Goal: Task Accomplishment & Management: Manage account settings

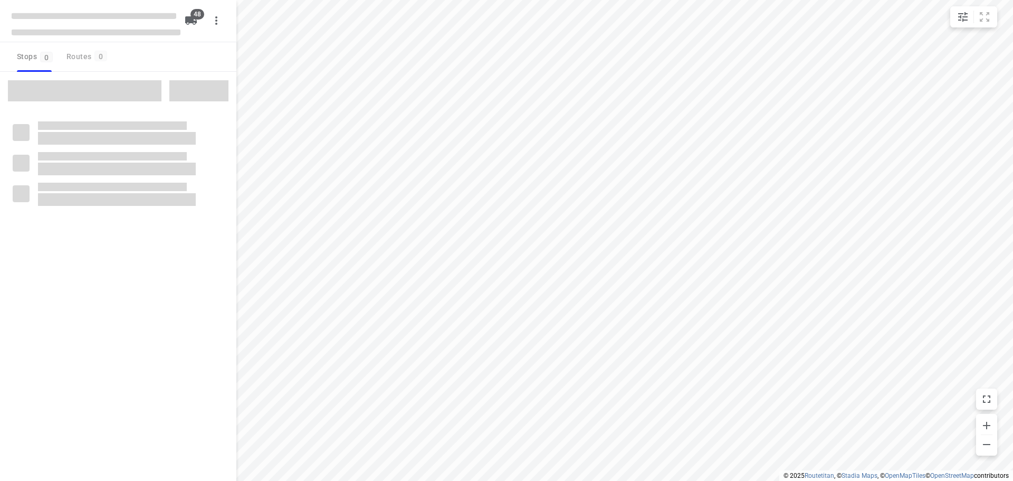
checkbox input "true"
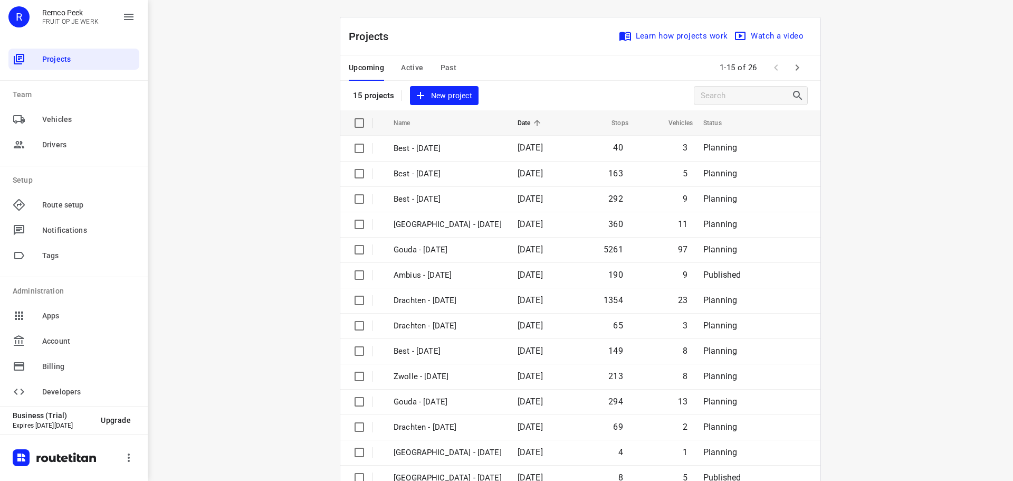
click at [409, 62] on span "Active" at bounding box center [412, 67] width 22 height 13
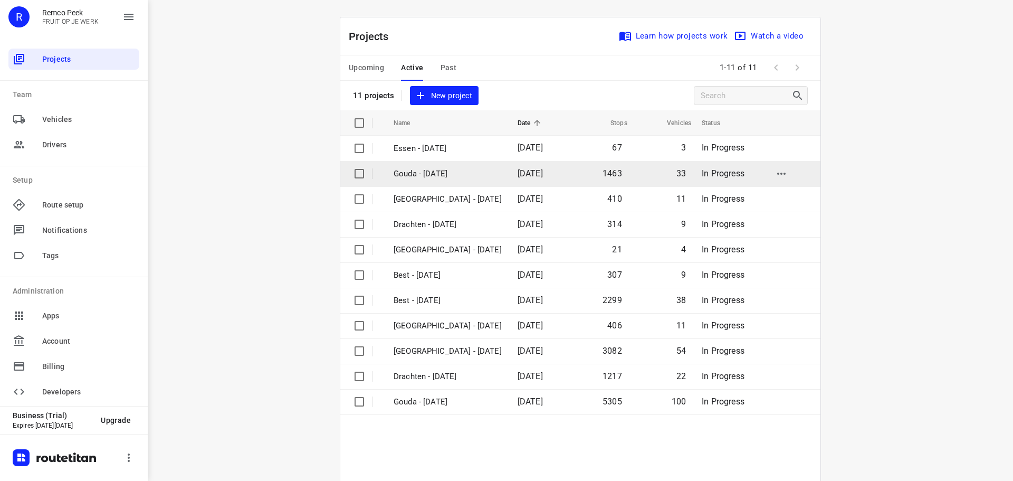
click at [433, 168] on p "Gouda - Tuesday" at bounding box center [448, 174] width 108 height 12
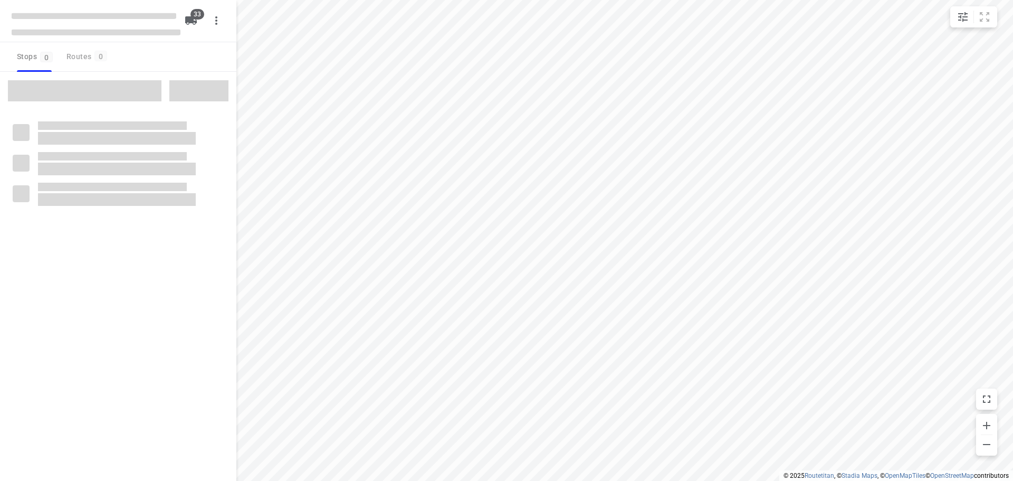
checkbox input "true"
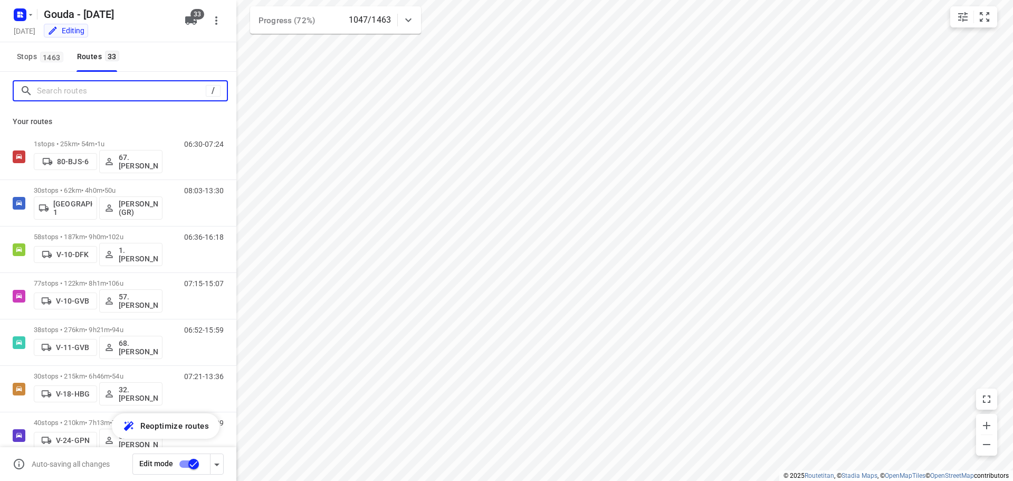
click at [126, 88] on input "Search routes" at bounding box center [121, 91] width 169 height 16
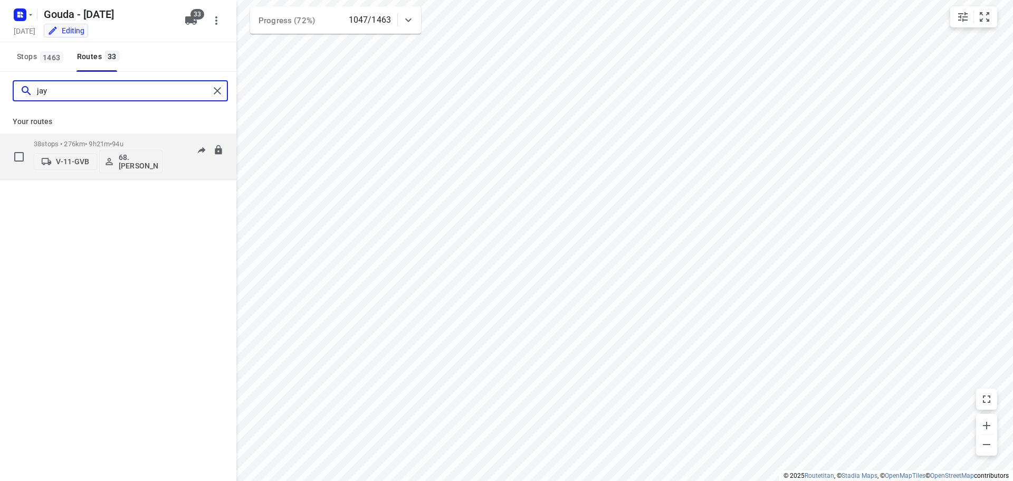
type input "jay"
click at [90, 144] on p "38 stops • 276km • 9h21m • 94u" at bounding box center [98, 144] width 129 height 8
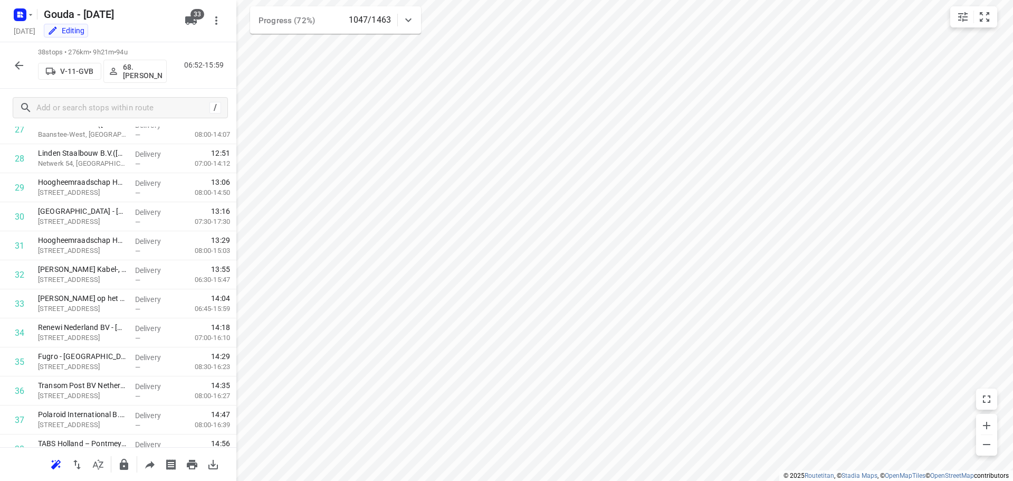
scroll to position [865, 0]
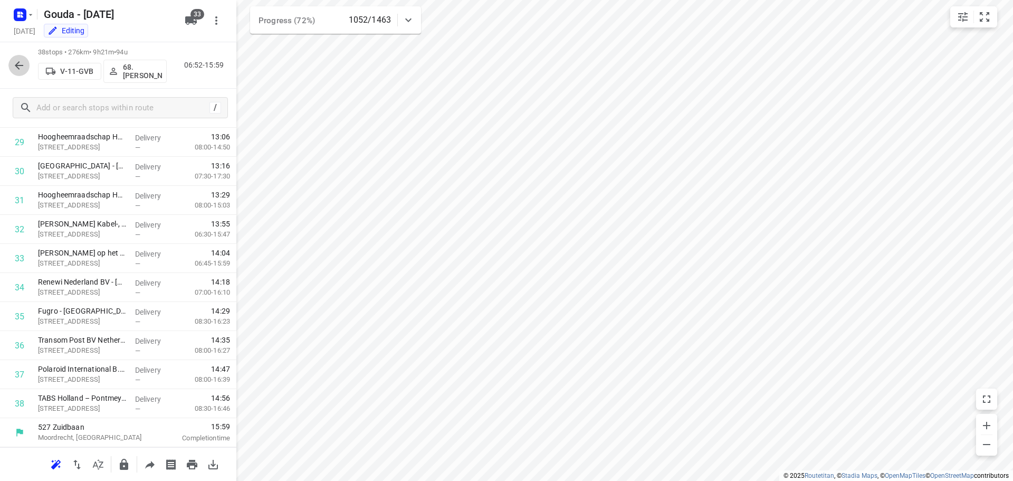
click at [14, 67] on icon "button" at bounding box center [19, 65] width 13 height 13
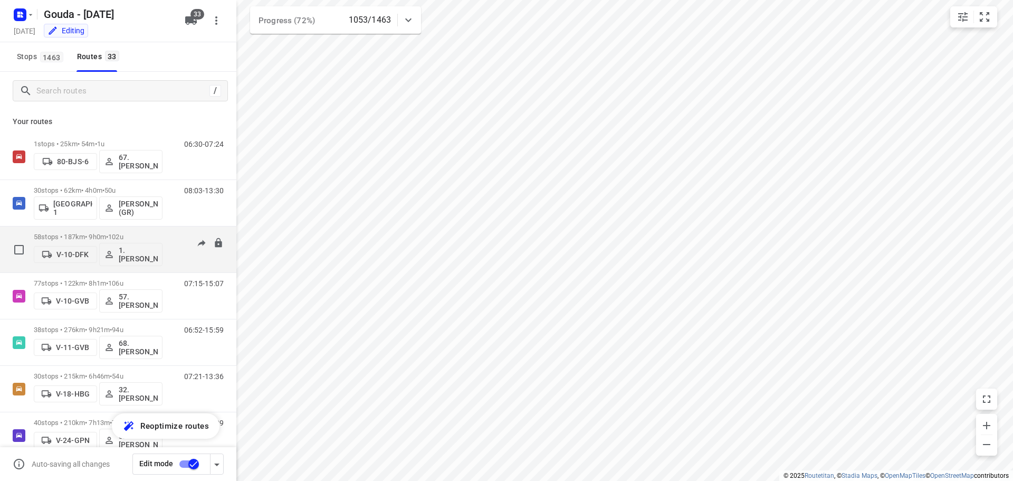
click at [120, 239] on span "102u" at bounding box center [115, 237] width 15 height 8
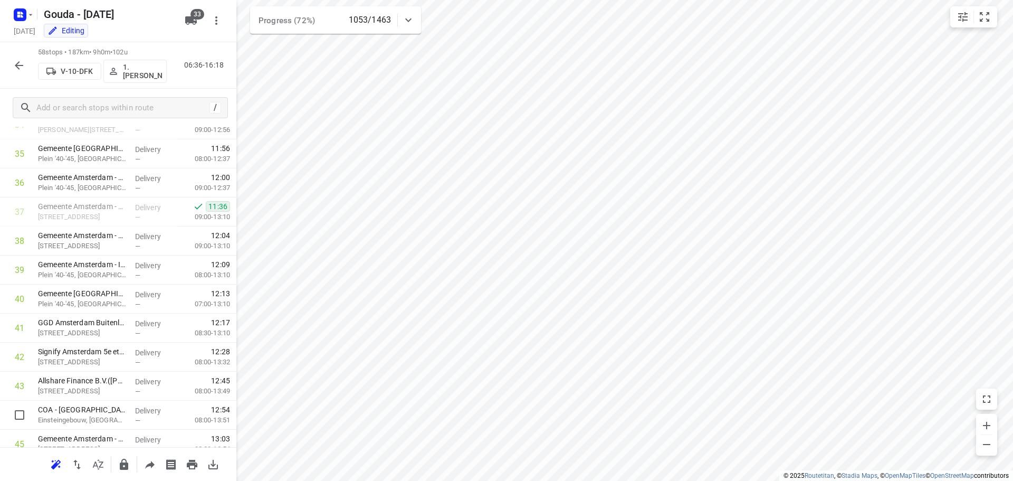
scroll to position [970, 0]
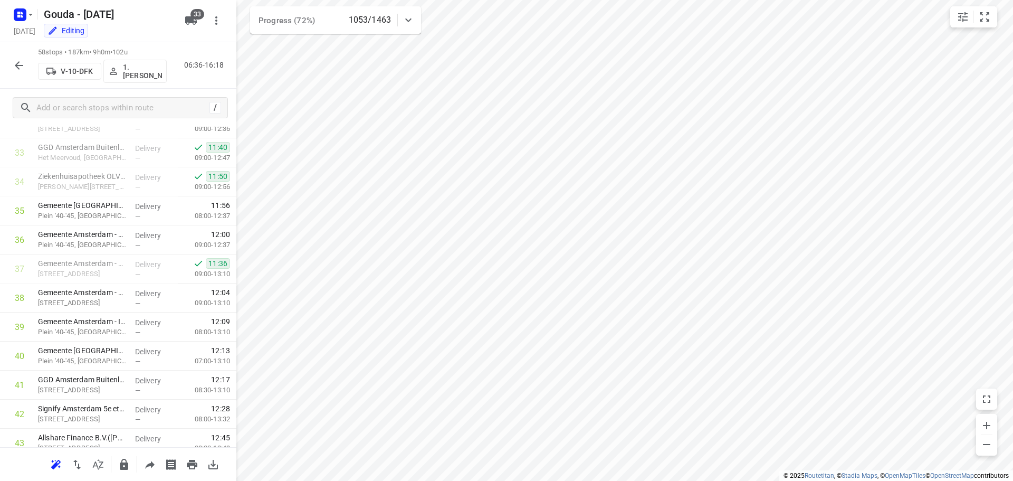
click at [21, 63] on icon "button" at bounding box center [19, 65] width 13 height 13
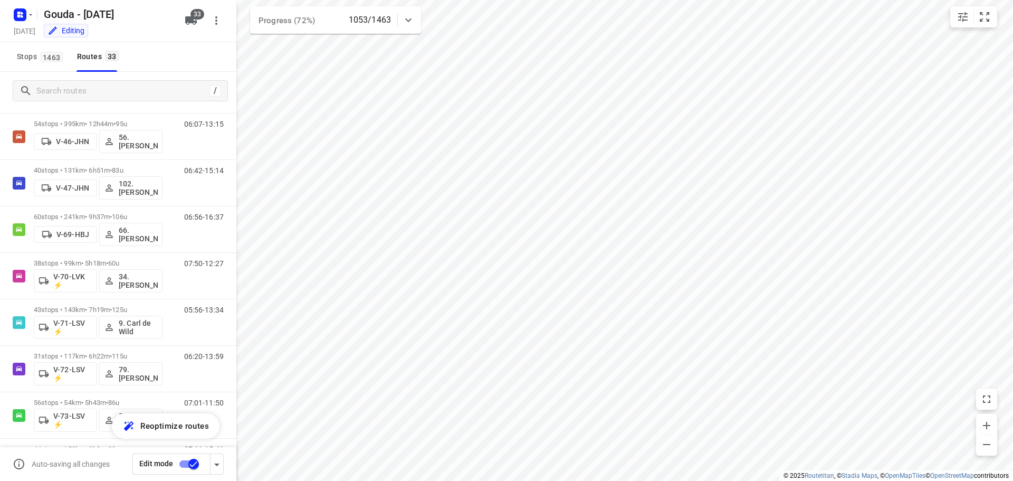
scroll to position [589, 0]
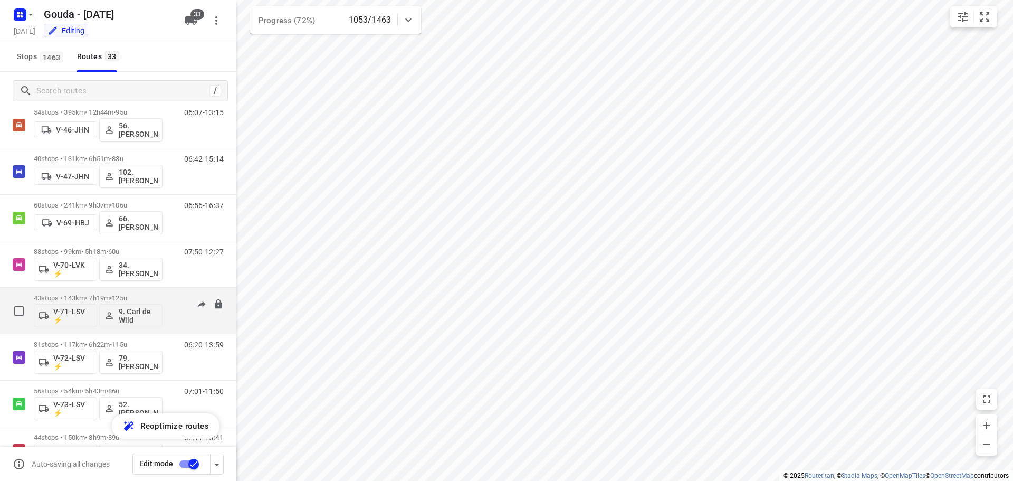
click at [112, 299] on span "•" at bounding box center [111, 298] width 2 height 8
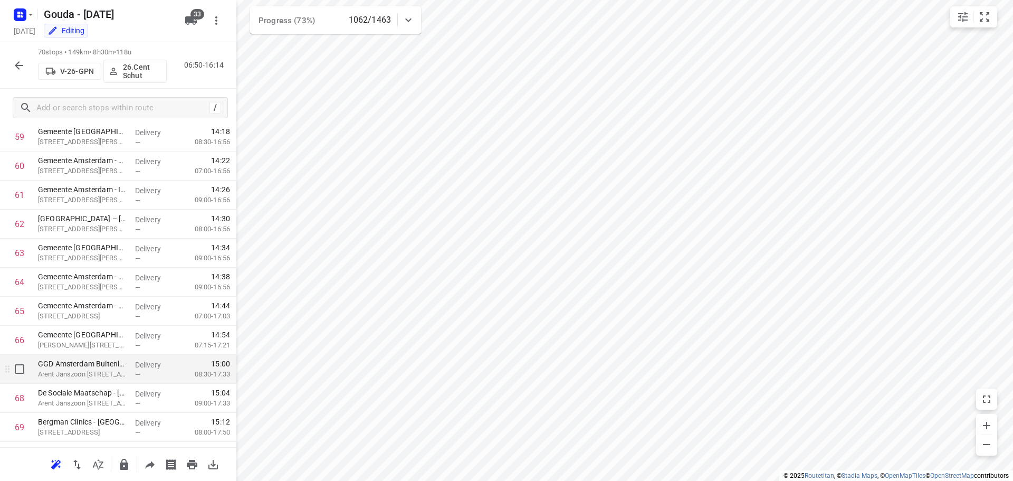
scroll to position [1794, 0]
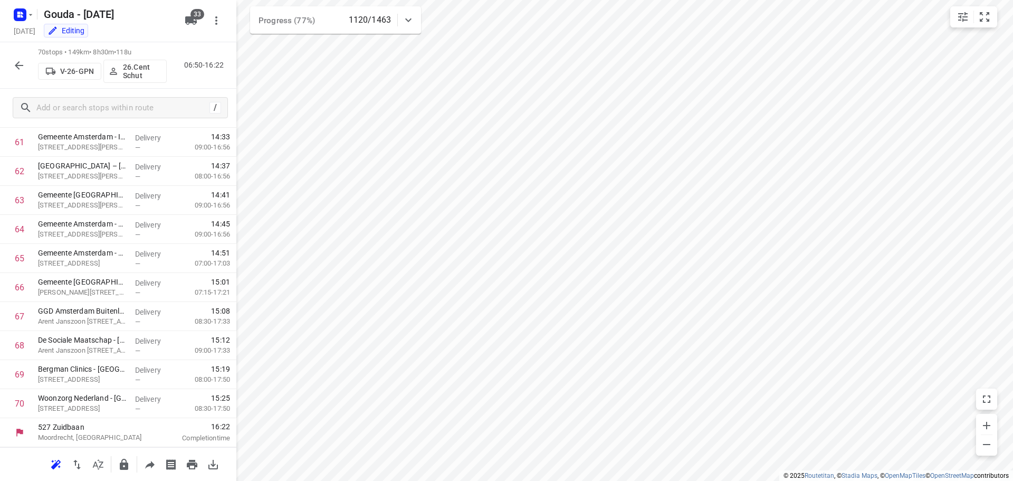
click at [22, 69] on icon "button" at bounding box center [19, 65] width 13 height 13
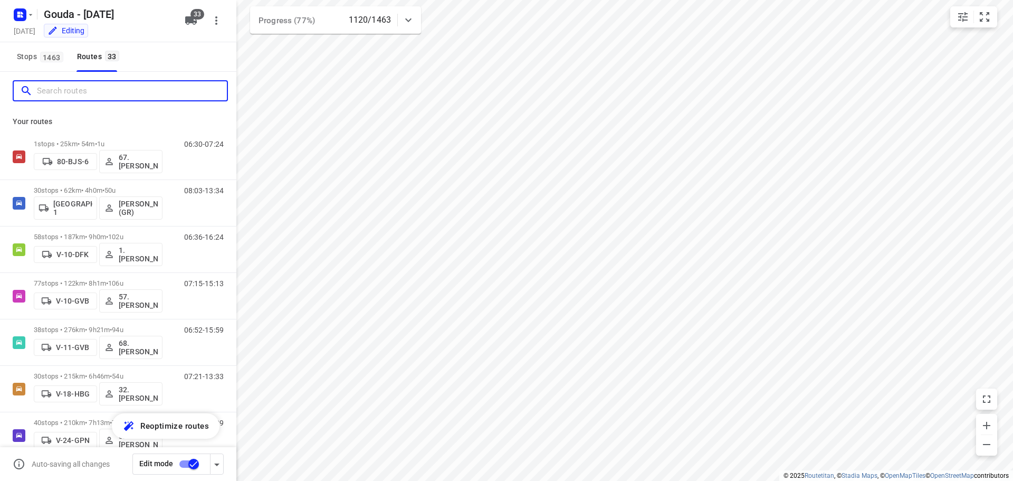
click at [106, 92] on input "Search routes" at bounding box center [132, 91] width 190 height 16
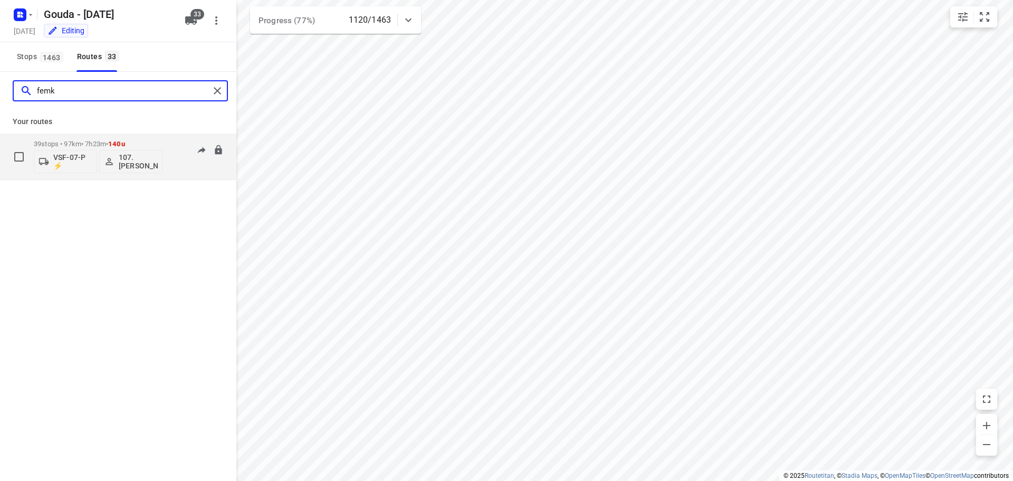
type input "femk"
click at [115, 148] on div "VSF-07-P ⚡ 107.Femke Bogaards" at bounding box center [98, 160] width 129 height 25
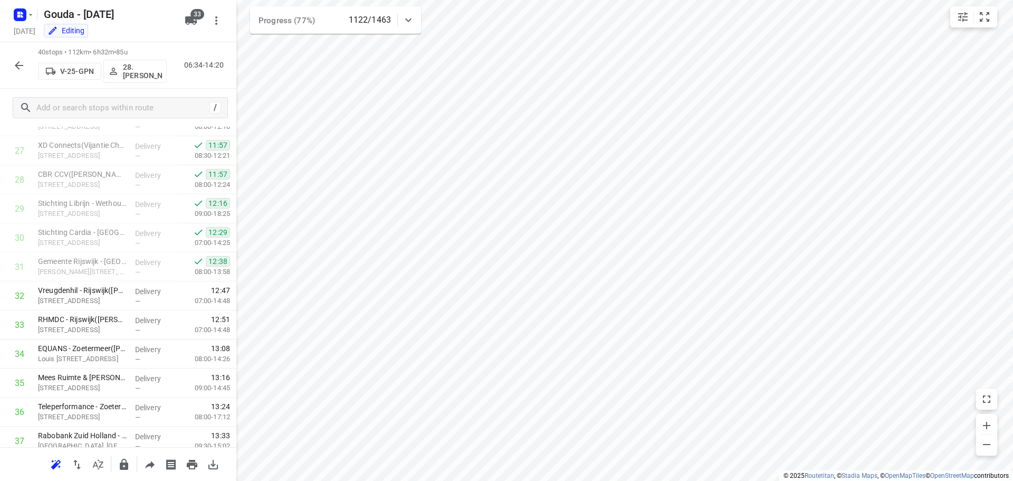
scroll to position [923, 0]
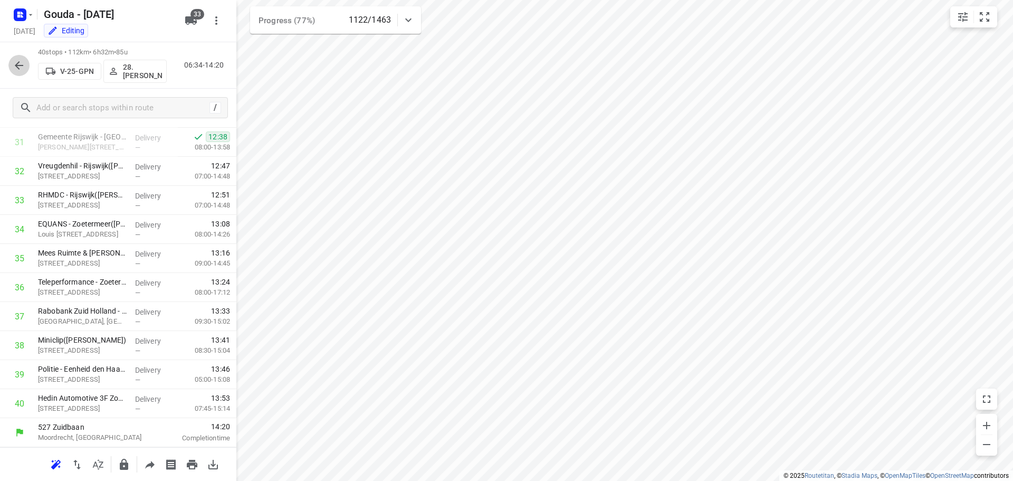
click at [23, 66] on icon "button" at bounding box center [19, 65] width 13 height 13
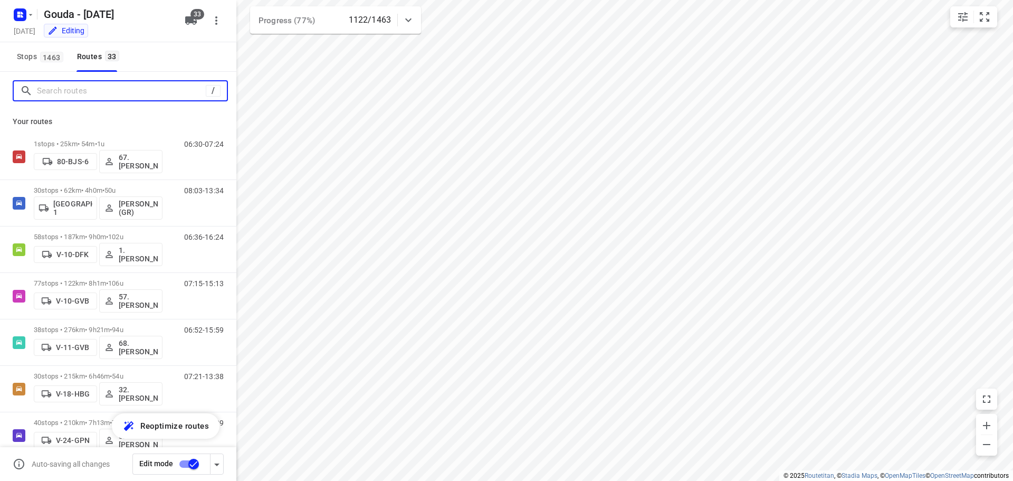
click at [82, 89] on input "Search routes" at bounding box center [121, 91] width 169 height 16
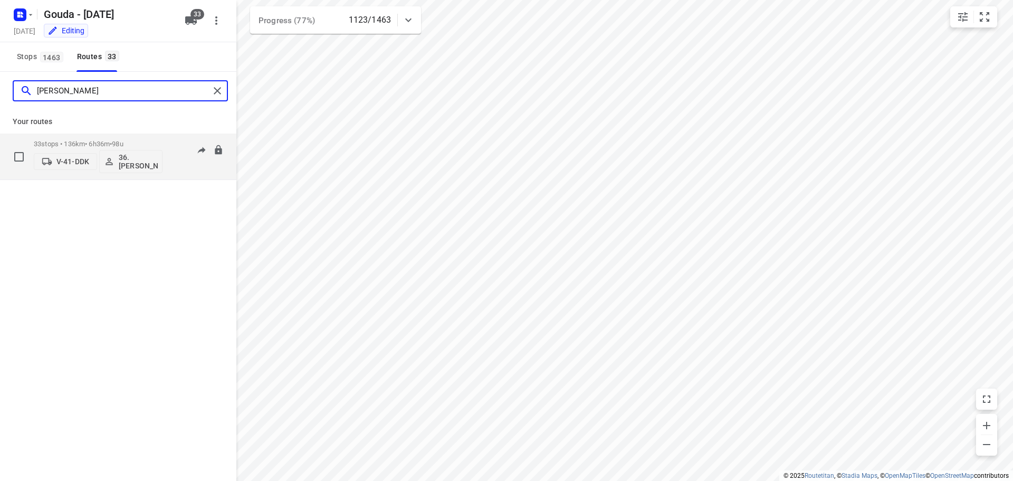
type input "jeff"
click at [87, 141] on p "33 stops • 136km • 6h36m • 98u" at bounding box center [98, 144] width 129 height 8
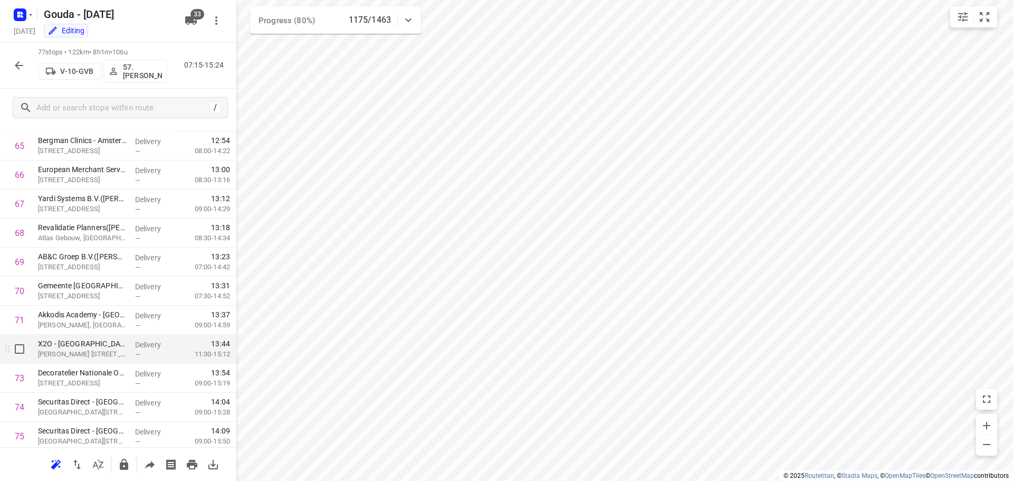
scroll to position [1786, 0]
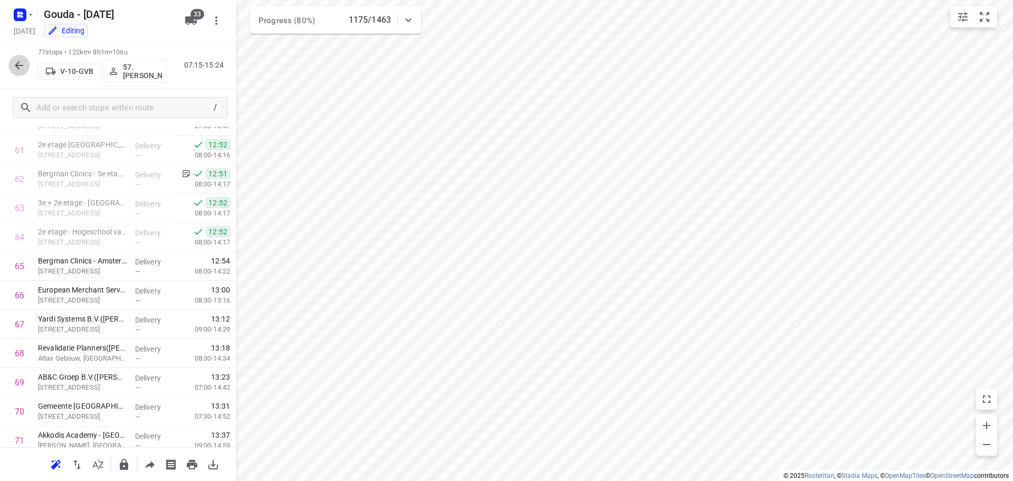
click at [24, 65] on icon "button" at bounding box center [19, 65] width 13 height 13
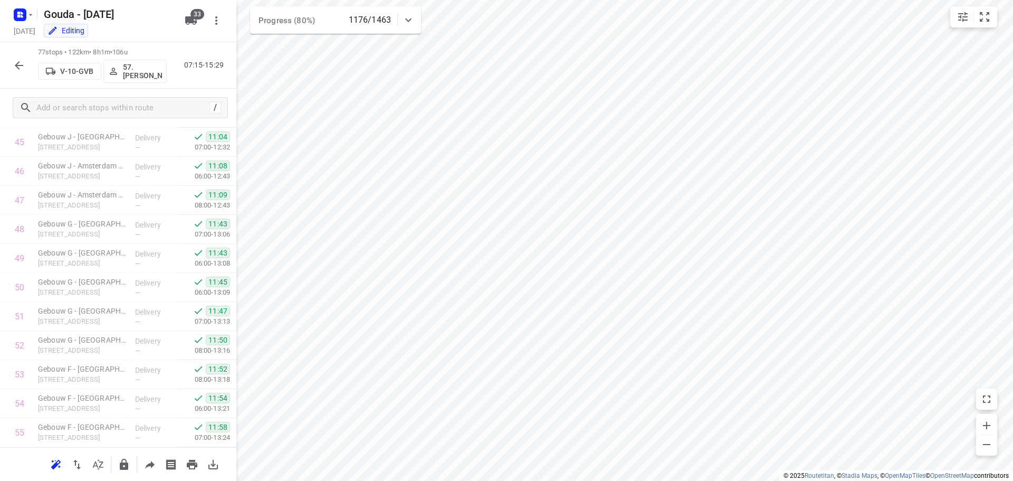
scroll to position [1997, 0]
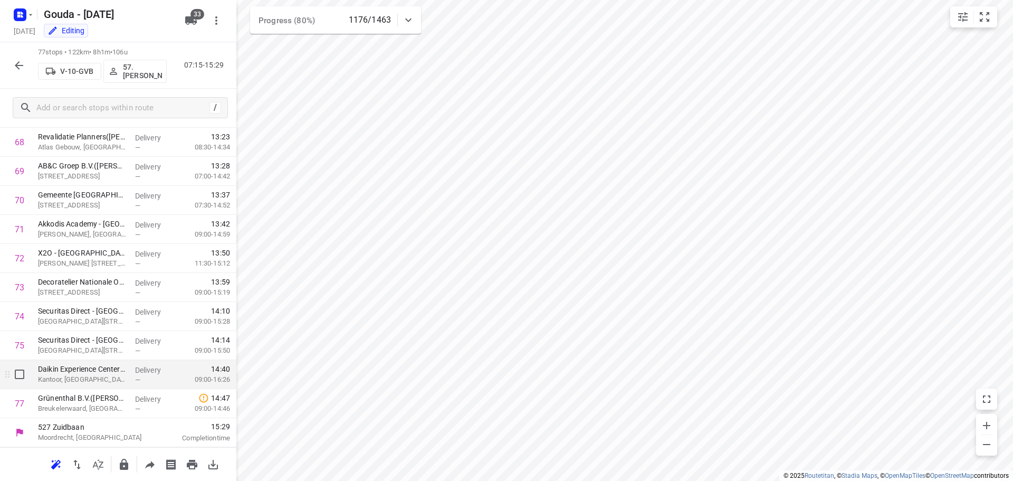
click at [106, 381] on p "Kantoor, Breukelen" at bounding box center [82, 379] width 89 height 11
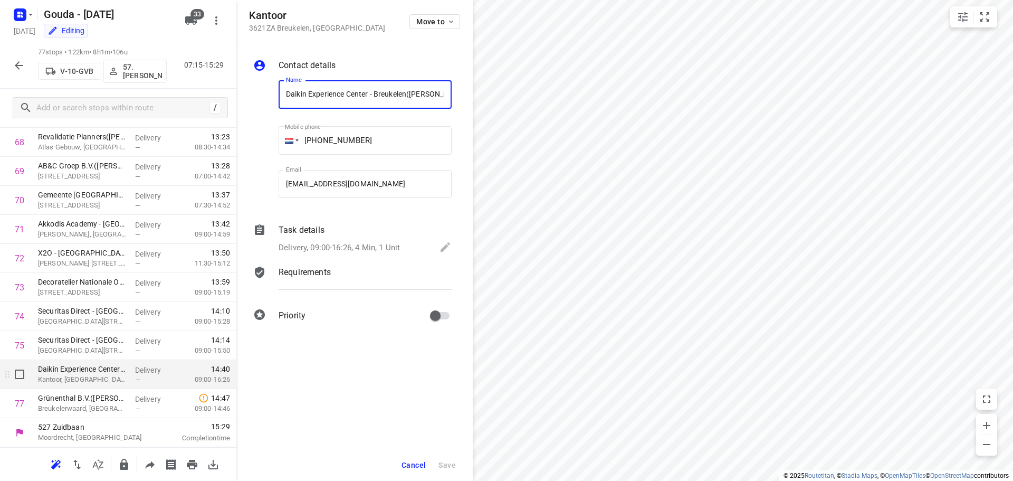
scroll to position [0, 24]
click at [353, 245] on p "Delivery, 09:00-16:26, 4 Min, 1 Unit" at bounding box center [339, 248] width 121 height 12
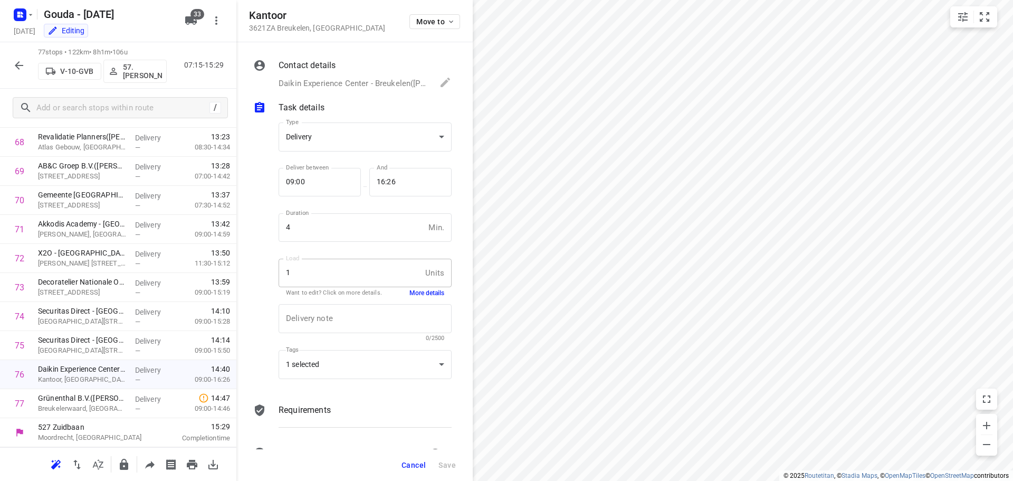
click at [426, 292] on button "More details" at bounding box center [427, 293] width 35 height 9
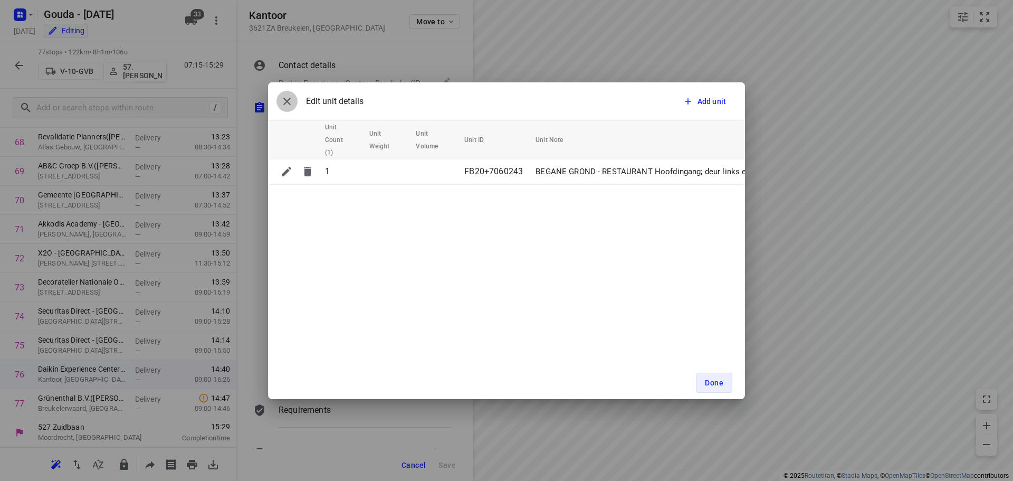
click at [288, 104] on icon "button" at bounding box center [287, 101] width 13 height 13
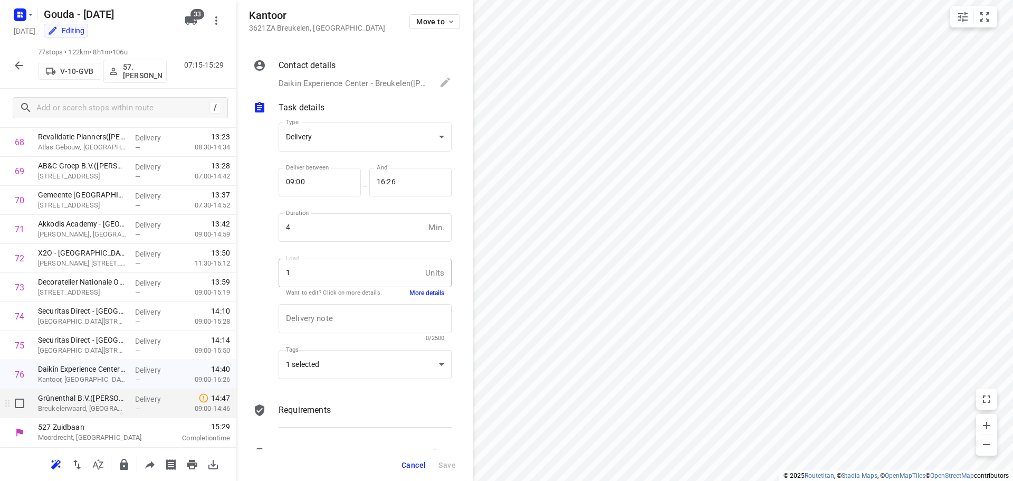
click at [90, 408] on p "Breukelerwaard, Breukelen" at bounding box center [82, 408] width 89 height 11
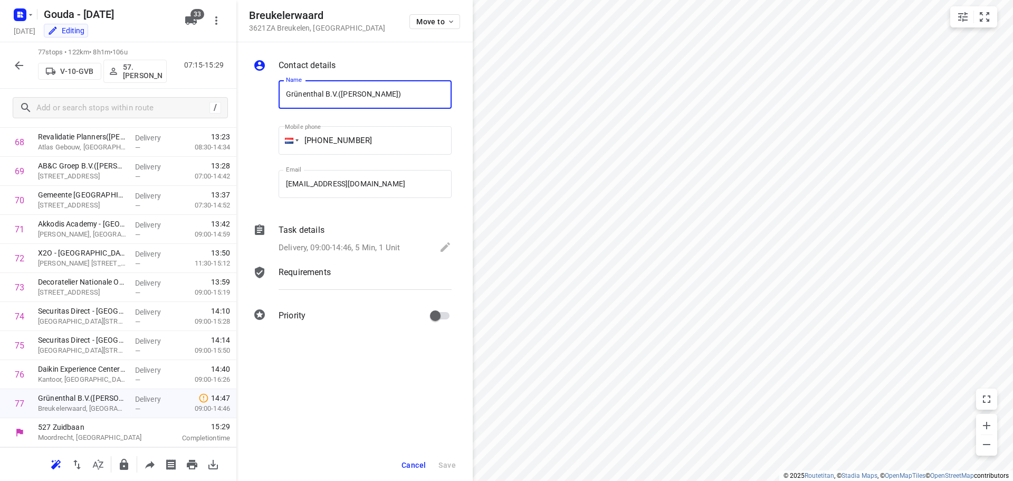
click at [354, 241] on div "Delivery, 09:00-14:46, 5 Min, 1 Unit" at bounding box center [365, 248] width 173 height 15
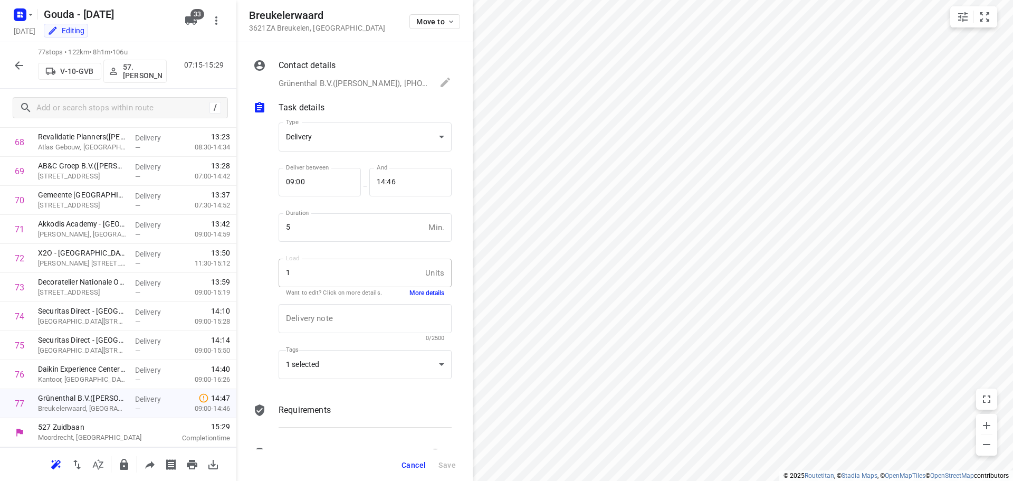
click at [412, 292] on button "More details" at bounding box center [427, 293] width 35 height 9
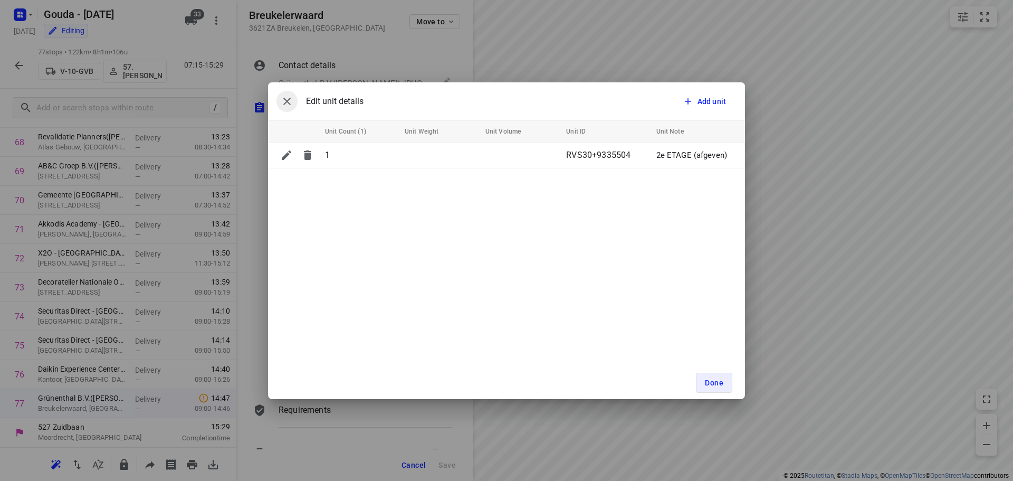
click at [289, 100] on icon "button" at bounding box center [287, 101] width 13 height 13
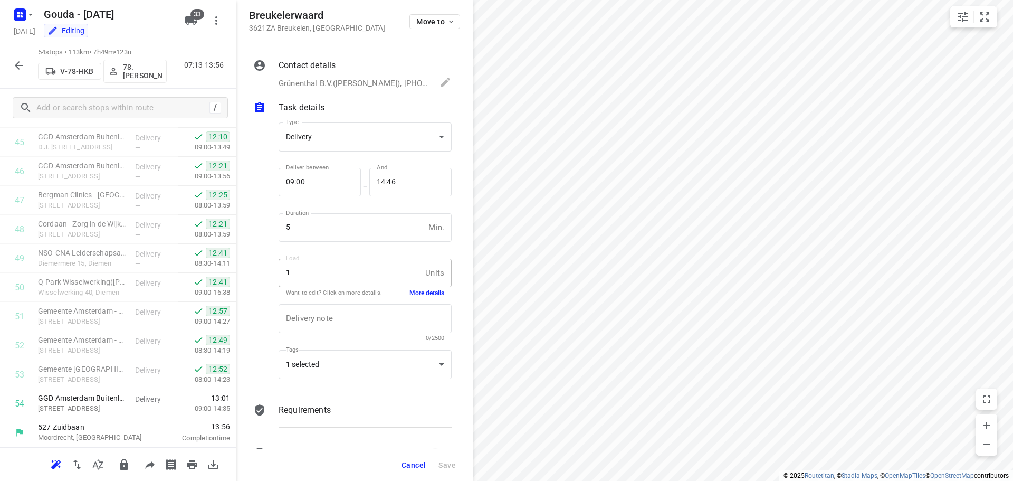
scroll to position [1329, 0]
click at [413, 461] on span "Cancel" at bounding box center [414, 465] width 24 height 8
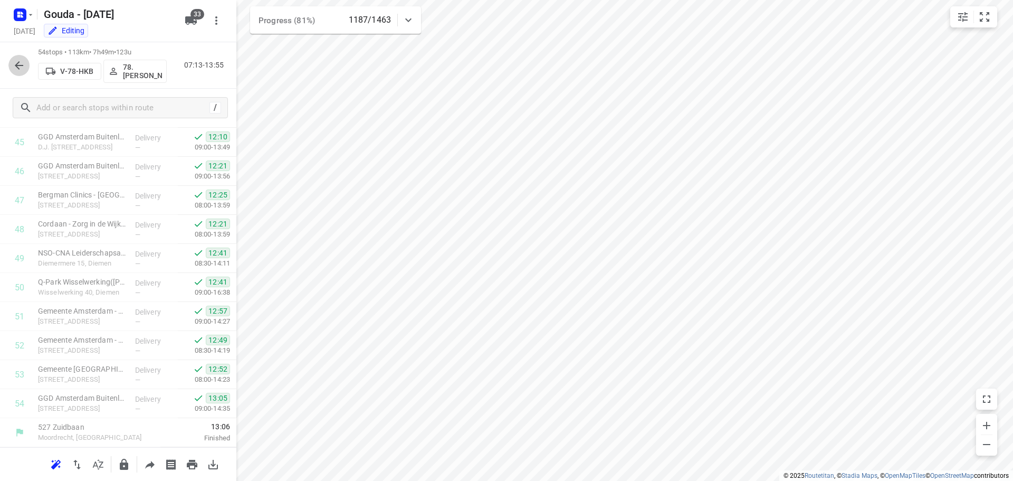
click at [21, 61] on icon "button" at bounding box center [19, 65] width 13 height 13
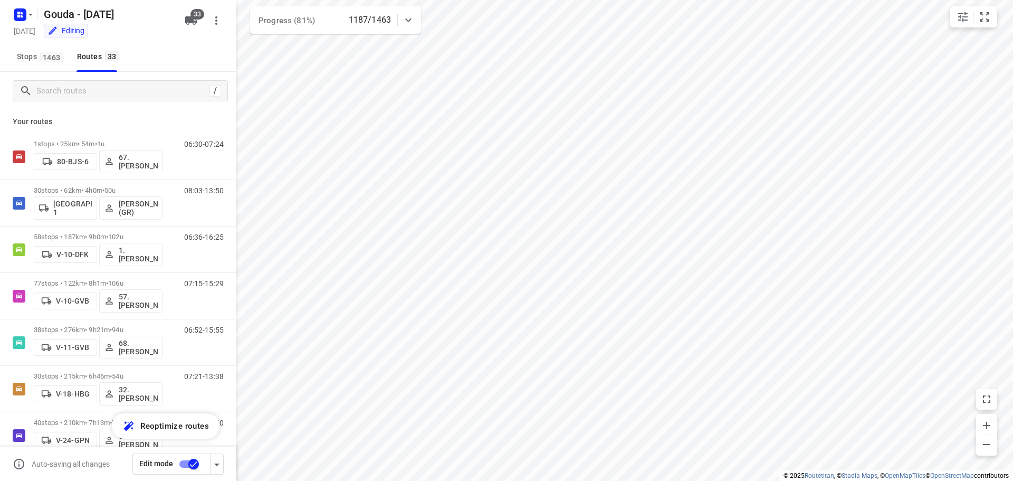
click at [197, 21] on icon "button" at bounding box center [191, 20] width 12 height 8
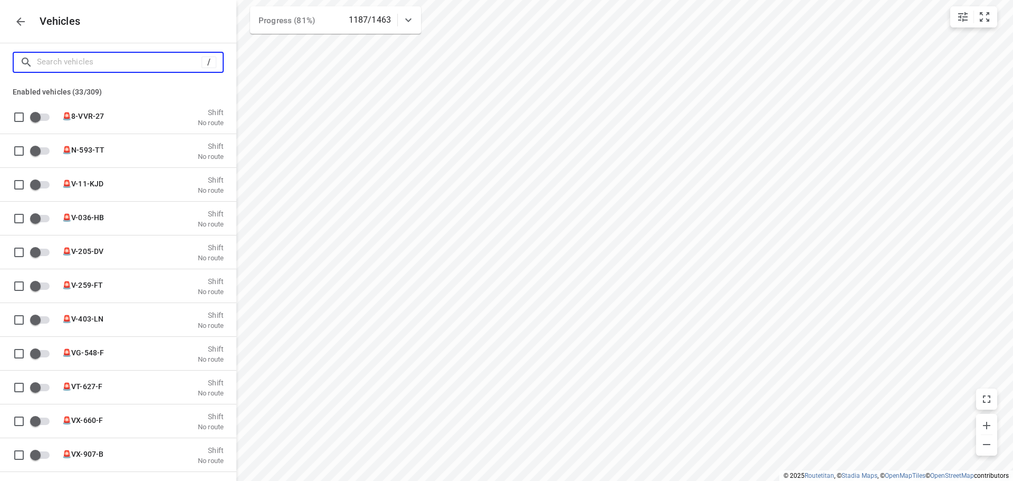
click at [131, 67] on input "Search vehicles" at bounding box center [119, 62] width 165 height 16
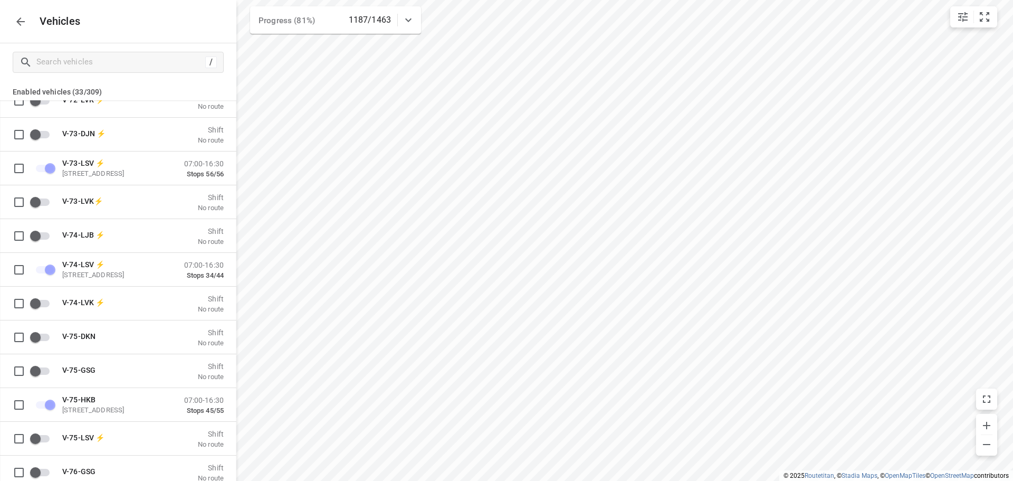
scroll to position [5459, 0]
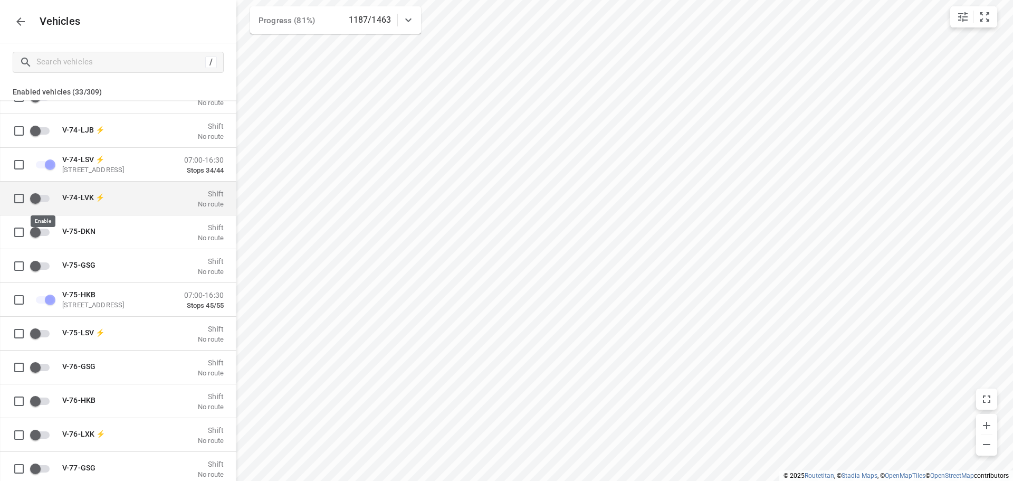
click at [37, 196] on input "grid" at bounding box center [35, 198] width 60 height 20
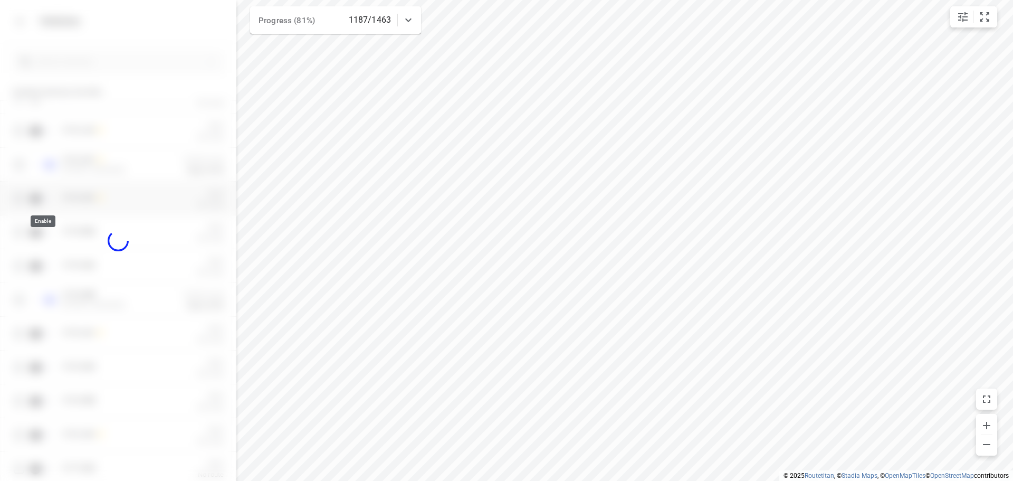
checkbox input "true"
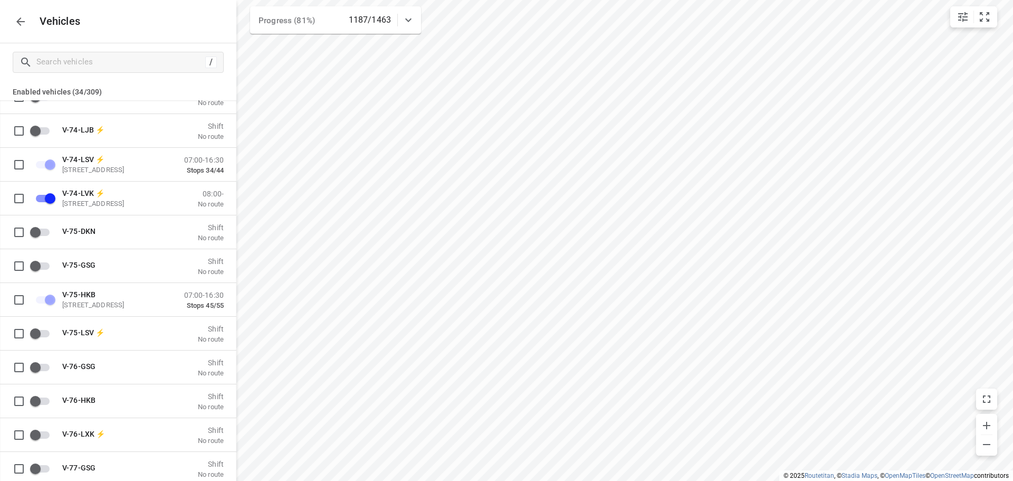
click at [22, 23] on icon "button" at bounding box center [20, 21] width 13 height 13
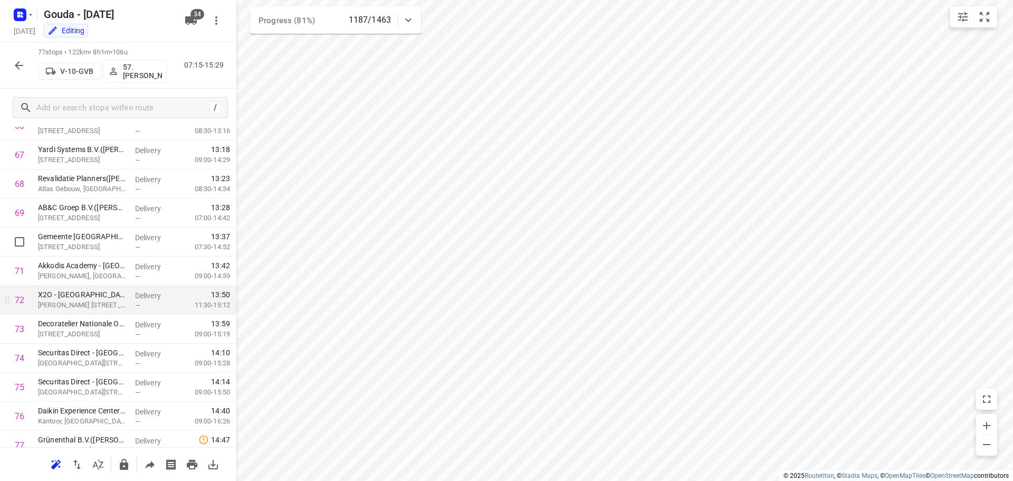
scroll to position [1997, 0]
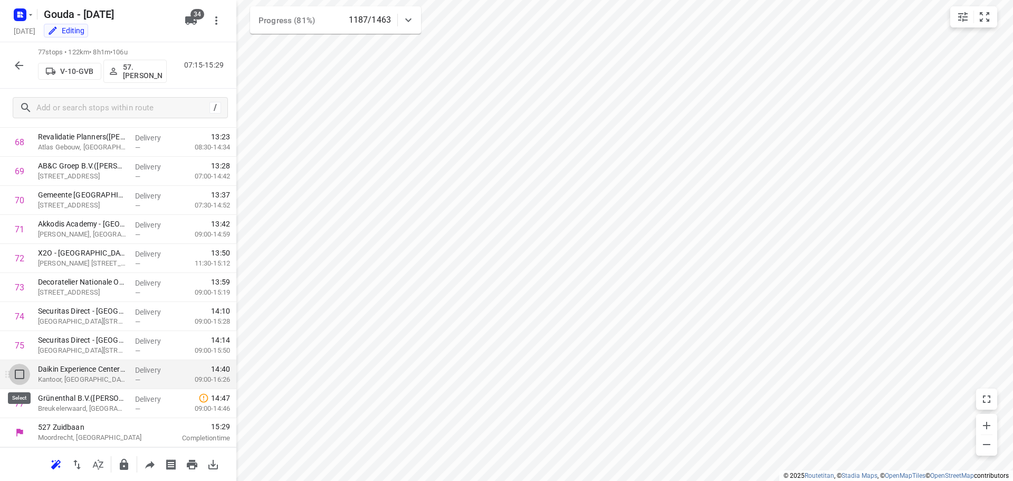
click at [17, 379] on input "checkbox" at bounding box center [19, 374] width 21 height 21
checkbox input "true"
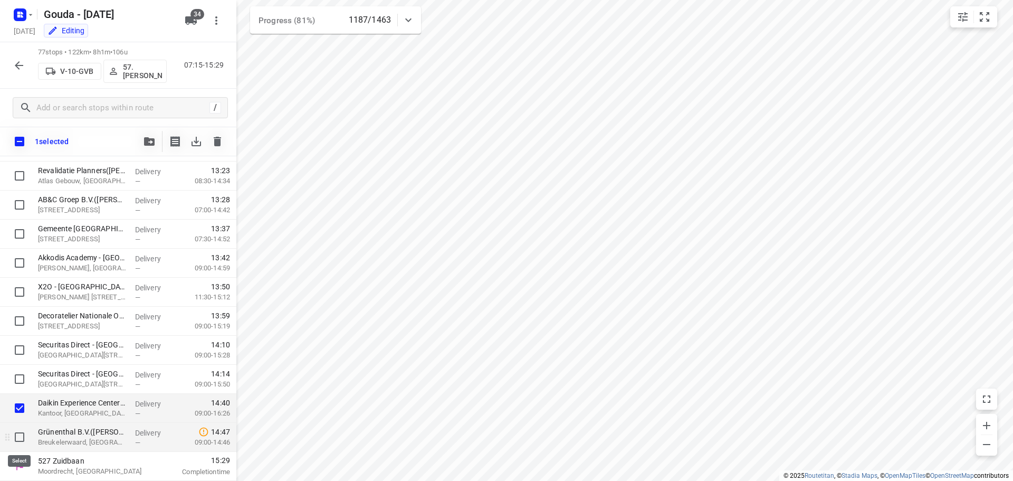
click at [23, 434] on input "checkbox" at bounding box center [19, 437] width 21 height 21
checkbox input "true"
click at [151, 144] on icon "button" at bounding box center [149, 141] width 11 height 8
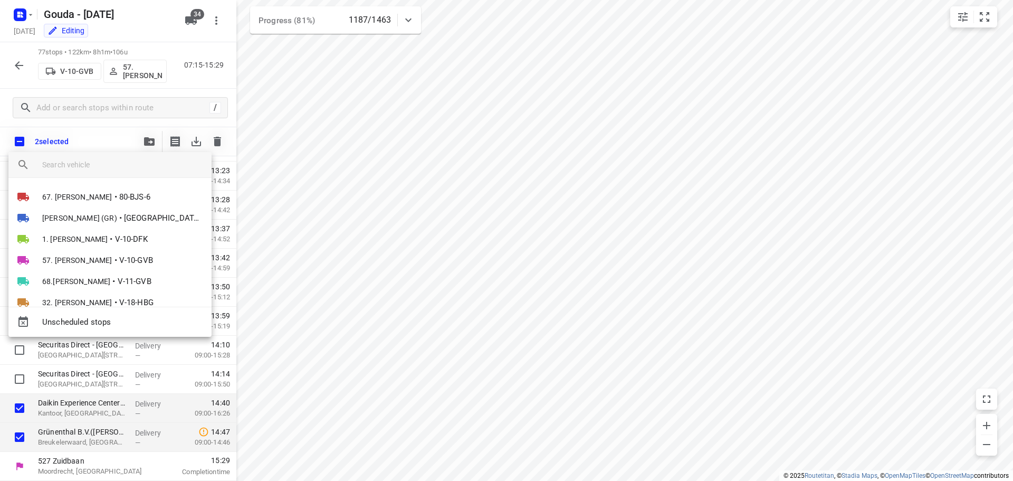
drag, startPoint x: 112, startPoint y: 167, endPoint x: 108, endPoint y: 162, distance: 6.8
click at [112, 167] on input "search vehicle" at bounding box center [122, 165] width 161 height 16
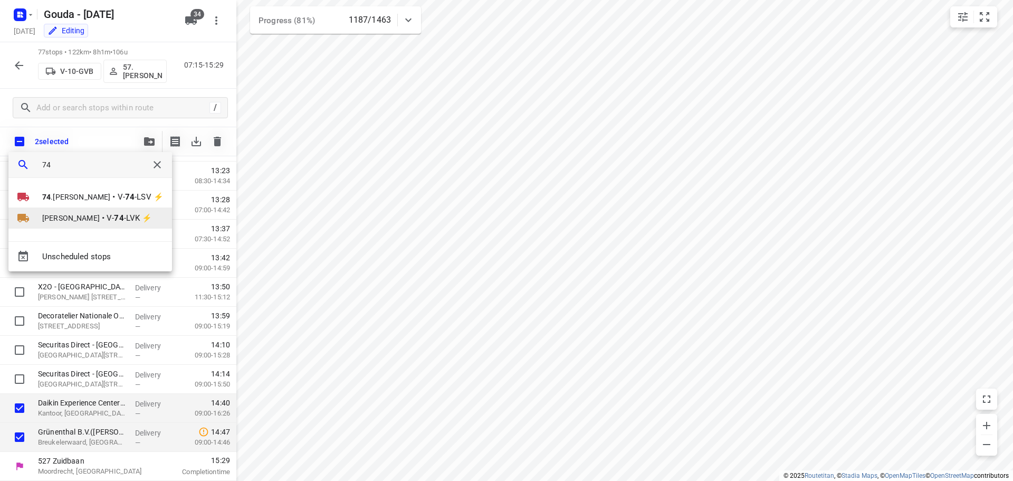
type input "74"
click at [74, 213] on span "Wesley Platje" at bounding box center [71, 218] width 58 height 11
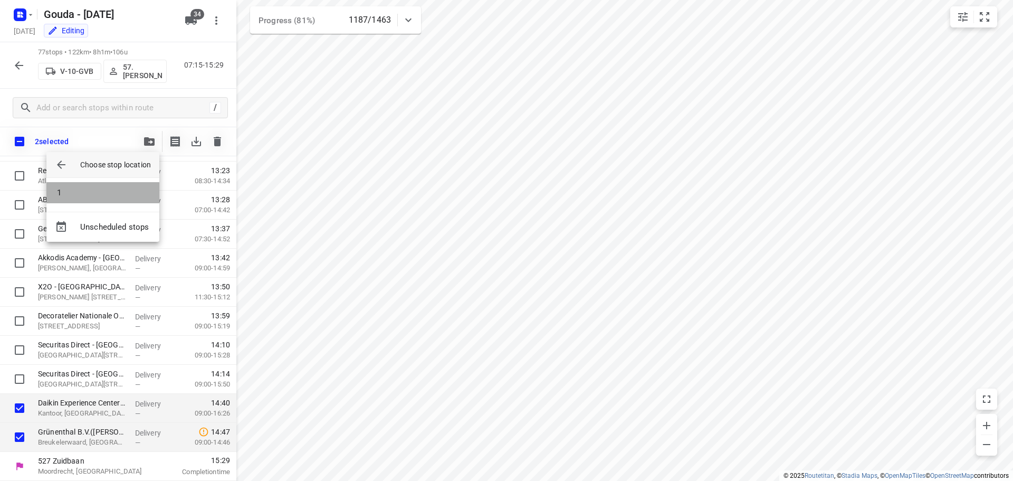
click at [71, 196] on li "1" at bounding box center [102, 192] width 113 height 21
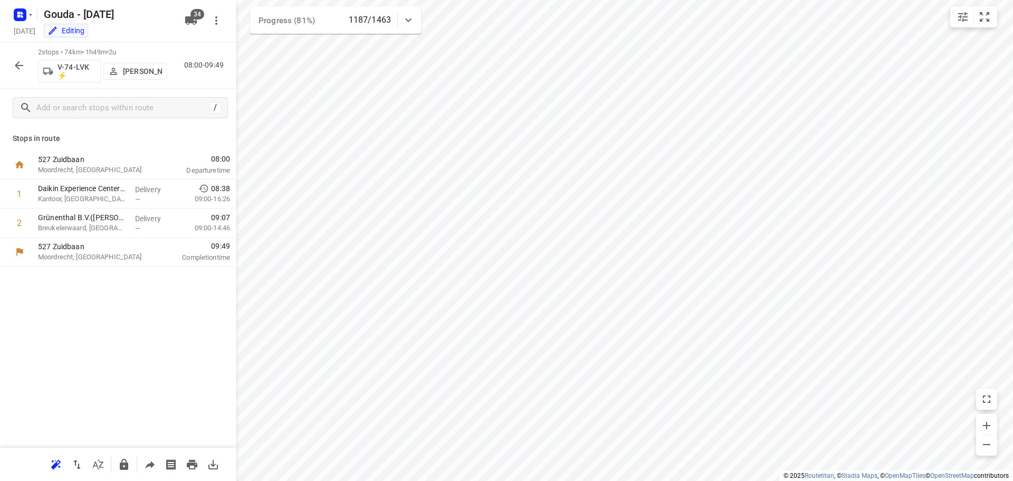
scroll to position [0, 0]
click at [144, 68] on p "Wesley Platje" at bounding box center [142, 71] width 39 height 8
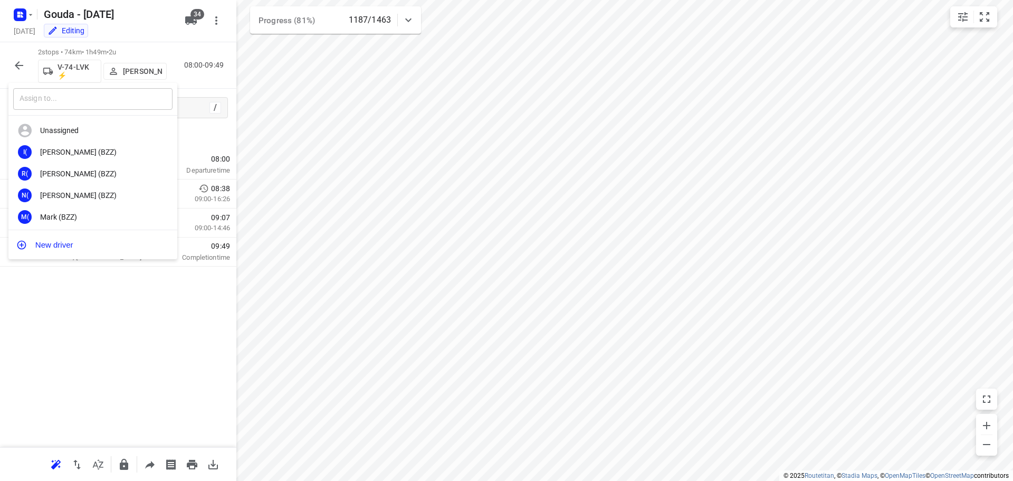
click at [92, 99] on input "text" at bounding box center [92, 99] width 159 height 22
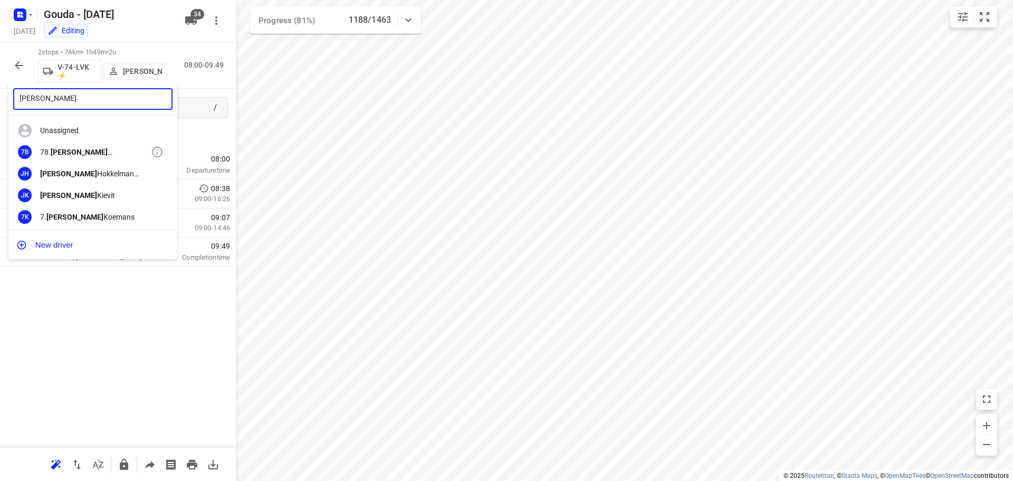
type input "jesse"
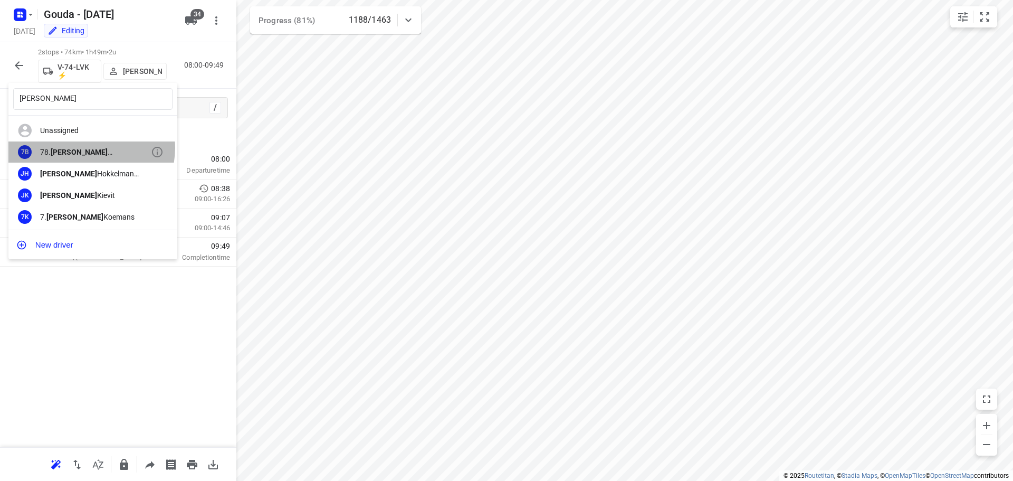
click at [91, 148] on div "78. Jesse Bekkering" at bounding box center [95, 152] width 111 height 8
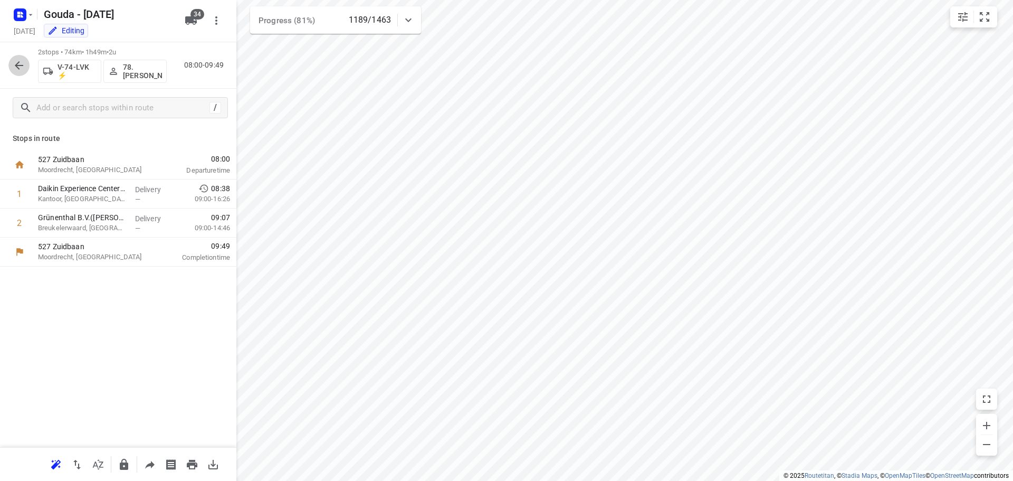
click at [20, 67] on icon "button" at bounding box center [19, 65] width 13 height 13
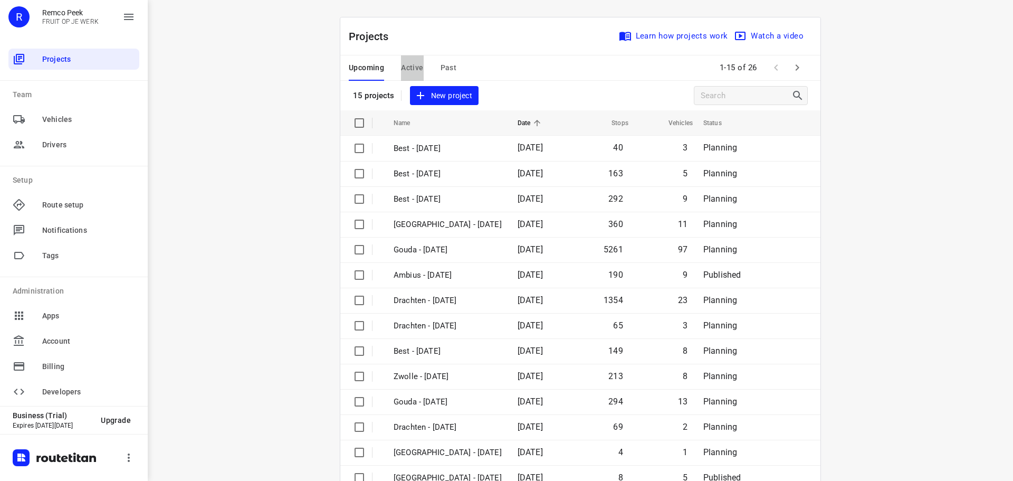
click at [404, 68] on span "Active" at bounding box center [412, 67] width 22 height 13
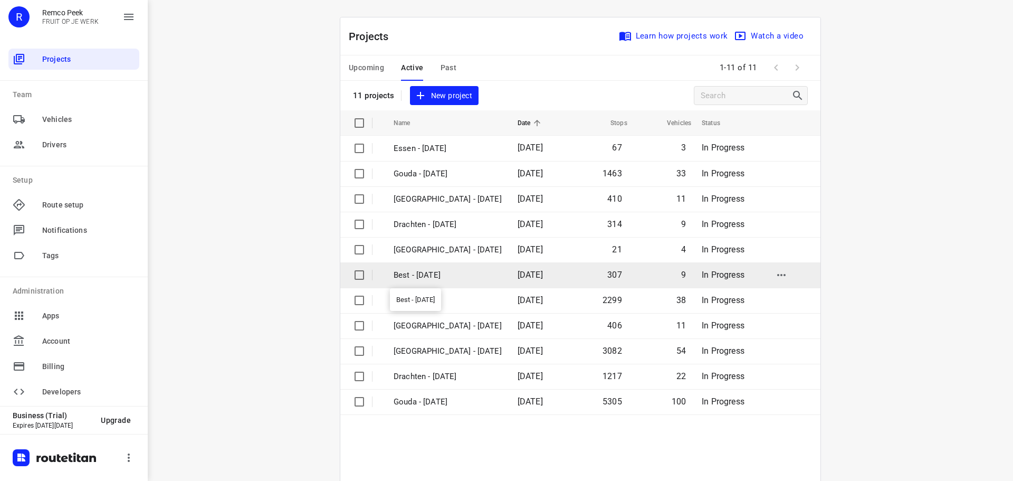
click at [429, 274] on p "Best - Tuesday" at bounding box center [448, 275] width 108 height 12
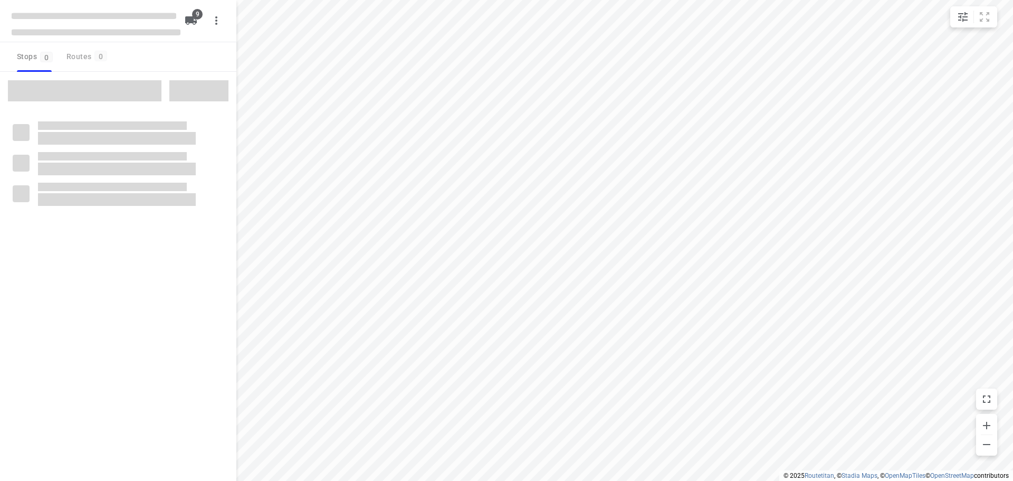
checkbox input "true"
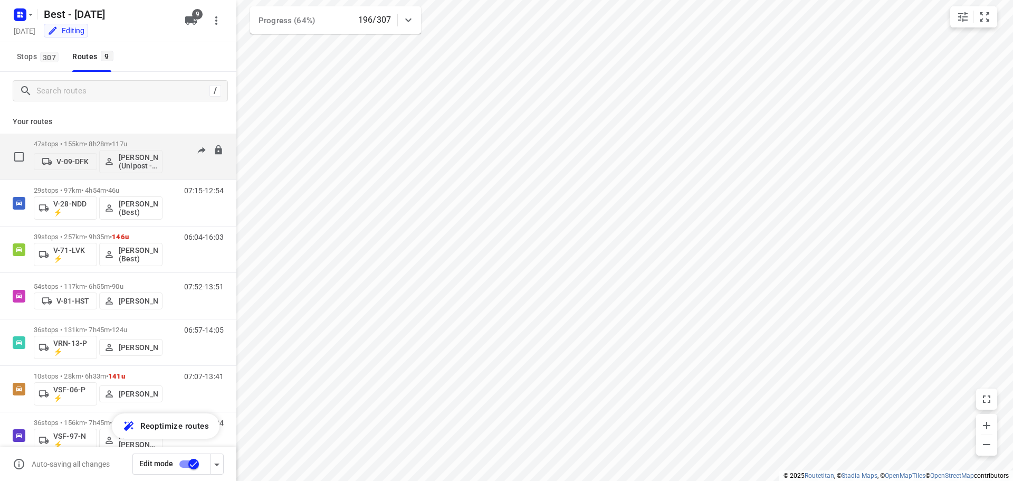
click at [86, 137] on div "47 stops • 155km • 8h28m • 117u V-09-DFK Bilal Alzeadi (Unipost - Best - ZZP)" at bounding box center [98, 157] width 129 height 44
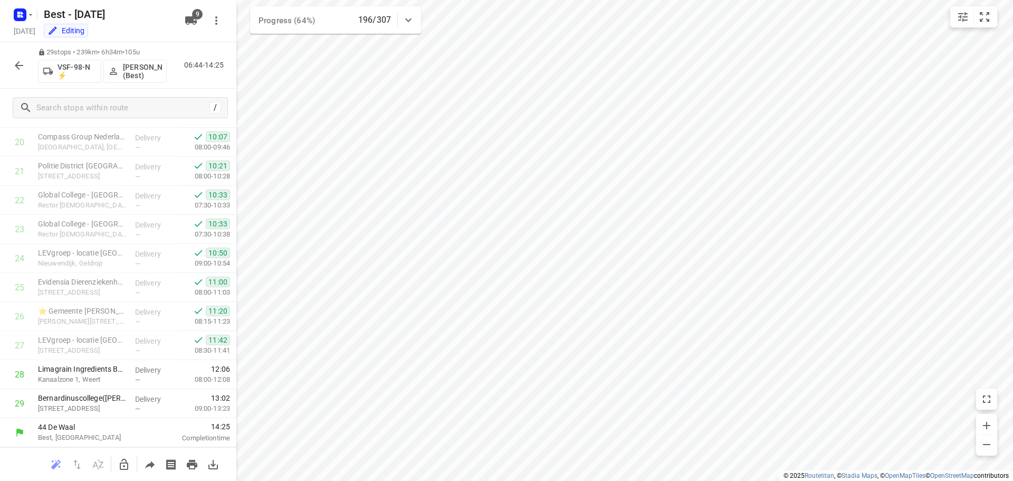
scroll to position [603, 0]
click at [112, 406] on p "Akerstraat 95, Heerlen" at bounding box center [82, 408] width 89 height 11
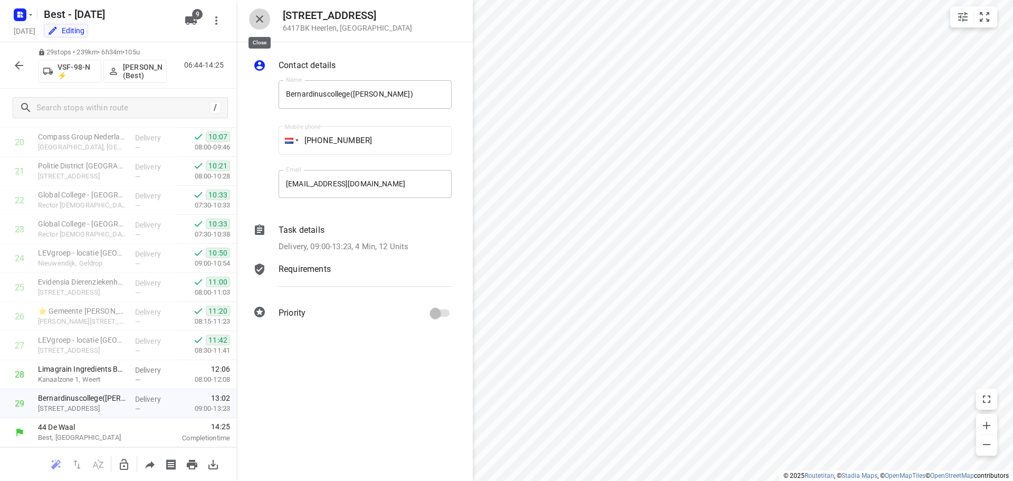
click at [261, 17] on icon "button" at bounding box center [259, 18] width 7 height 7
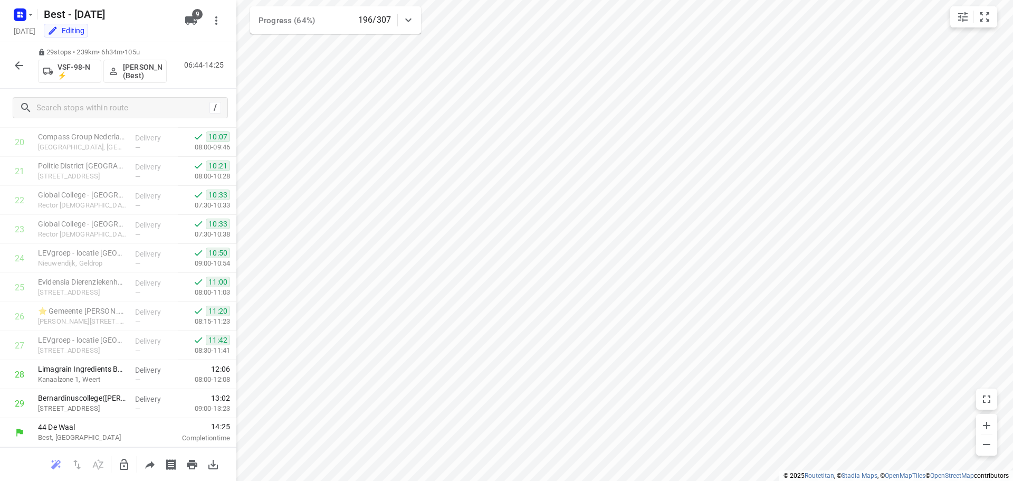
click at [14, 67] on icon "button" at bounding box center [19, 65] width 13 height 13
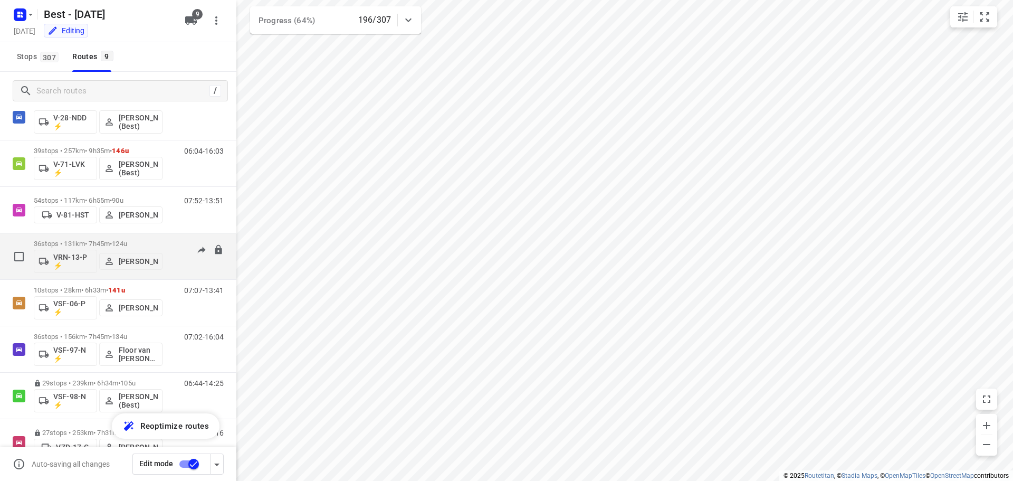
scroll to position [106, 0]
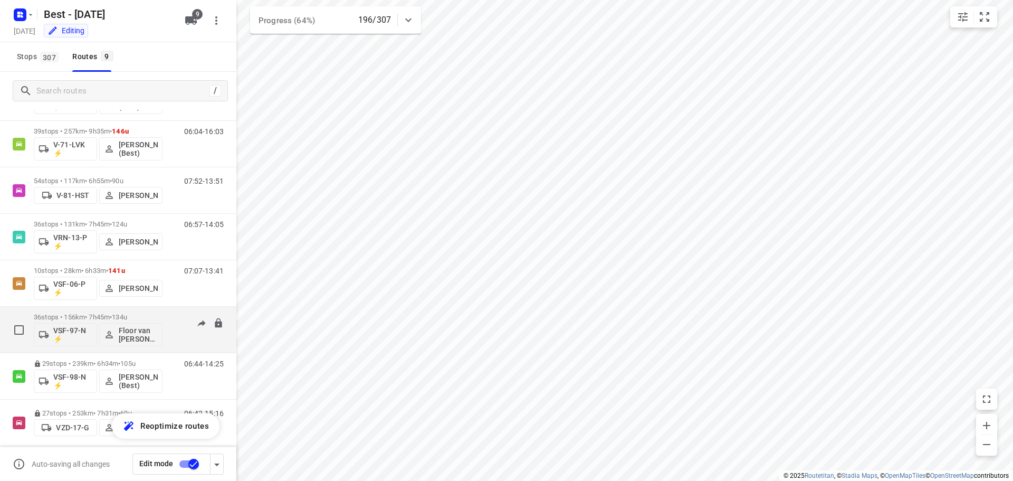
click at [112, 316] on span "•" at bounding box center [111, 317] width 2 height 8
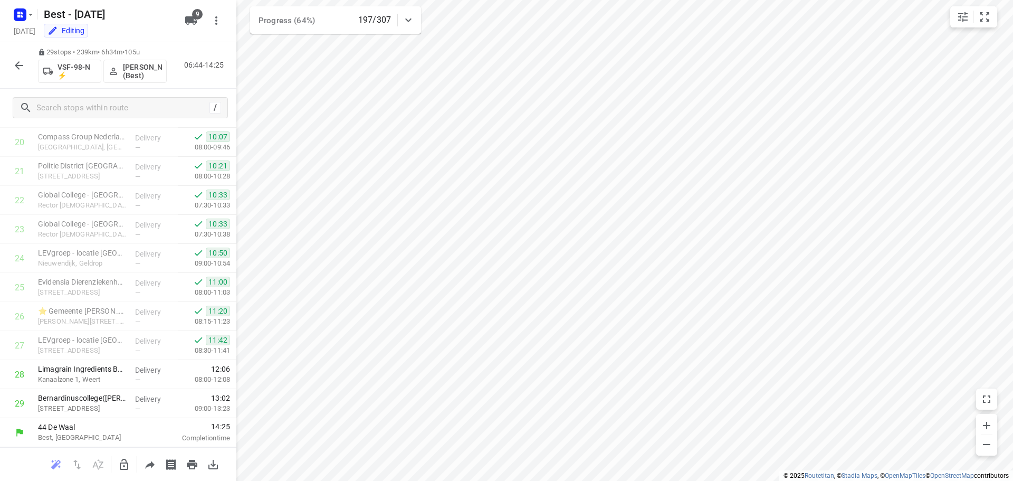
scroll to position [603, 0]
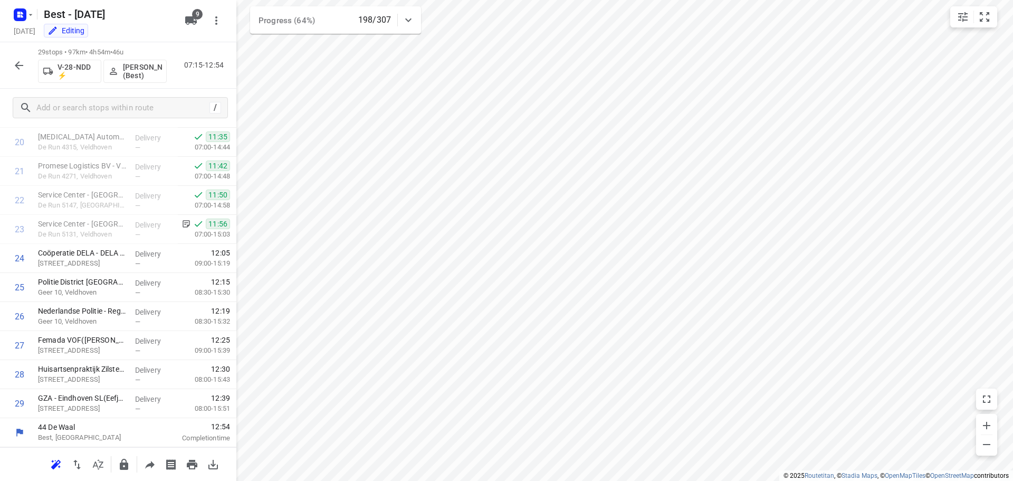
drag, startPoint x: 33, startPoint y: 67, endPoint x: 22, endPoint y: 67, distance: 11.6
click at [31, 67] on div "29 stops • 97km • 4h54m • 46u V-28-NDD ⚡ Lisa Scheepers (Best) 07:15-12:54" at bounding box center [118, 65] width 236 height 46
click at [22, 67] on icon "button" at bounding box center [19, 65] width 13 height 13
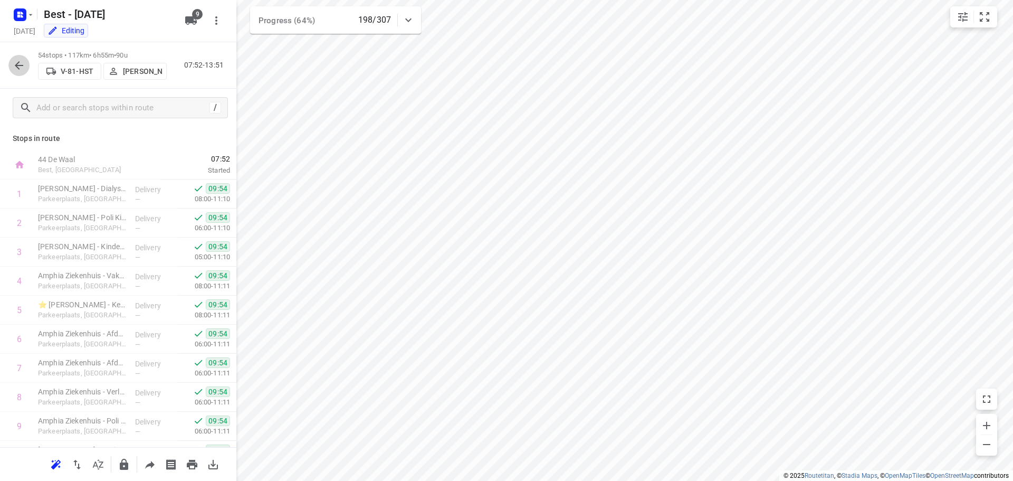
click at [16, 63] on icon "button" at bounding box center [19, 65] width 13 height 13
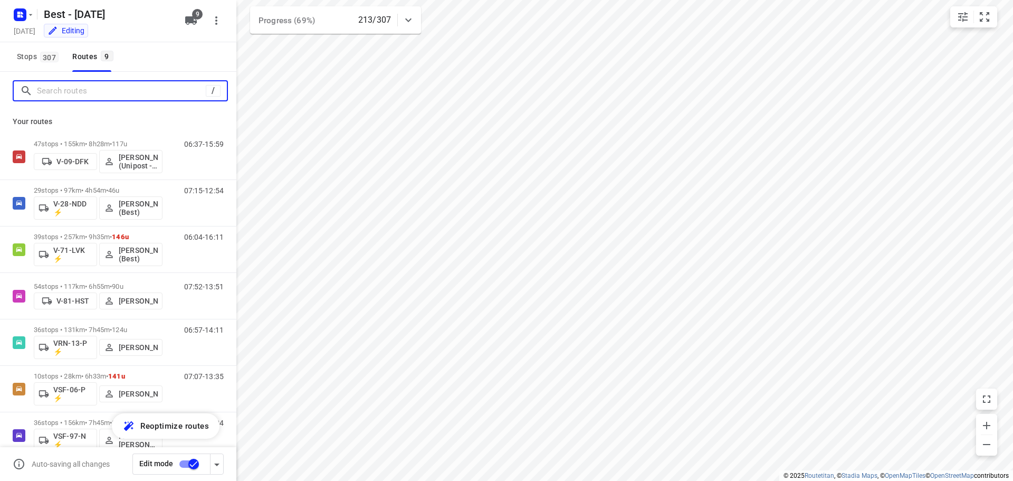
click at [138, 97] on input "Search routes" at bounding box center [121, 91] width 169 height 16
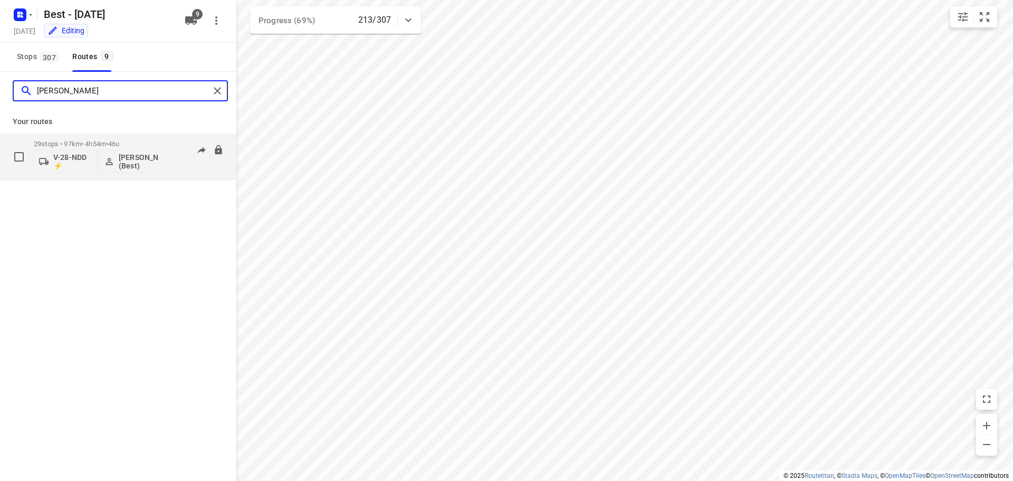
type input "lisa"
click at [119, 137] on div "29 stops • 97km • 4h54m • 46u V-28-NDD ⚡ Lisa Scheepers (Best)" at bounding box center [98, 157] width 129 height 44
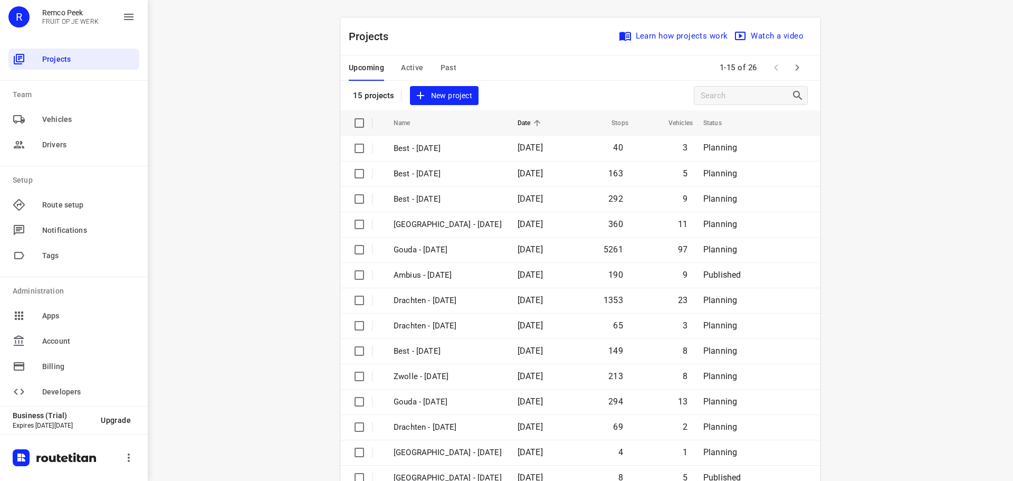
click at [401, 68] on span "Active" at bounding box center [412, 67] width 22 height 13
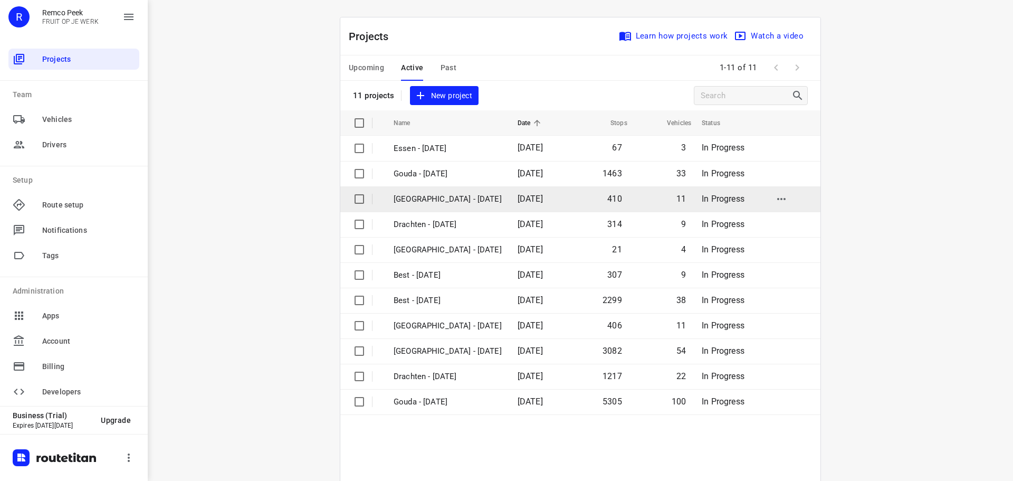
click at [431, 204] on p "Zwolle - Tuesday" at bounding box center [448, 199] width 108 height 12
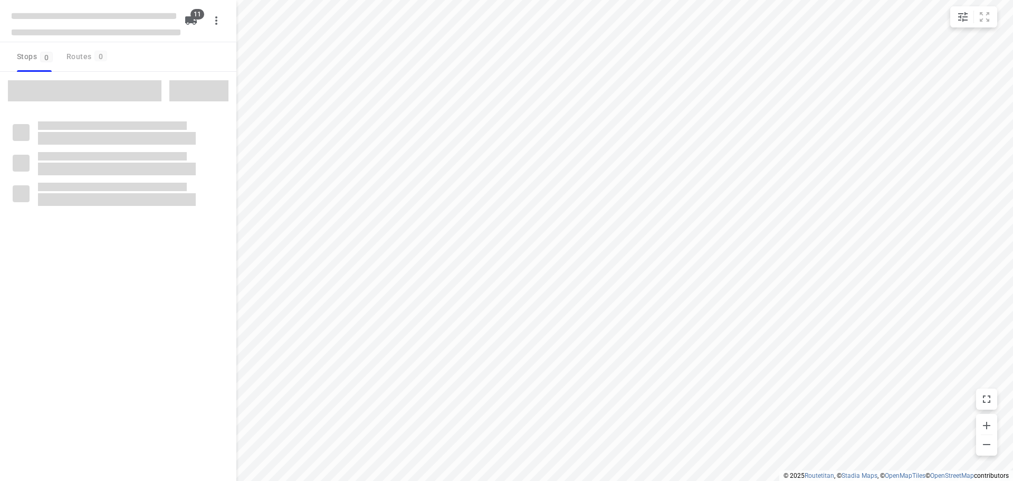
checkbox input "true"
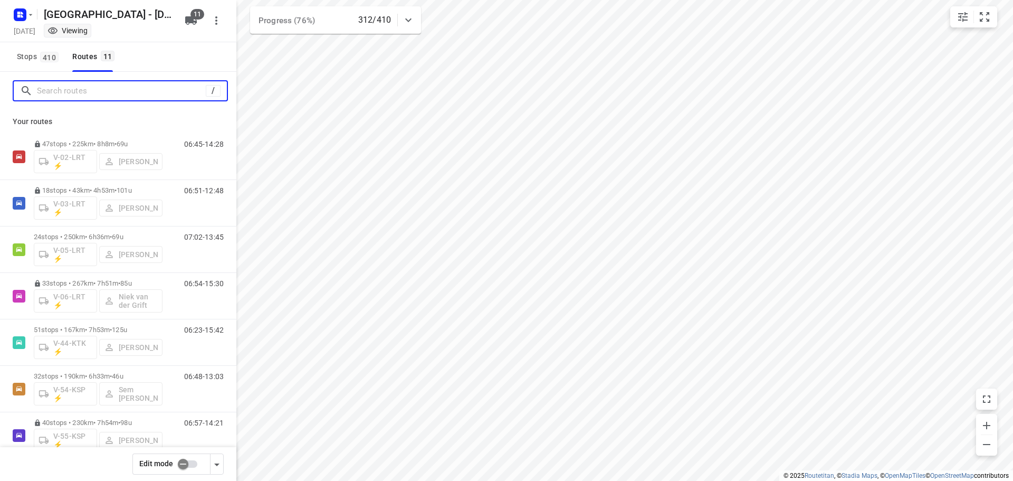
click at [107, 86] on input "Search routes" at bounding box center [121, 91] width 169 height 16
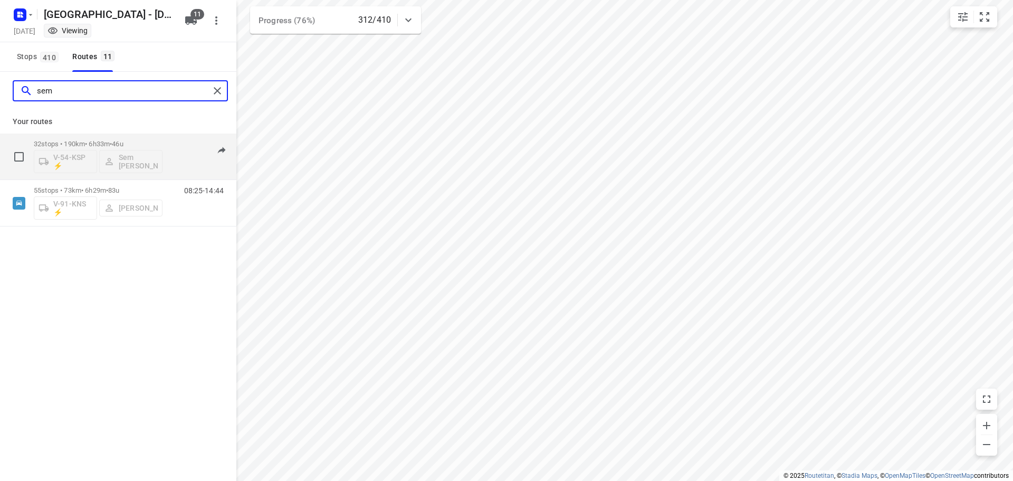
type input "sem"
click at [90, 141] on p "32 stops • 190km • 6h33m • 46u" at bounding box center [98, 144] width 129 height 8
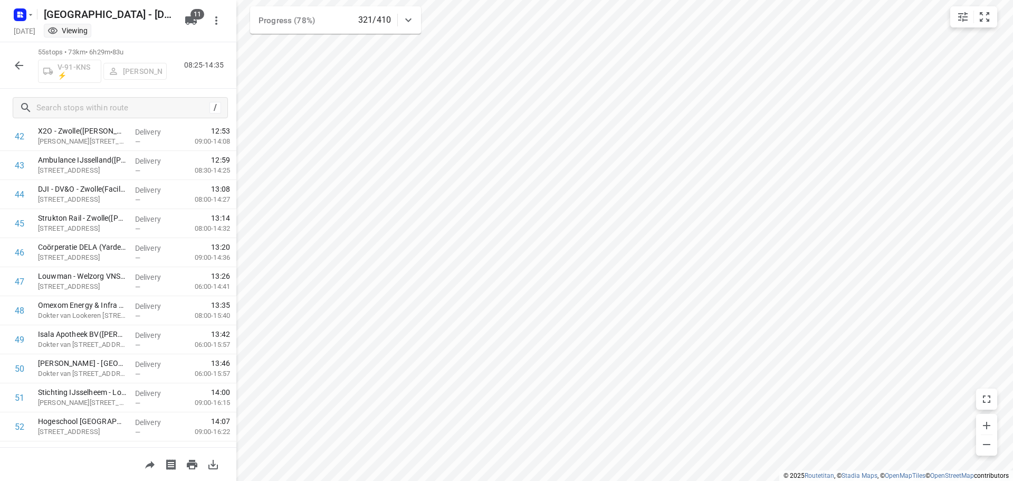
scroll to position [1358, 0]
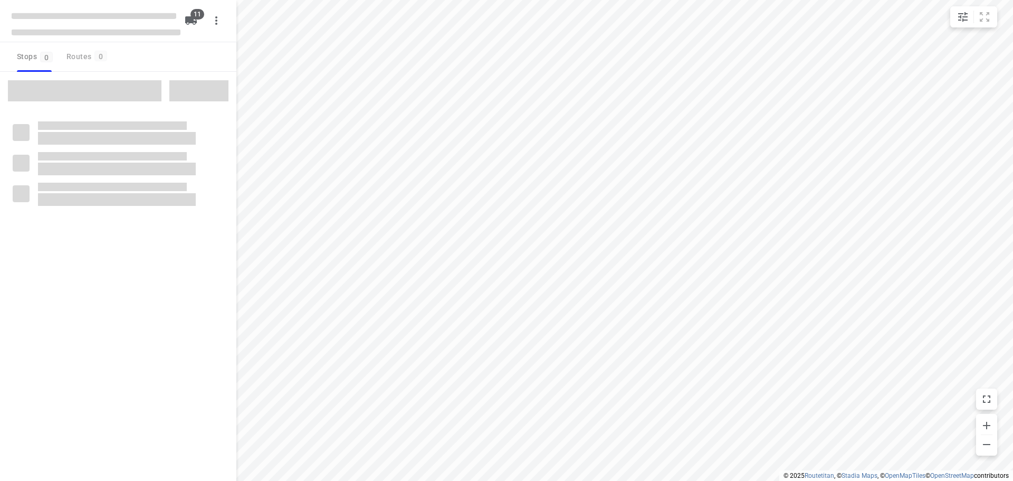
checkbox input "true"
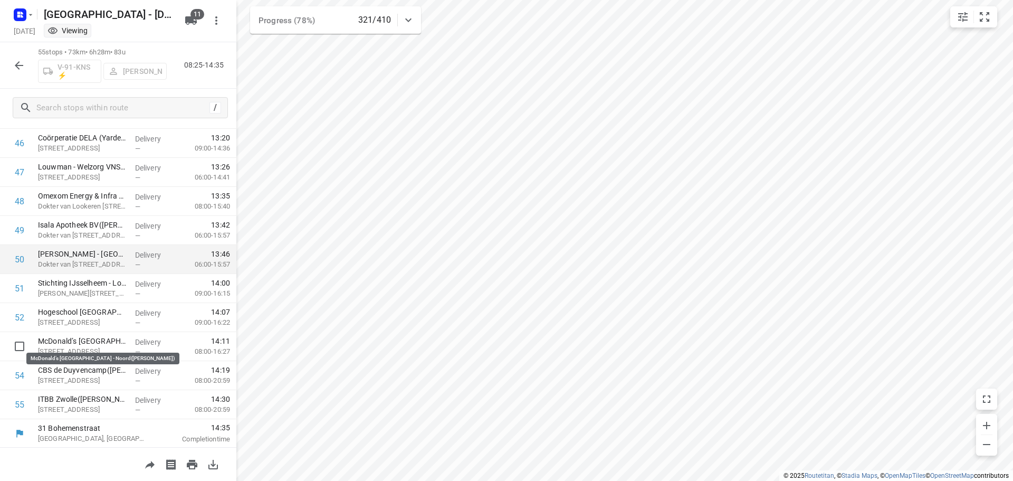
scroll to position [1358, 0]
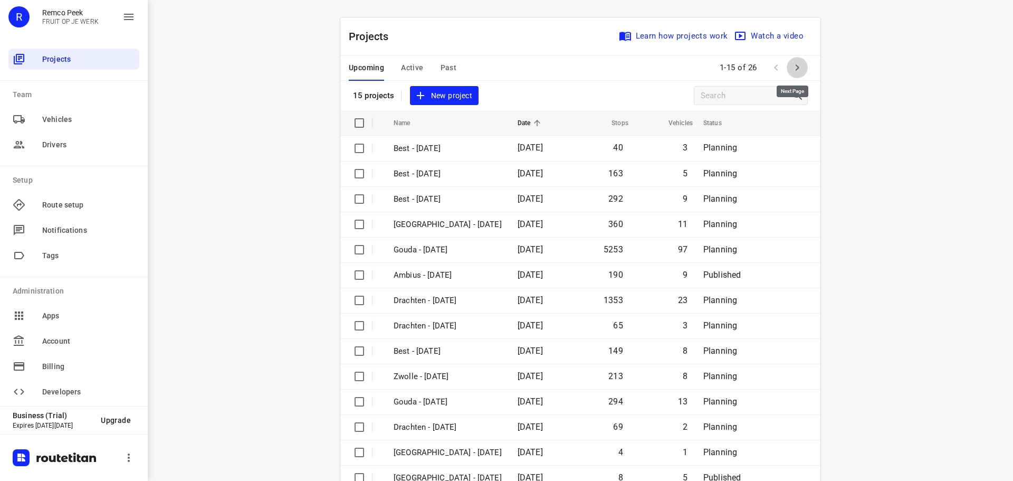
click at [799, 70] on icon "button" at bounding box center [797, 67] width 13 height 13
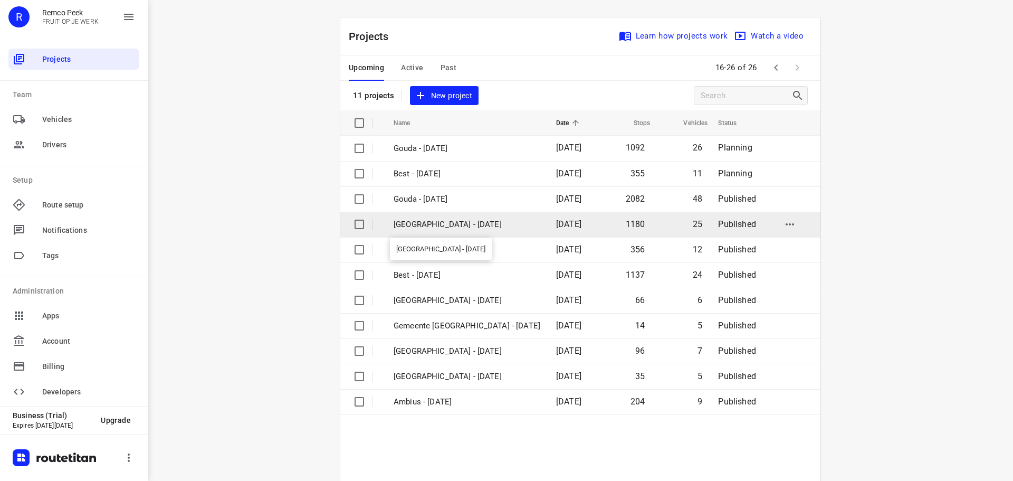
click at [447, 226] on p "Zwolle - Wednesday" at bounding box center [467, 225] width 147 height 12
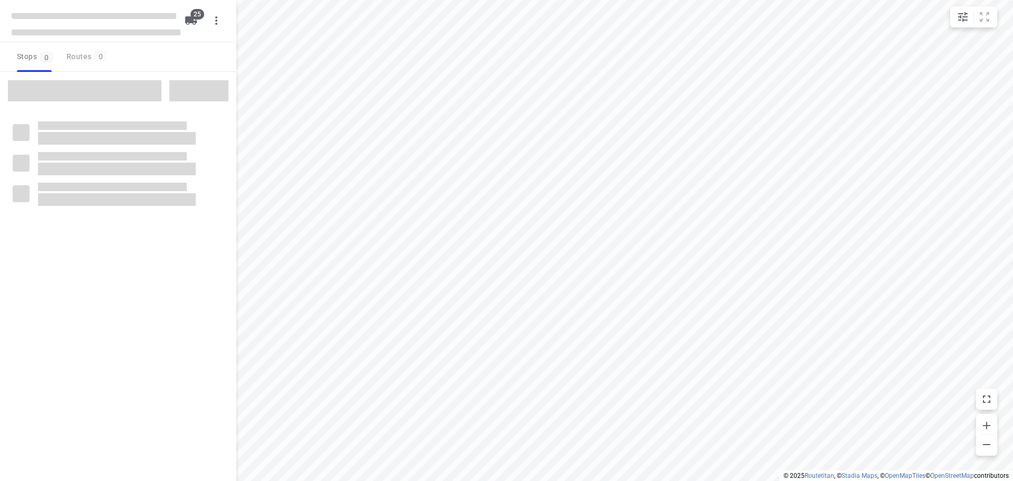
checkbox input "true"
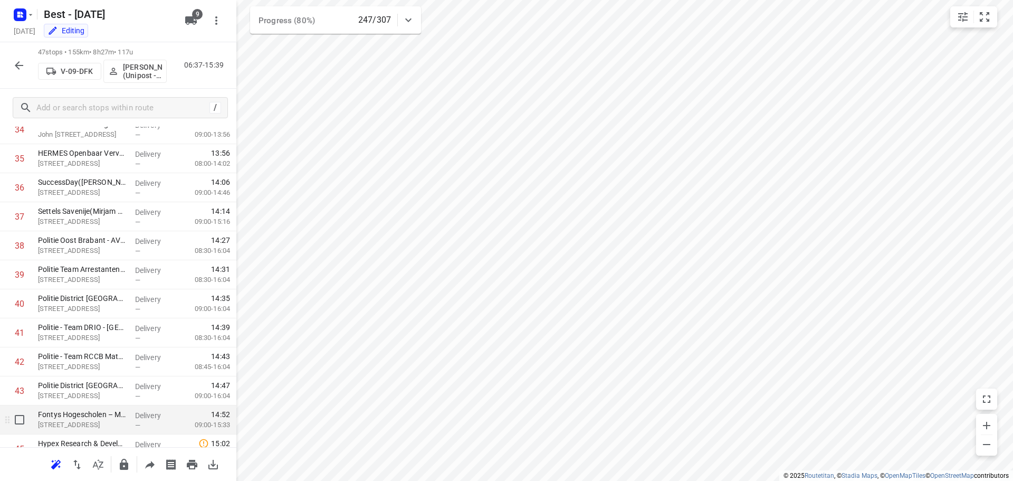
scroll to position [1020, 0]
drag, startPoint x: 16, startPoint y: 59, endPoint x: 7, endPoint y: 76, distance: 19.1
click at [7, 76] on div "47 stops • 155km • 8h27m • 117u V-09-DFK Bilal Alzeadi (Unipost - Best - ZZP) 0…" at bounding box center [118, 65] width 236 height 46
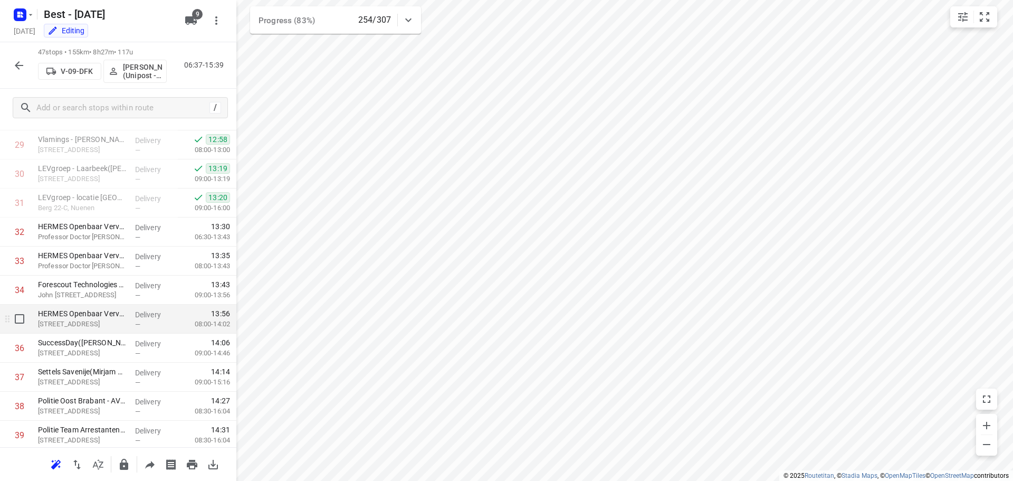
scroll to position [1126, 0]
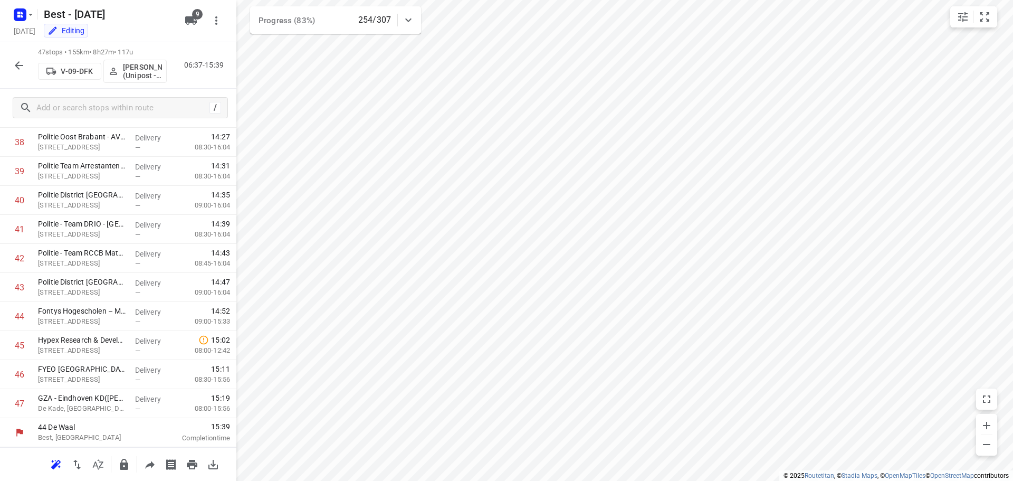
click at [17, 62] on icon "button" at bounding box center [19, 65] width 13 height 13
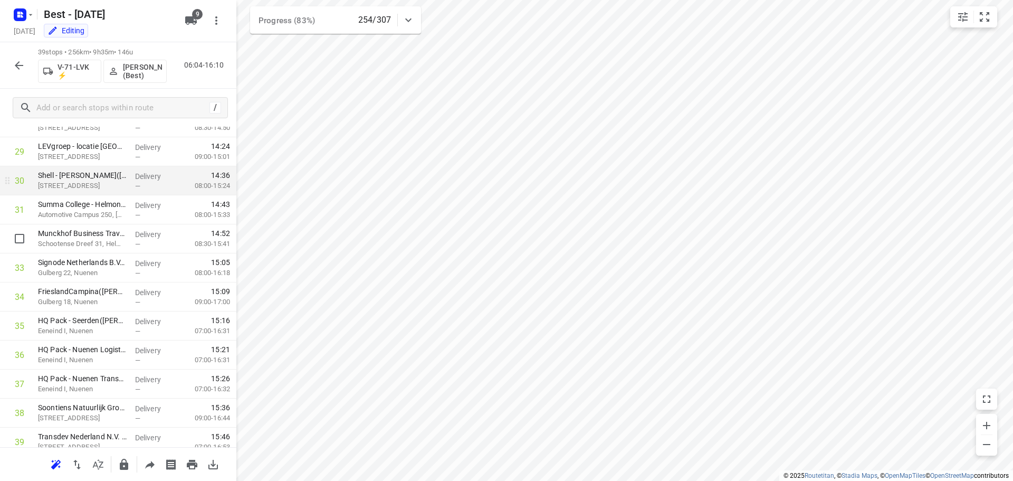
scroll to position [894, 0]
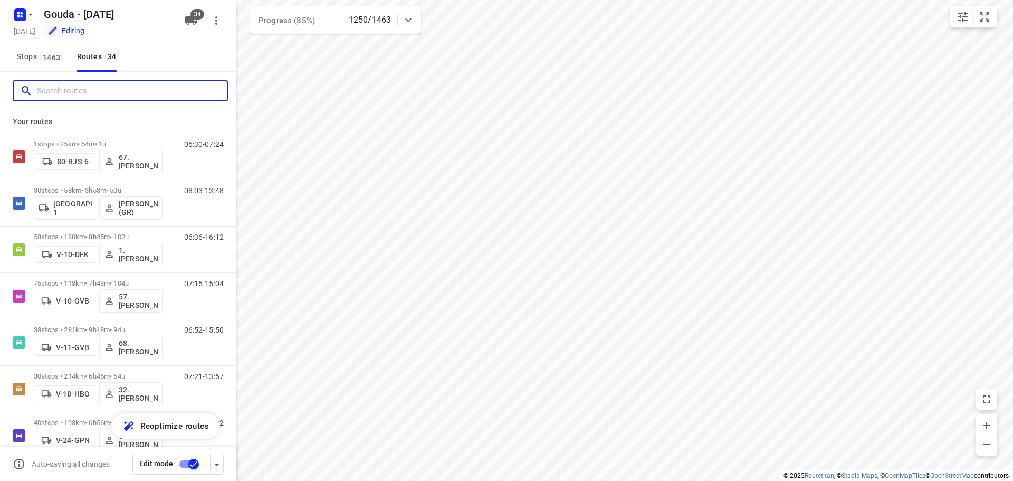
click at [113, 94] on input "Search routes" at bounding box center [132, 91] width 190 height 16
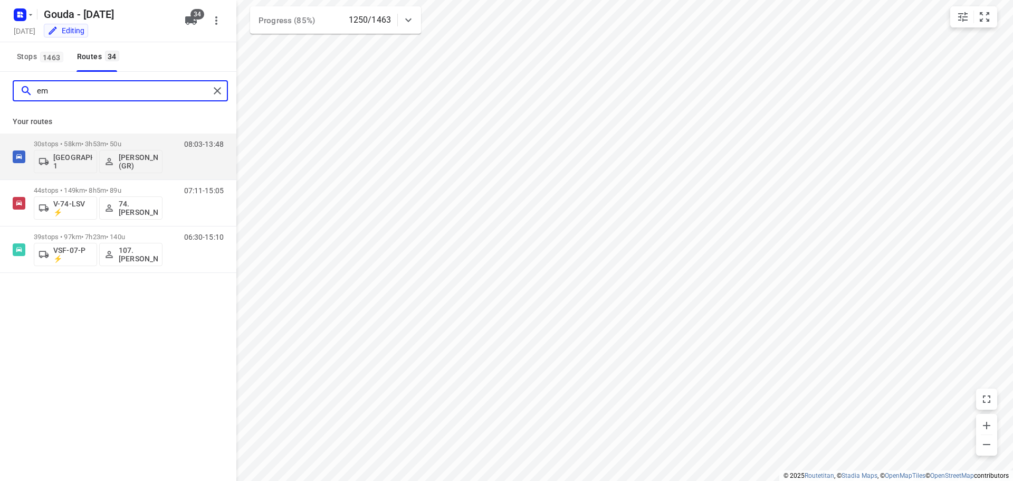
type input "e"
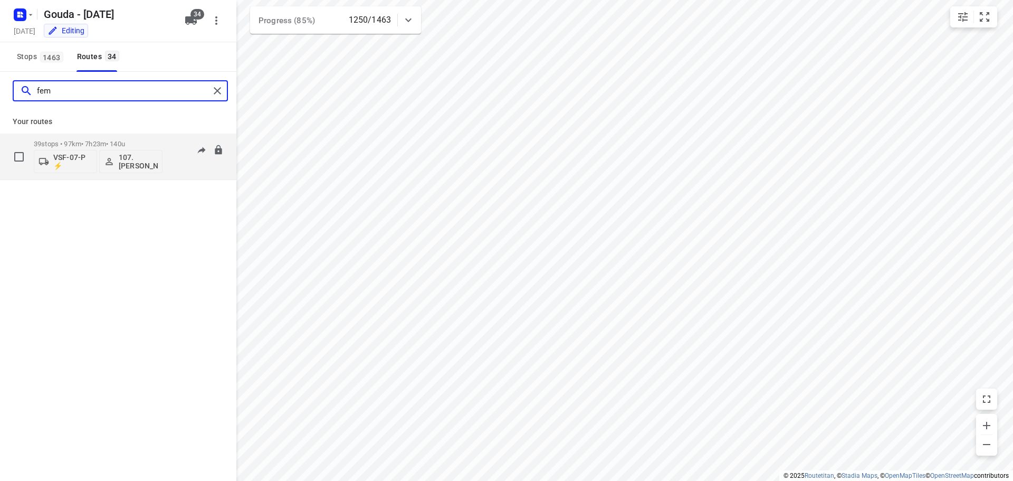
type input "fem"
click at [102, 137] on div "39 stops • 97km • 7h23m • 140u VSF-07-P ⚡ 107.Femke Bogaards" at bounding box center [98, 157] width 129 height 44
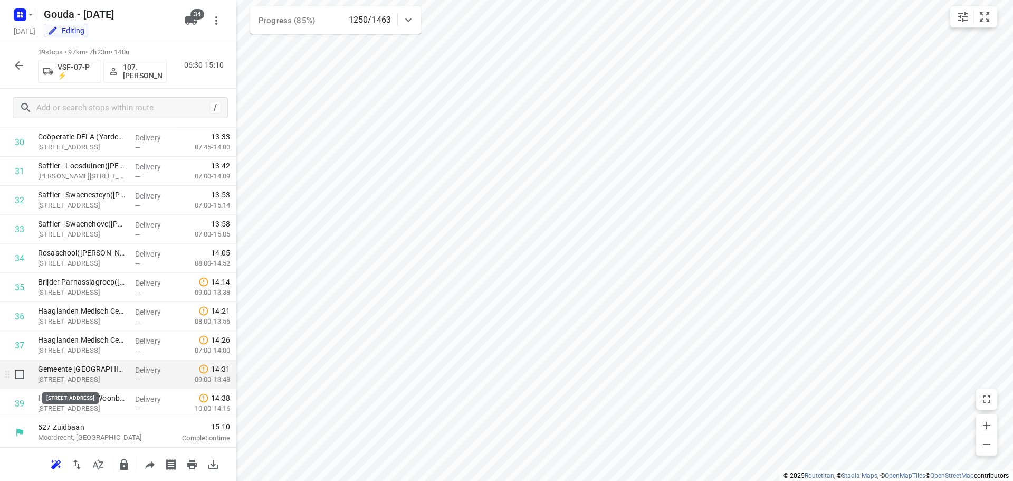
scroll to position [788, 0]
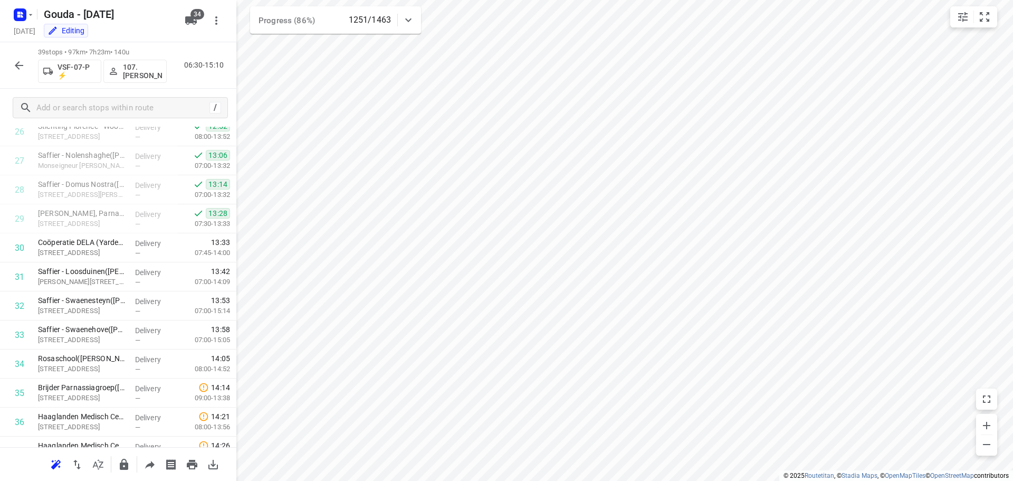
click at [22, 66] on icon "button" at bounding box center [19, 65] width 13 height 13
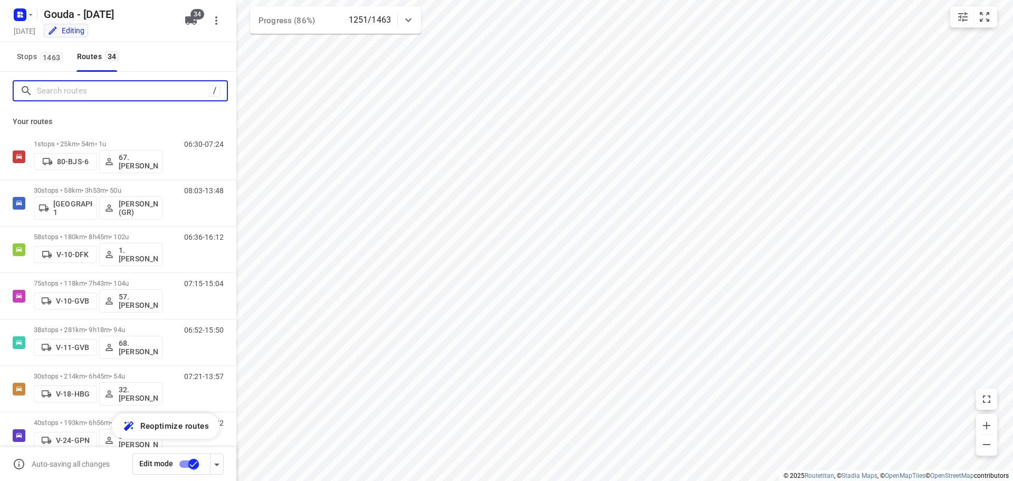
click at [75, 86] on input "Search routes" at bounding box center [123, 91] width 172 height 16
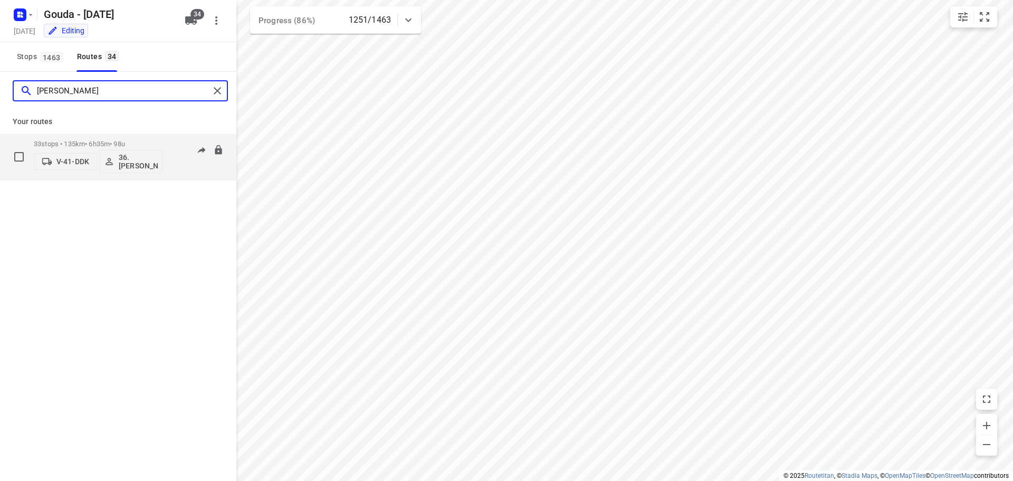
type input "jeff"
click at [68, 143] on p "33 stops • 135km • 6h35m • 98u" at bounding box center [98, 144] width 129 height 8
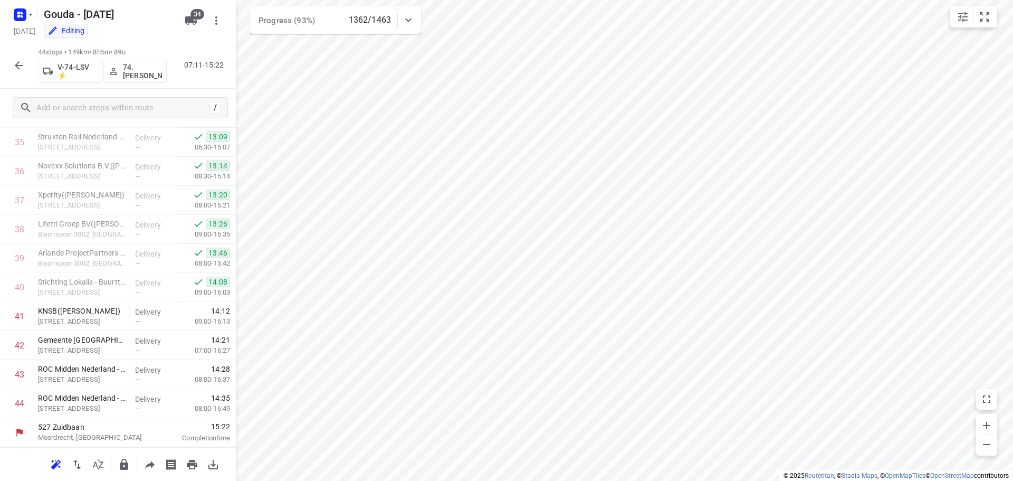
scroll to position [1039, 0]
click at [20, 61] on icon "button" at bounding box center [19, 65] width 13 height 13
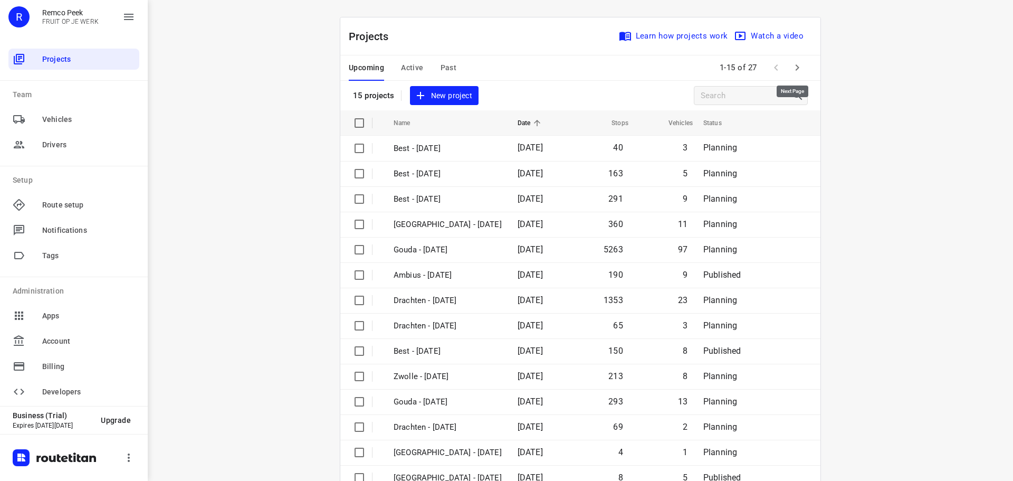
click at [794, 63] on icon "button" at bounding box center [797, 67] width 13 height 13
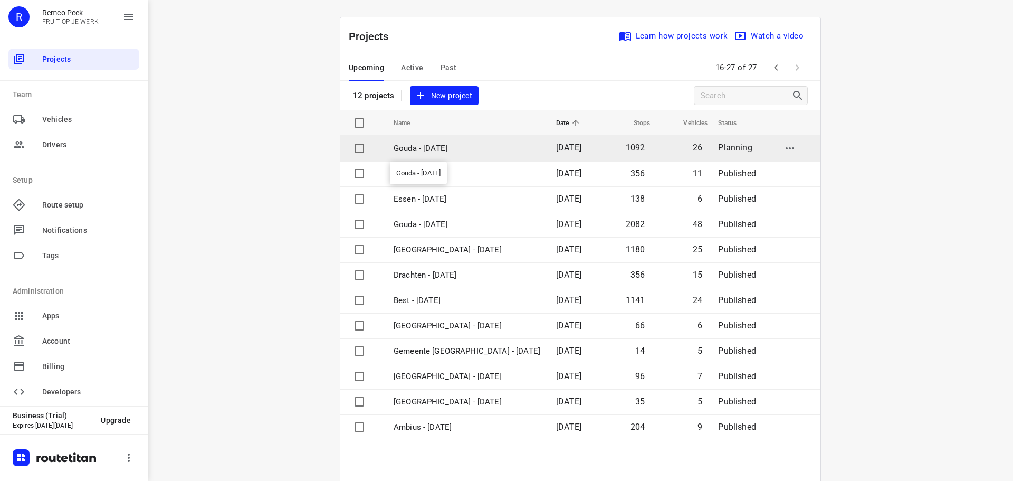
click at [460, 151] on p "Gouda - [DATE]" at bounding box center [467, 149] width 147 height 12
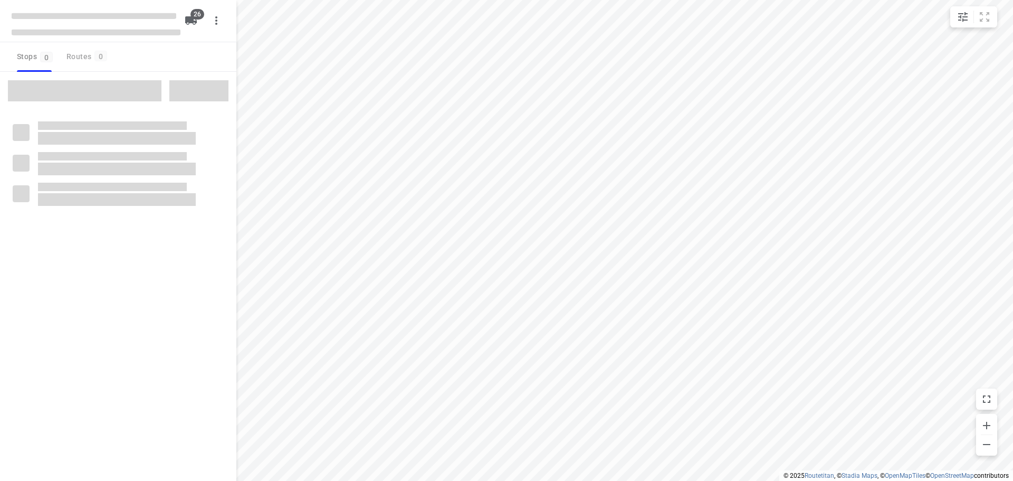
checkbox input "true"
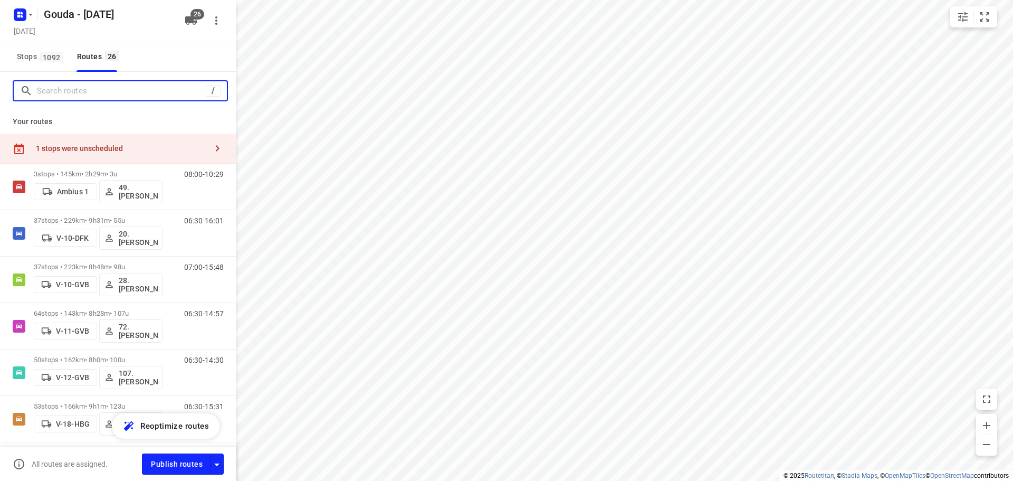
click at [113, 91] on input "Search routes" at bounding box center [121, 91] width 169 height 16
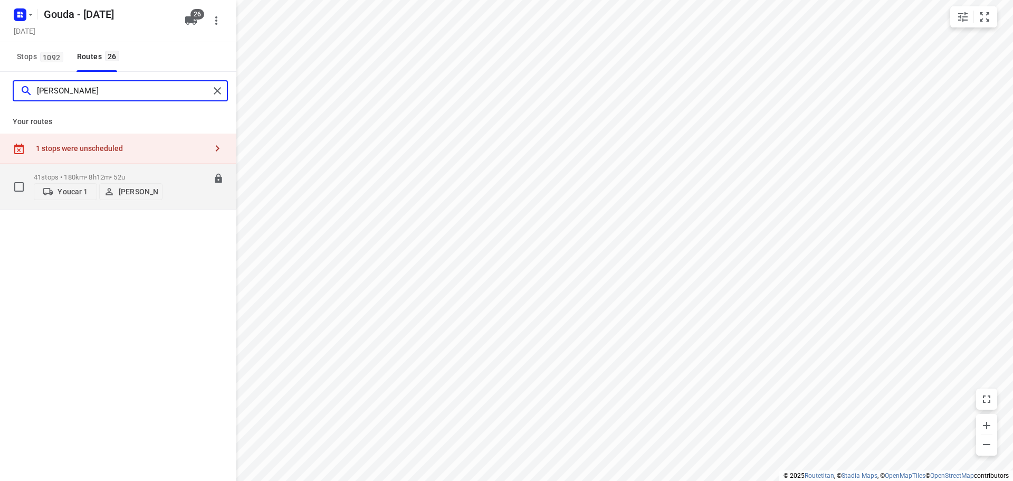
type input "[PERSON_NAME]"
click at [90, 172] on div "41 stops • 180km • 8h12m • 52u Youcar 1 [PERSON_NAME]" at bounding box center [98, 186] width 129 height 37
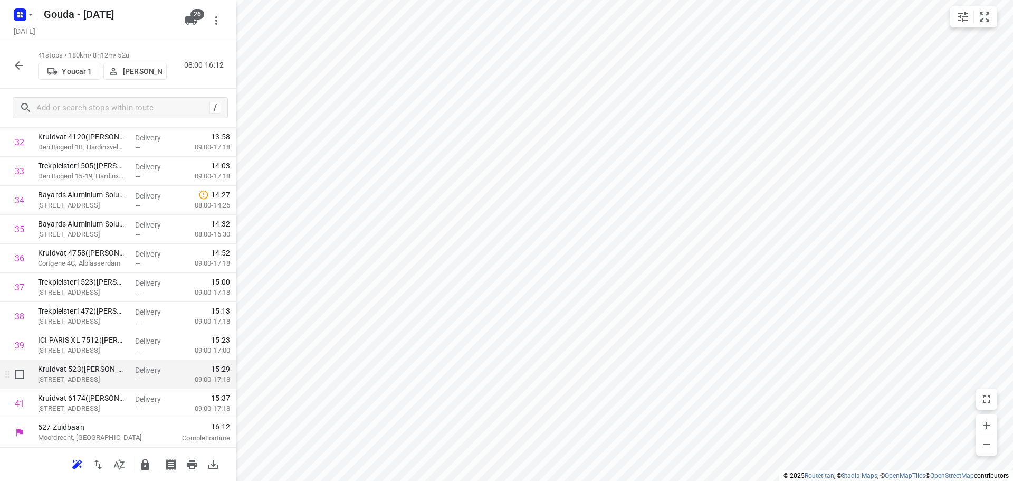
scroll to position [771, 0]
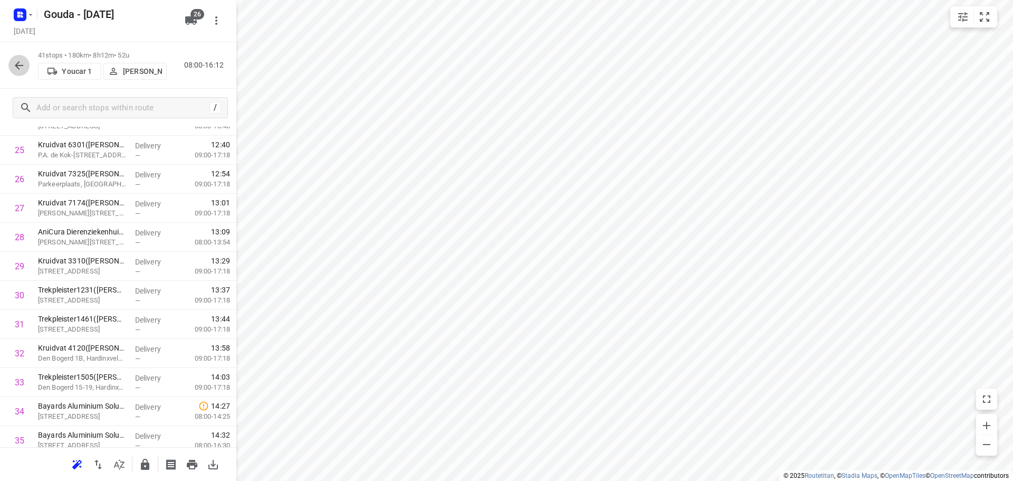
click at [17, 62] on icon "button" at bounding box center [19, 65] width 13 height 13
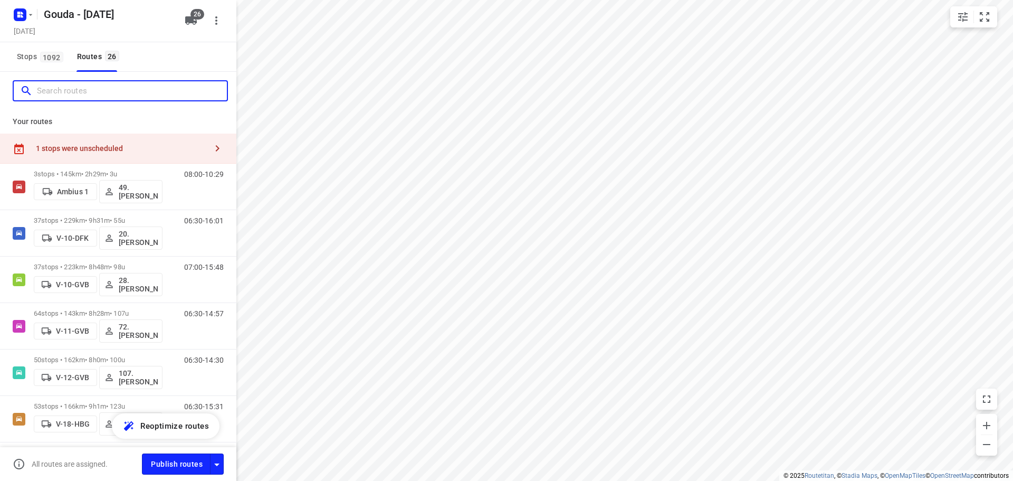
click at [136, 93] on input "Search routes" at bounding box center [132, 91] width 190 height 16
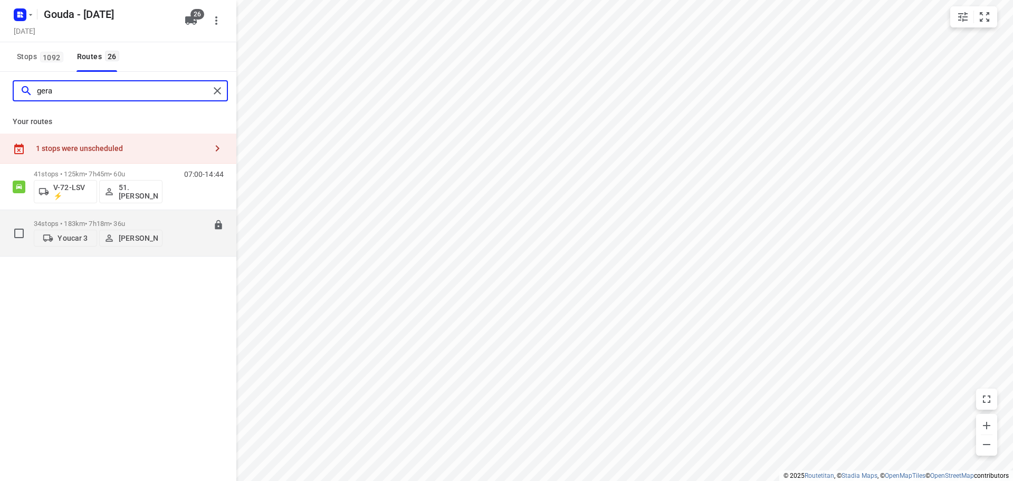
type input "gera"
click at [98, 221] on p "34 stops • 183km • 7h18m • 36u" at bounding box center [98, 224] width 129 height 8
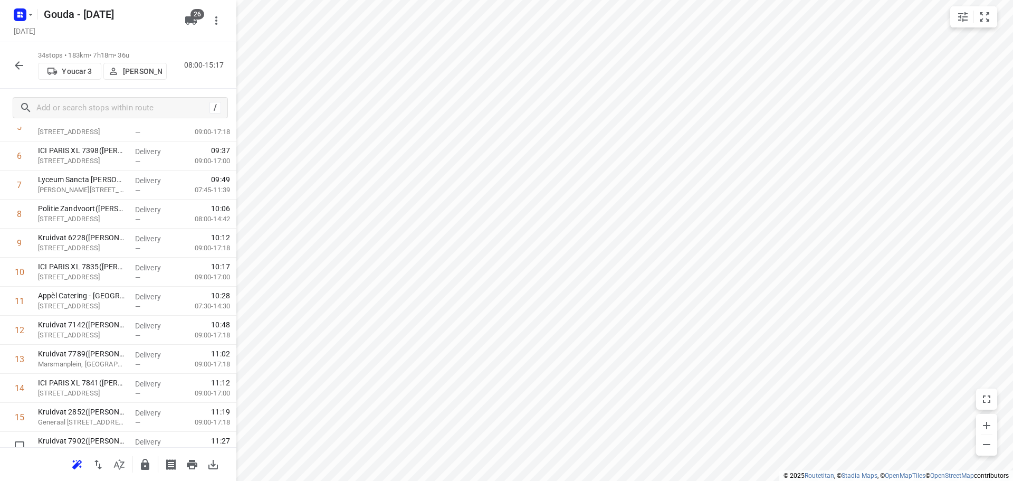
scroll to position [198, 0]
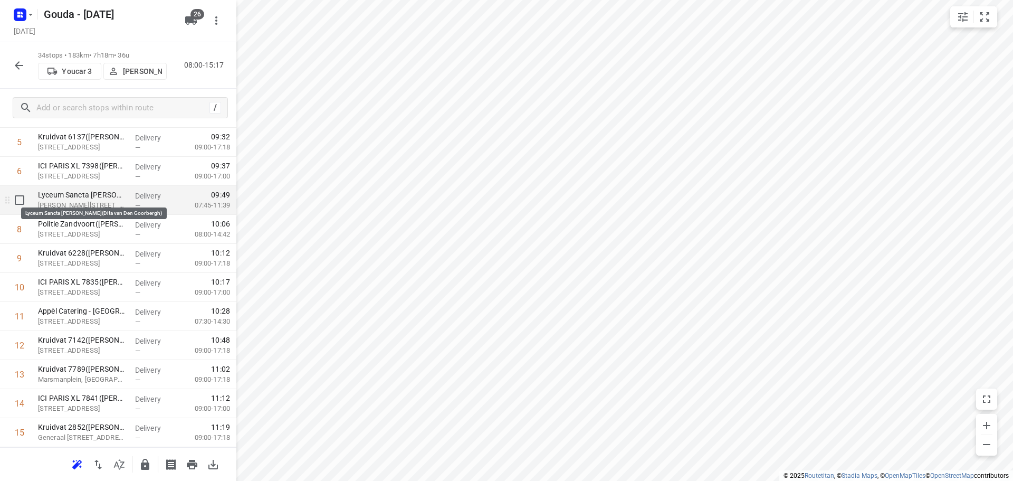
click at [98, 200] on p "Lyceum Sancta [PERSON_NAME](Dita van Den Goorbergh)" at bounding box center [82, 195] width 89 height 11
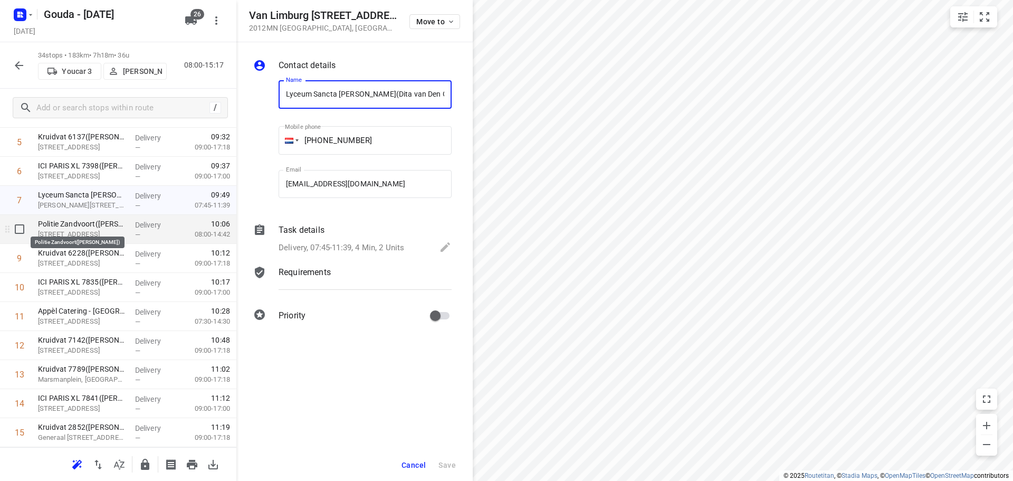
click at [110, 225] on p "Politie Zandvoort([PERSON_NAME])" at bounding box center [82, 224] width 89 height 11
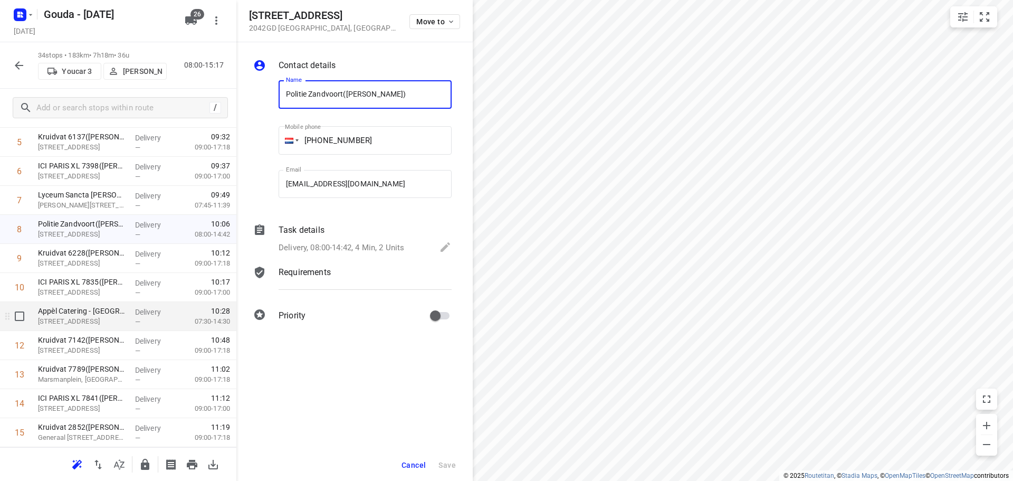
click at [124, 308] on div "Appèl Catering - [GEOGRAPHIC_DATA] - [GEOGRAPHIC_DATA]([GEOGRAPHIC_DATA][PERSON…" at bounding box center [82, 316] width 97 height 29
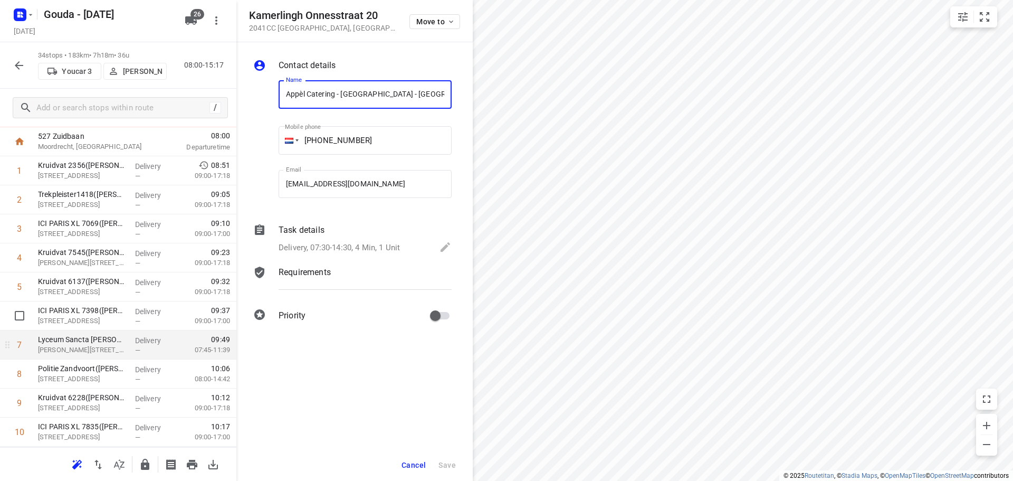
scroll to position [40, 0]
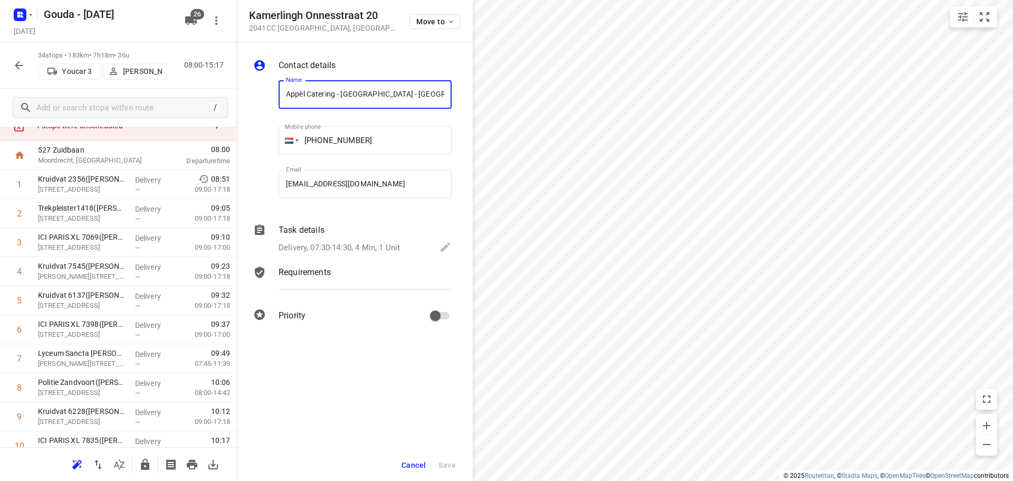
click at [20, 69] on icon "button" at bounding box center [19, 65] width 13 height 13
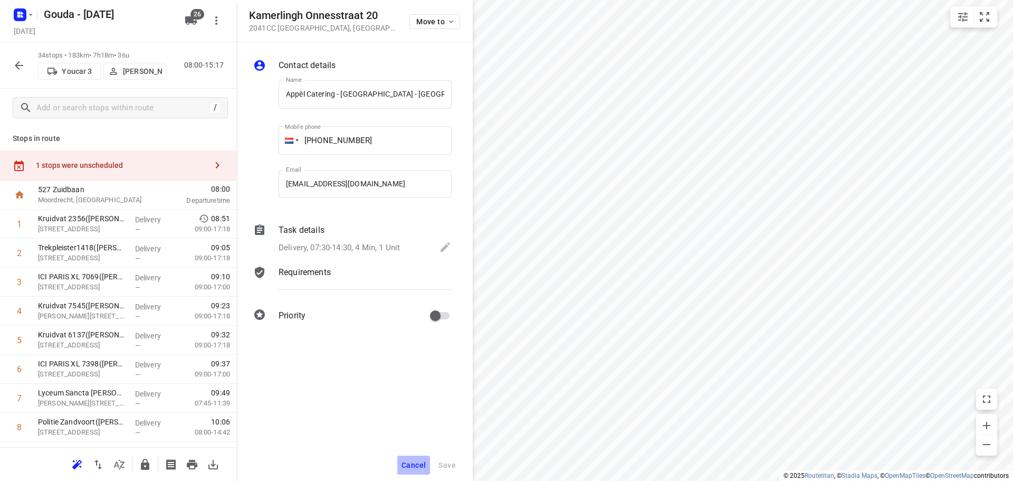
click at [422, 461] on span "Cancel" at bounding box center [414, 465] width 24 height 8
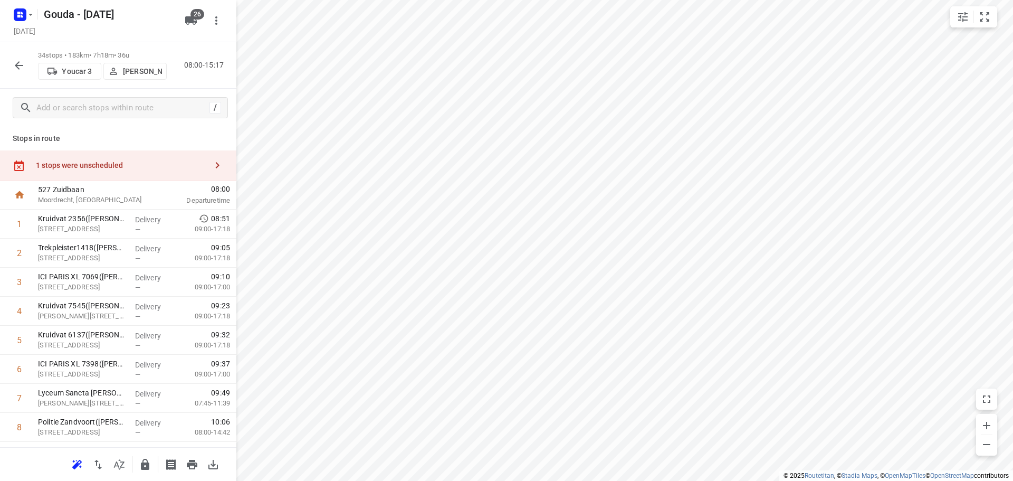
click at [13, 65] on icon "button" at bounding box center [19, 65] width 13 height 13
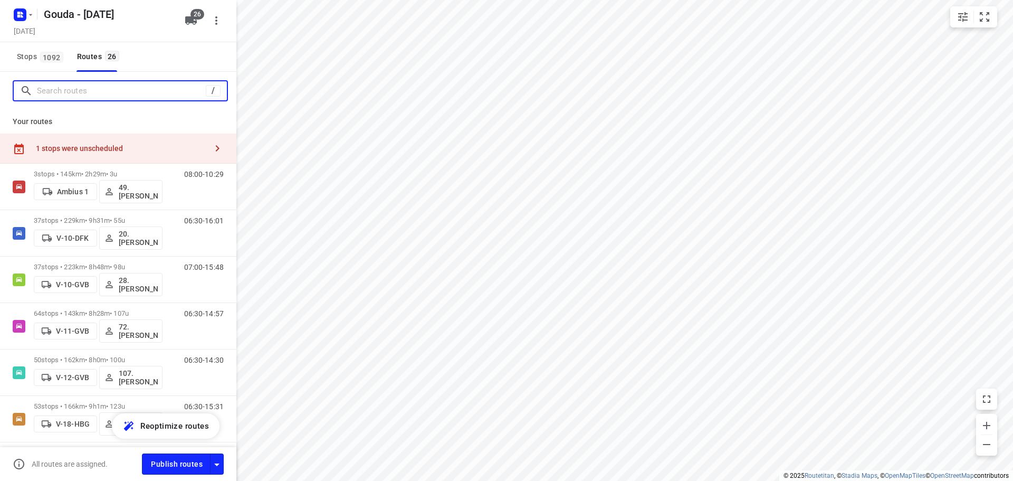
click at [121, 90] on input "Search routes" at bounding box center [121, 91] width 169 height 16
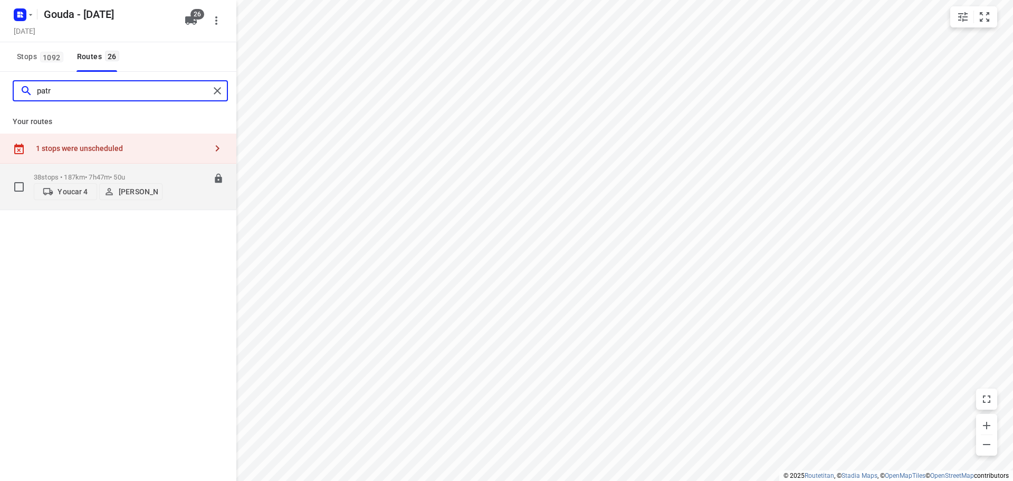
type input "patr"
click at [79, 173] on p "38 stops • 187km • 7h47m • 50u" at bounding box center [98, 177] width 129 height 8
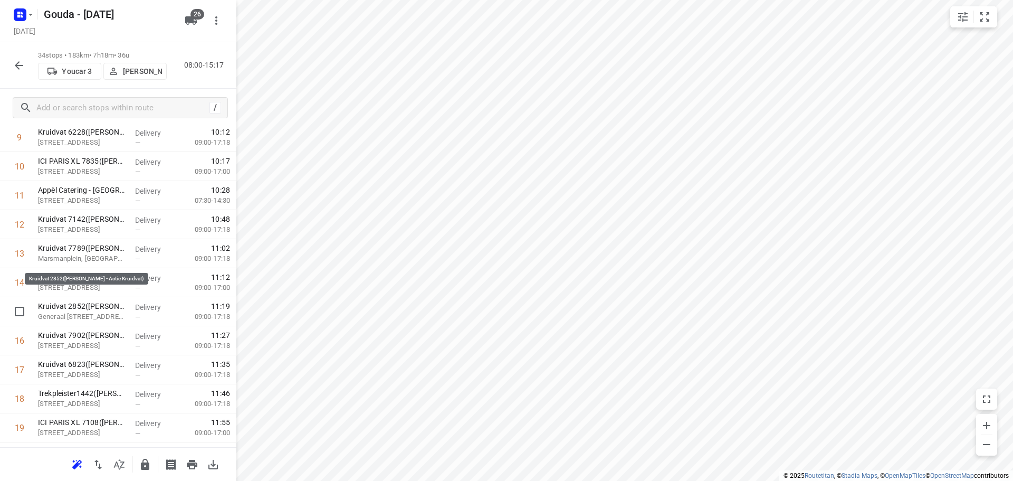
scroll to position [369, 0]
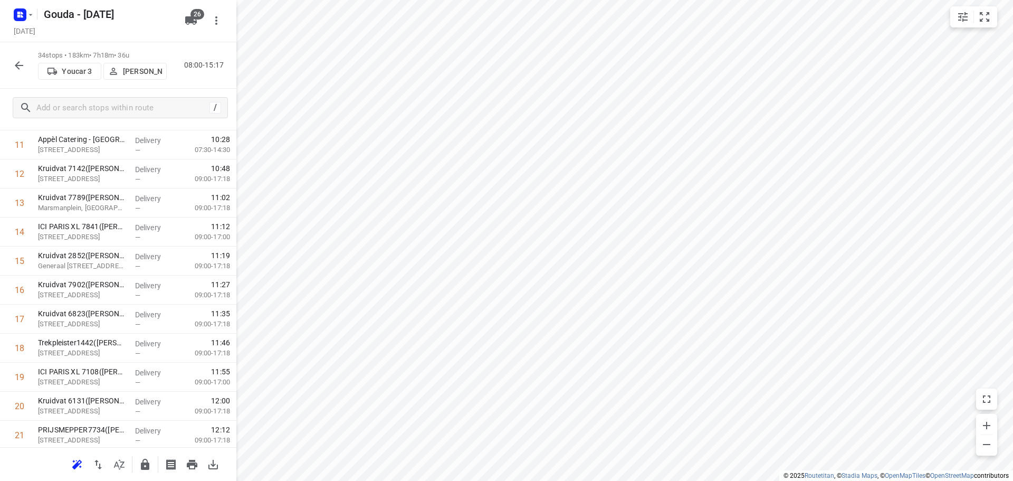
click at [124, 71] on p "[PERSON_NAME]" at bounding box center [142, 71] width 39 height 8
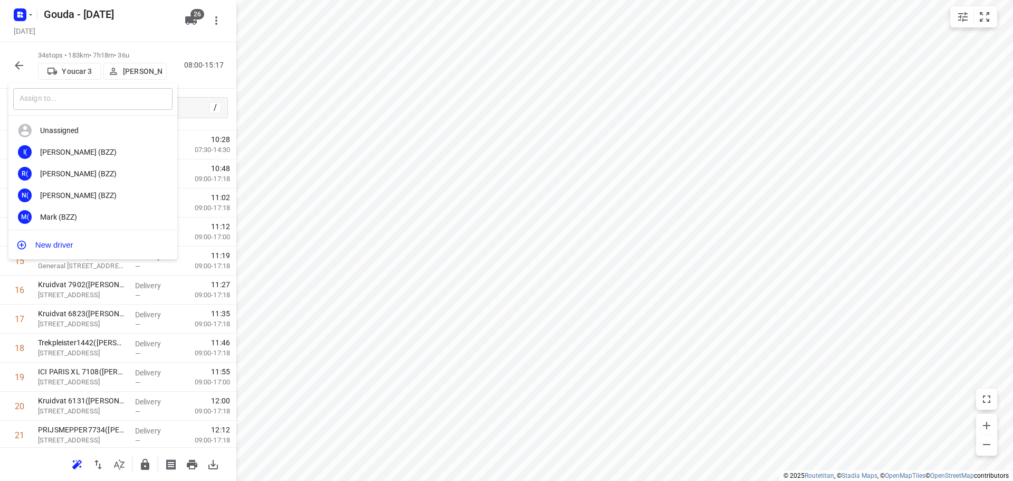
click at [94, 100] on input "text" at bounding box center [92, 99] width 159 height 22
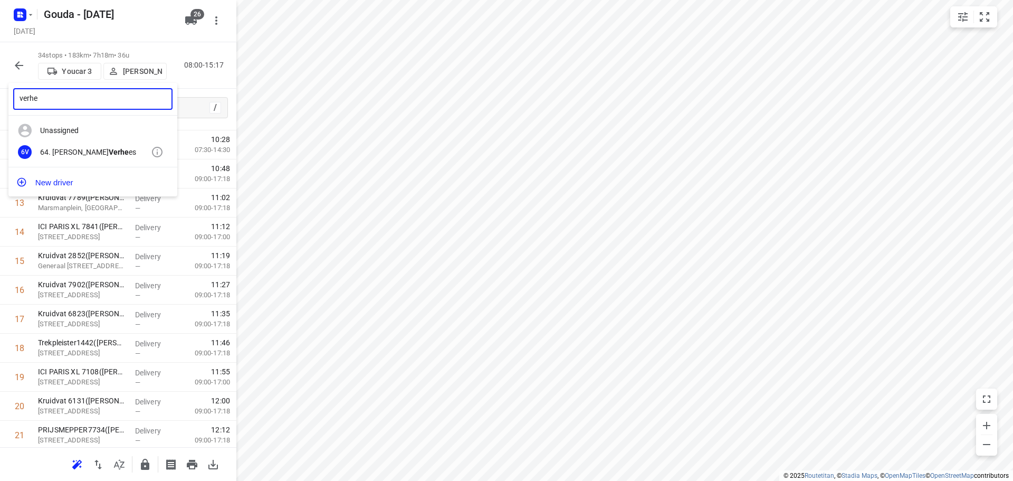
type input "verhe"
click at [109, 152] on b "Verhe" at bounding box center [119, 152] width 20 height 8
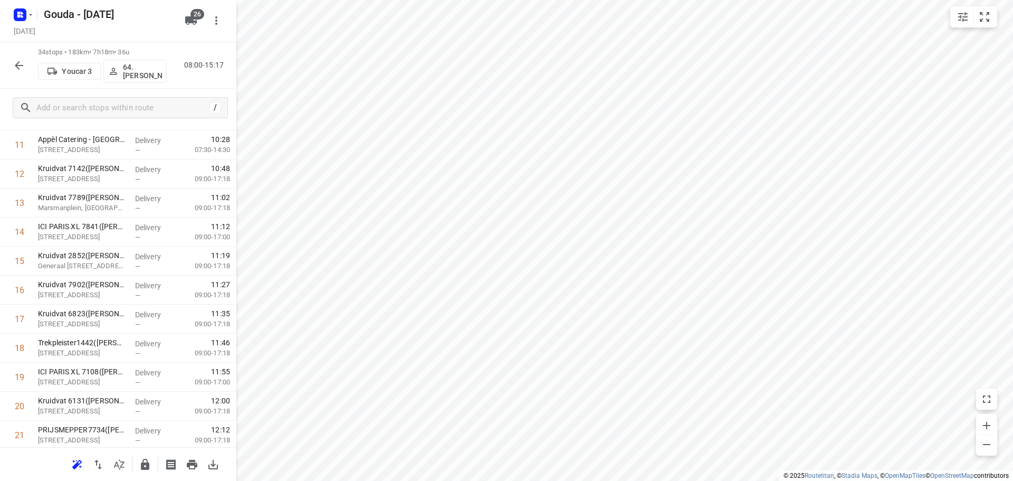
click at [23, 66] on icon "button" at bounding box center [19, 65] width 13 height 13
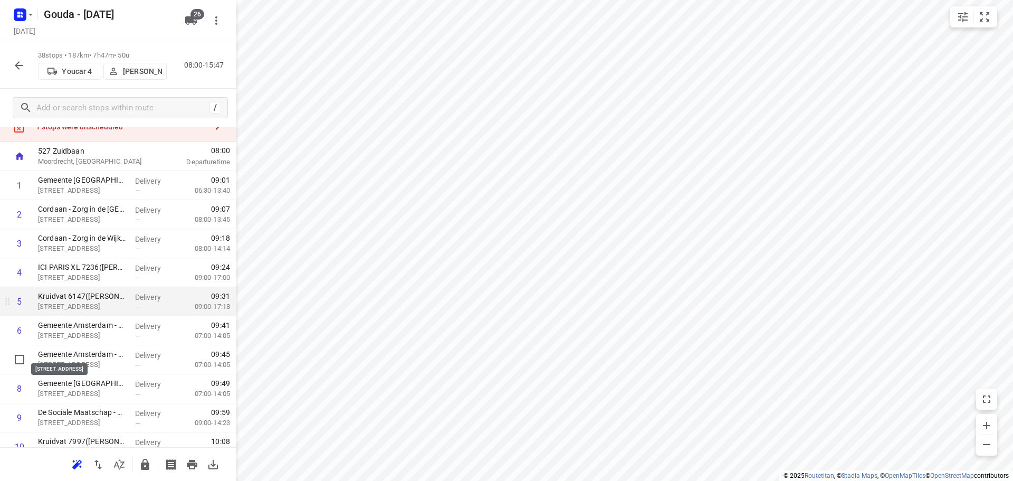
scroll to position [53, 0]
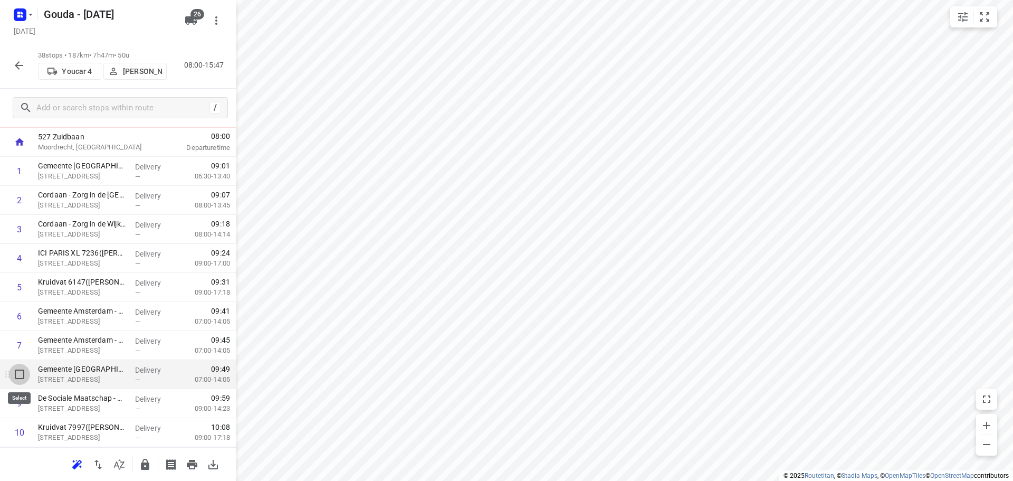
click at [20, 377] on input "checkbox" at bounding box center [19, 374] width 21 height 21
checkbox input "true"
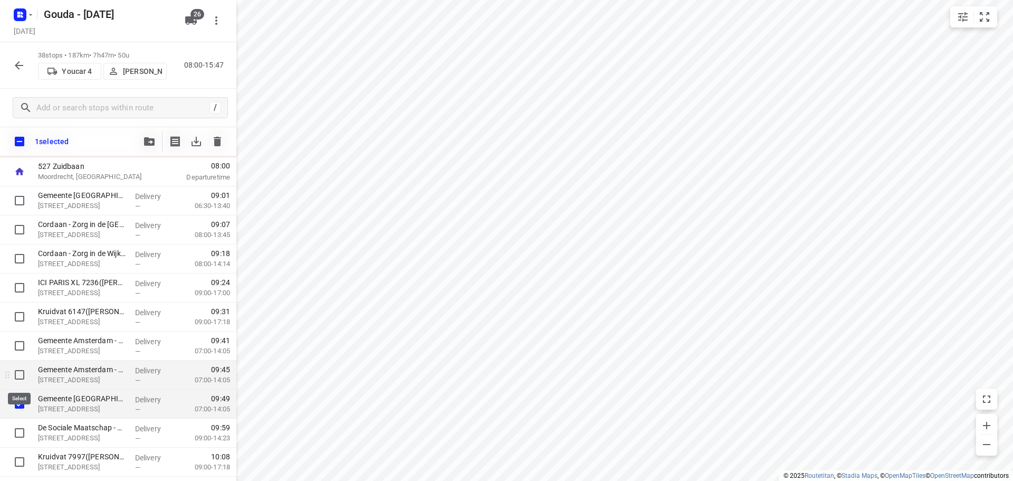
click at [19, 368] on input "checkbox" at bounding box center [19, 374] width 21 height 21
checkbox input "true"
click at [19, 345] on input "checkbox" at bounding box center [19, 345] width 21 height 21
checkbox input "true"
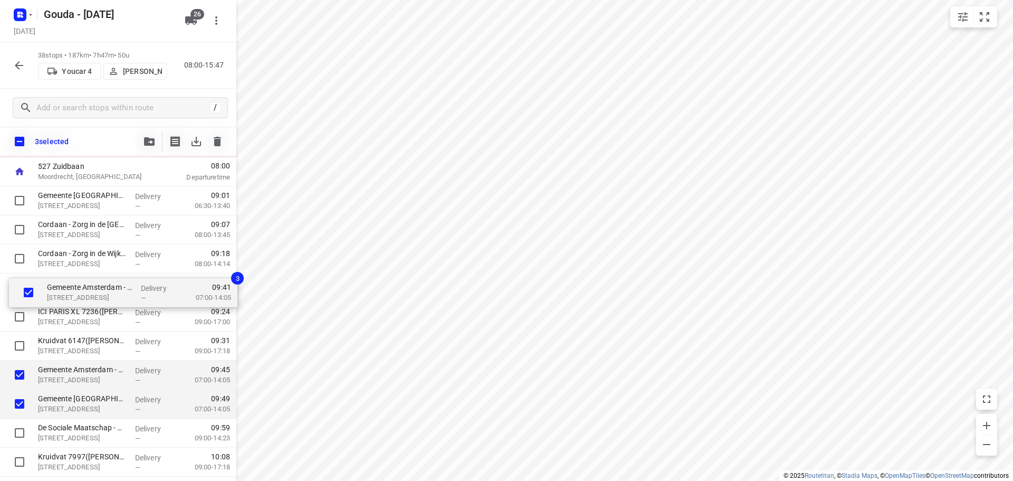
drag, startPoint x: 52, startPoint y: 345, endPoint x: 61, endPoint y: 287, distance: 58.2
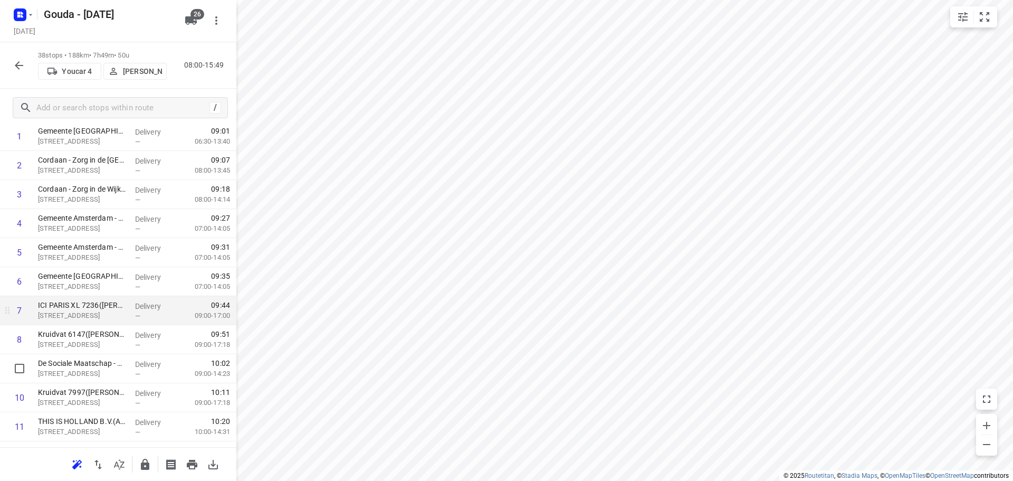
scroll to position [106, 0]
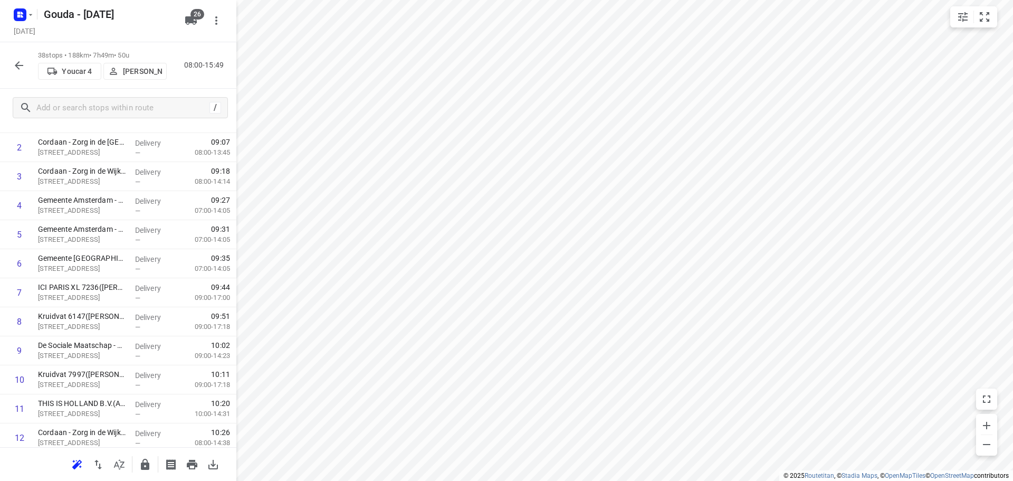
click at [140, 69] on p "[PERSON_NAME]" at bounding box center [142, 71] width 39 height 8
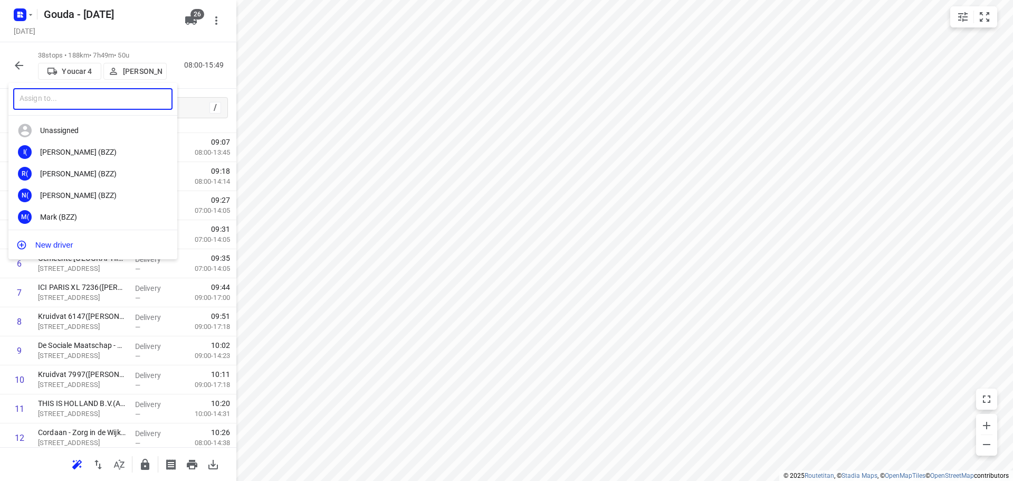
click at [115, 105] on input "text" at bounding box center [92, 99] width 159 height 22
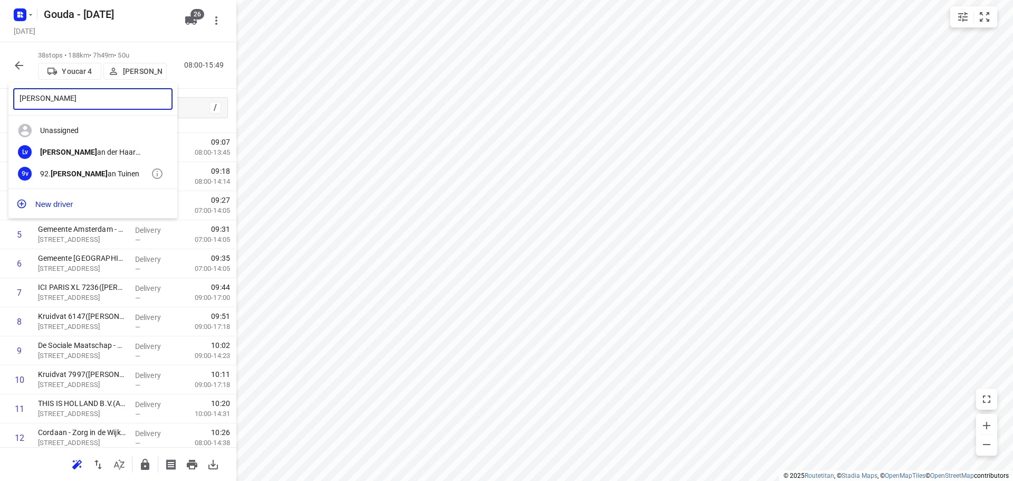
type input "Lars v"
click at [84, 172] on div "92. Lars v an Tuinen" at bounding box center [95, 173] width 111 height 8
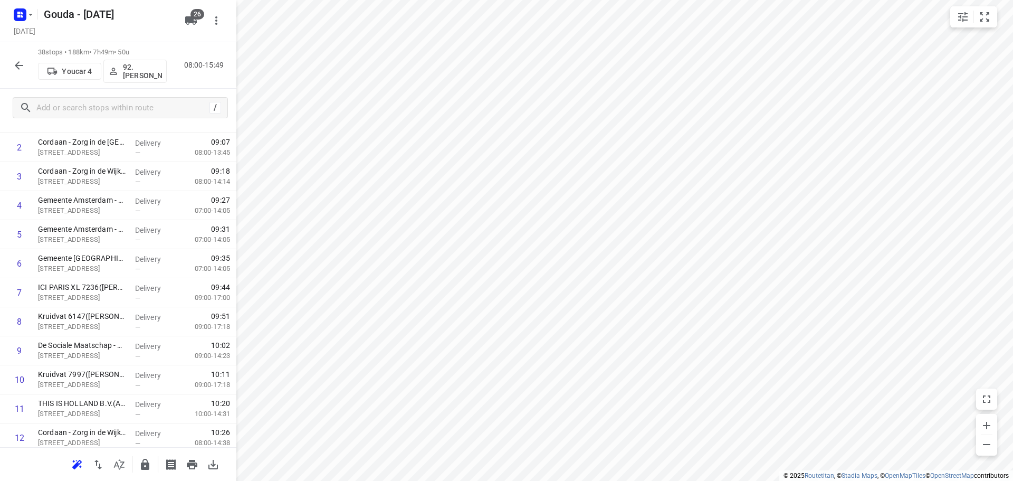
click at [16, 64] on icon "button" at bounding box center [19, 65] width 13 height 13
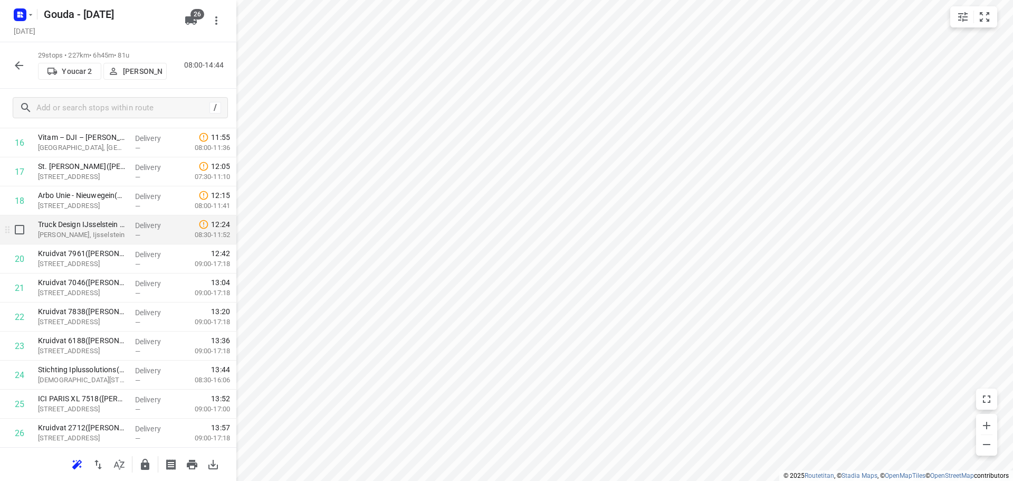
scroll to position [369, 0]
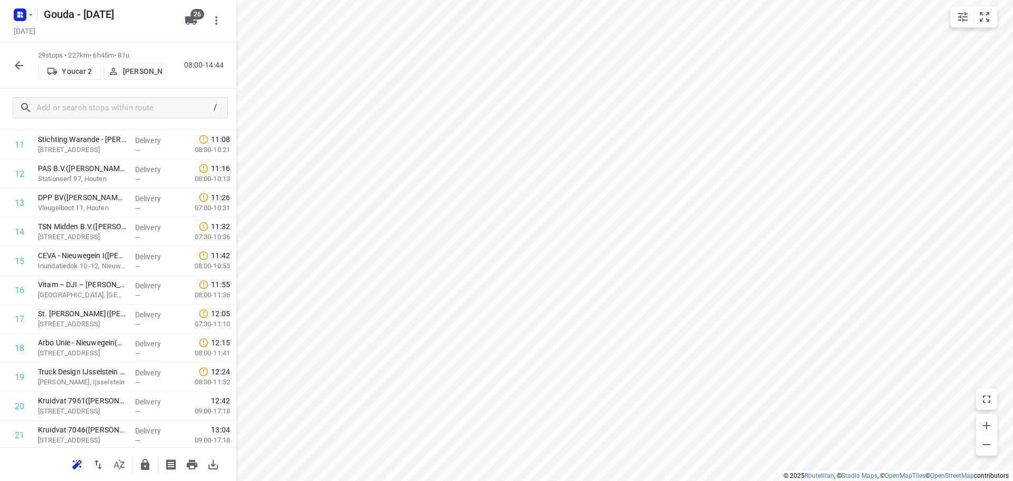
click at [24, 61] on icon "button" at bounding box center [19, 65] width 13 height 13
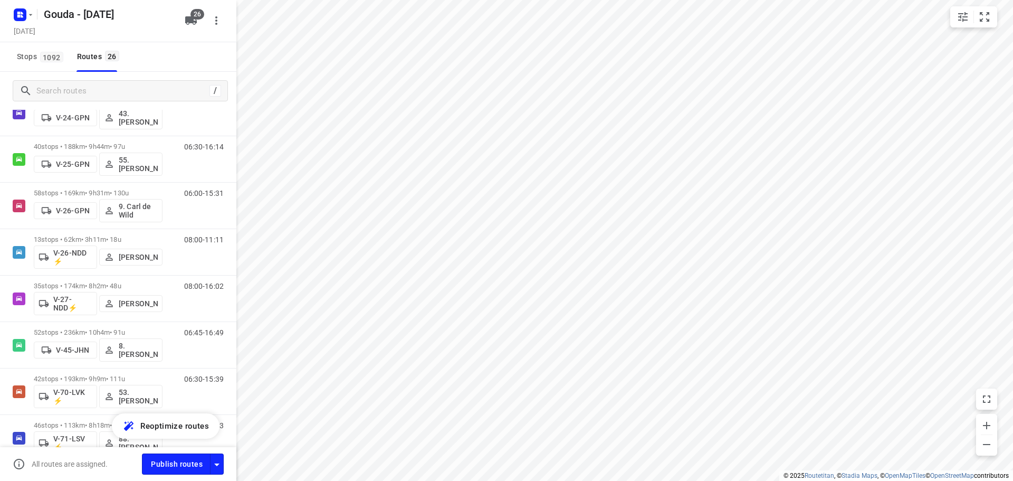
scroll to position [358, 0]
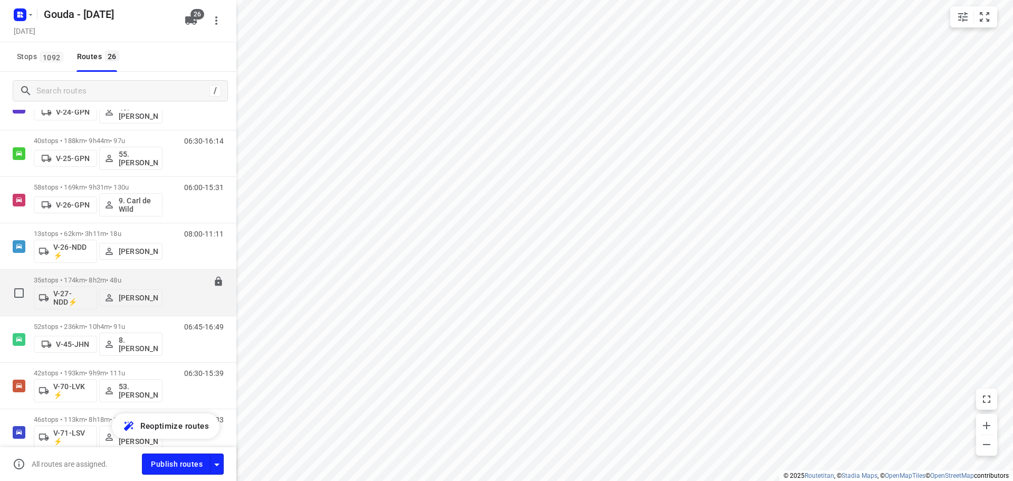
click at [115, 280] on p "35 stops • 174km • 8h2m • 48u" at bounding box center [98, 280] width 129 height 8
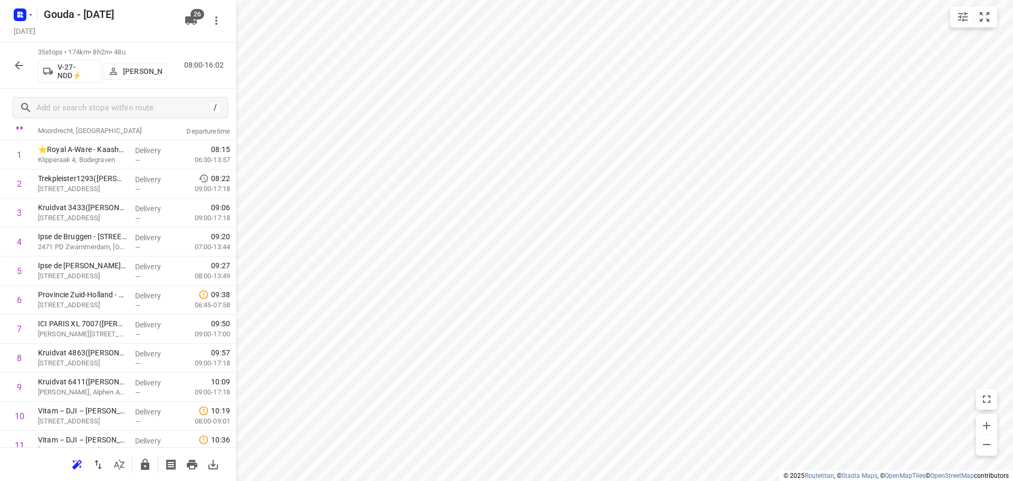
scroll to position [0, 0]
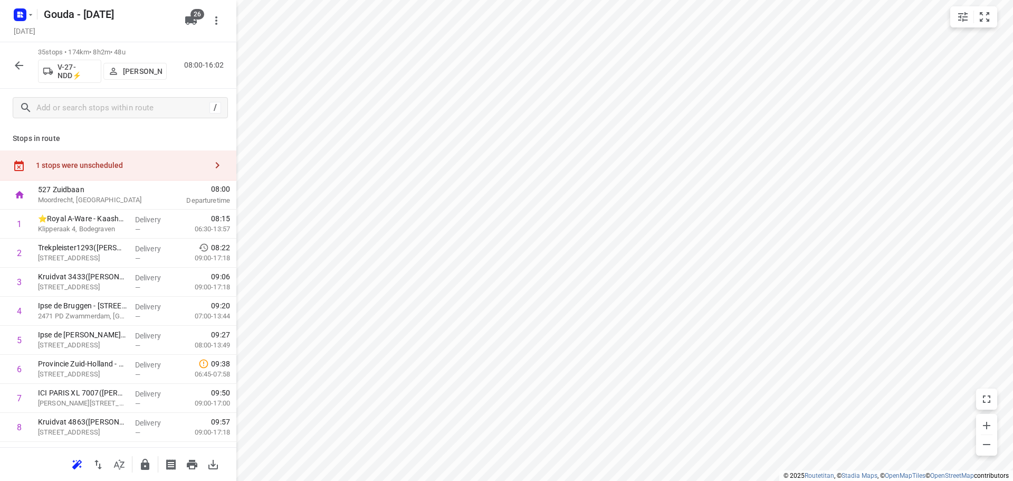
click at [23, 62] on icon "button" at bounding box center [19, 65] width 13 height 13
click at [135, 69] on p "Gerjan Sterken" at bounding box center [142, 71] width 39 height 8
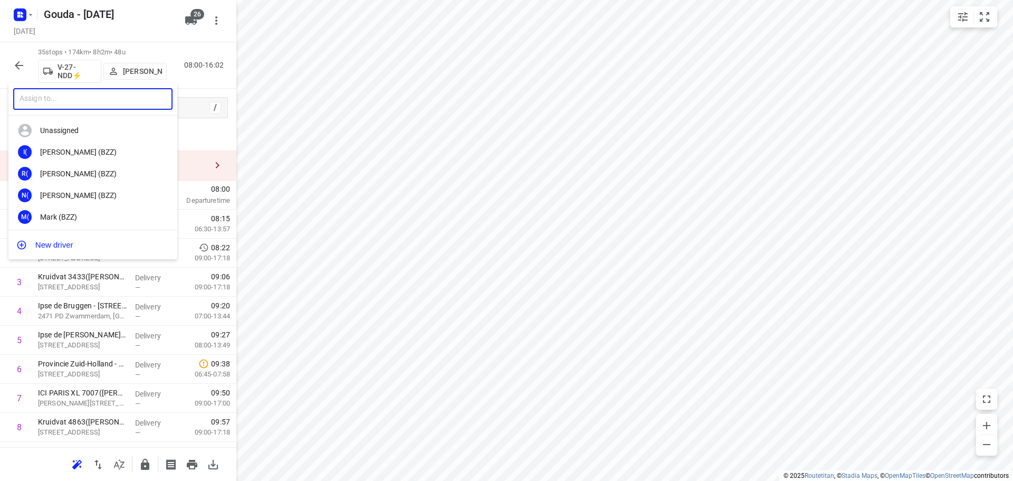
click at [116, 102] on input "text" at bounding box center [92, 99] width 159 height 22
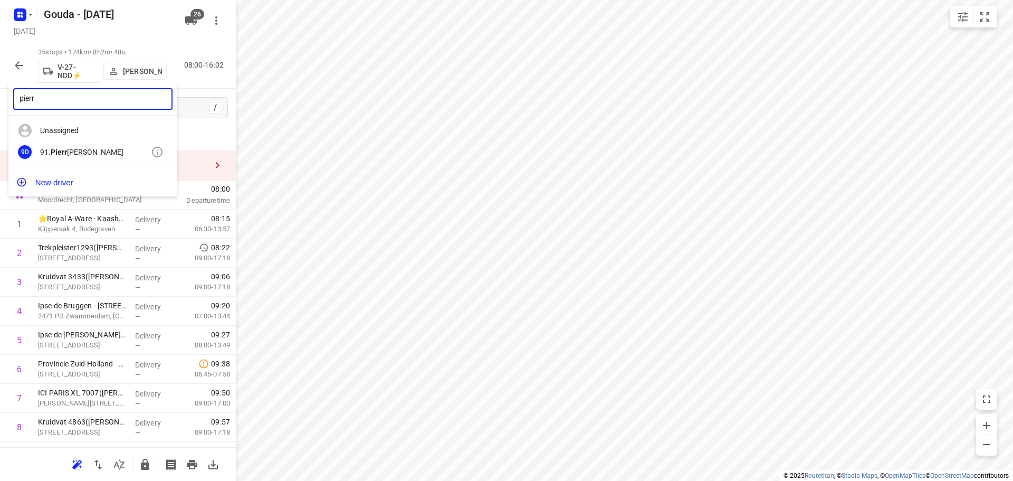
type input "pierr"
click at [91, 146] on div "9D 91. Pierr e Dikstra" at bounding box center [92, 152] width 169 height 22
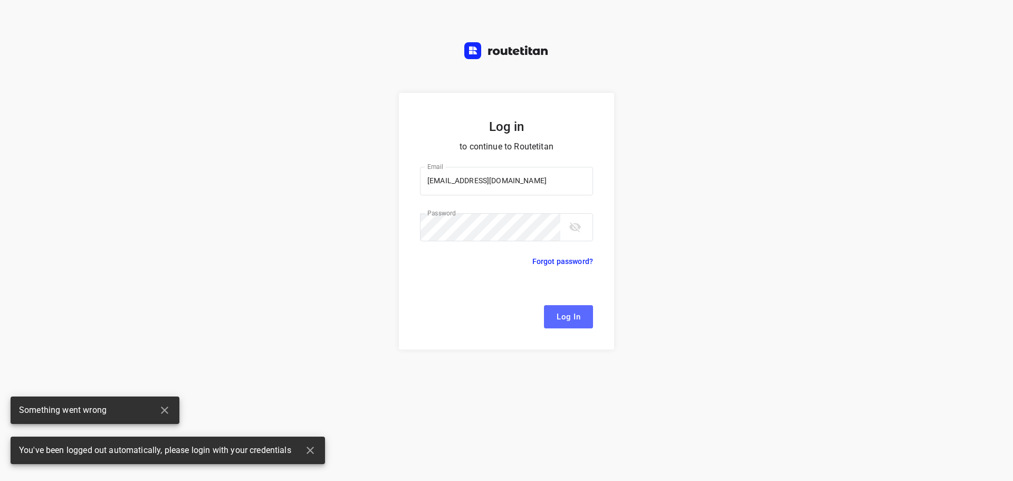
click at [564, 315] on span "Log In" at bounding box center [569, 317] width 24 height 14
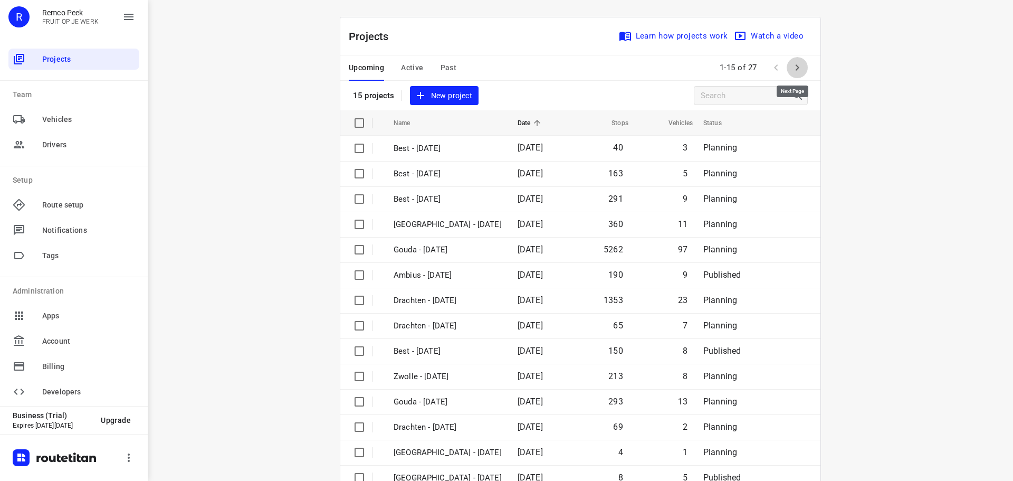
click at [792, 67] on icon "button" at bounding box center [797, 67] width 13 height 13
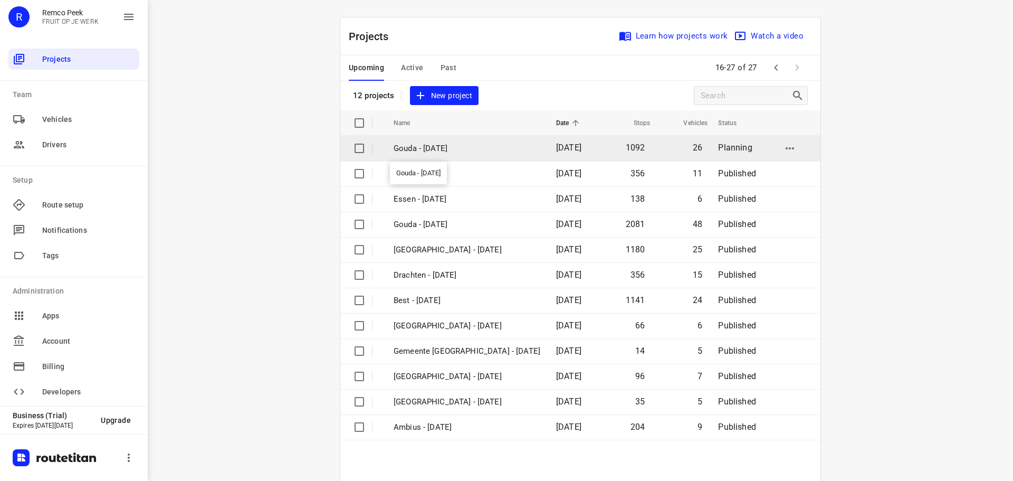
click at [444, 148] on p "Gouda - Thursday" at bounding box center [467, 149] width 147 height 12
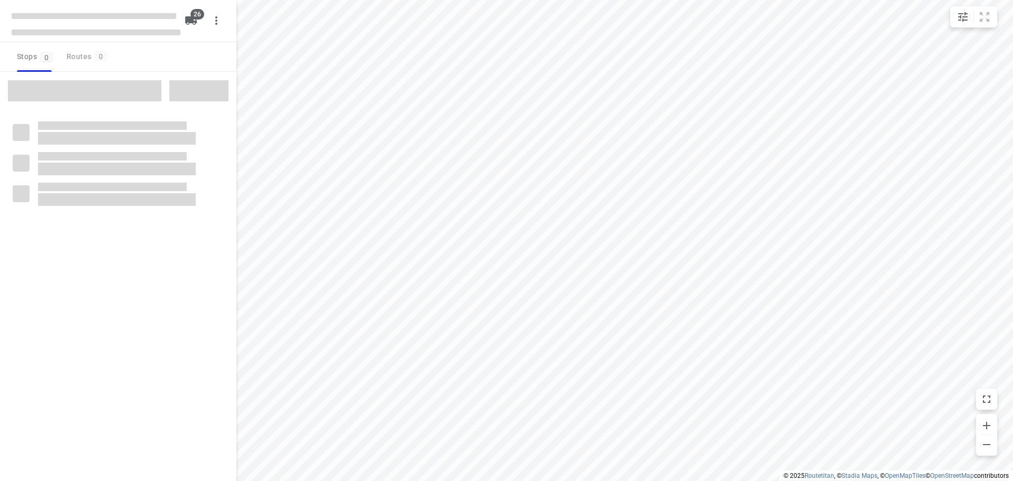
checkbox input "true"
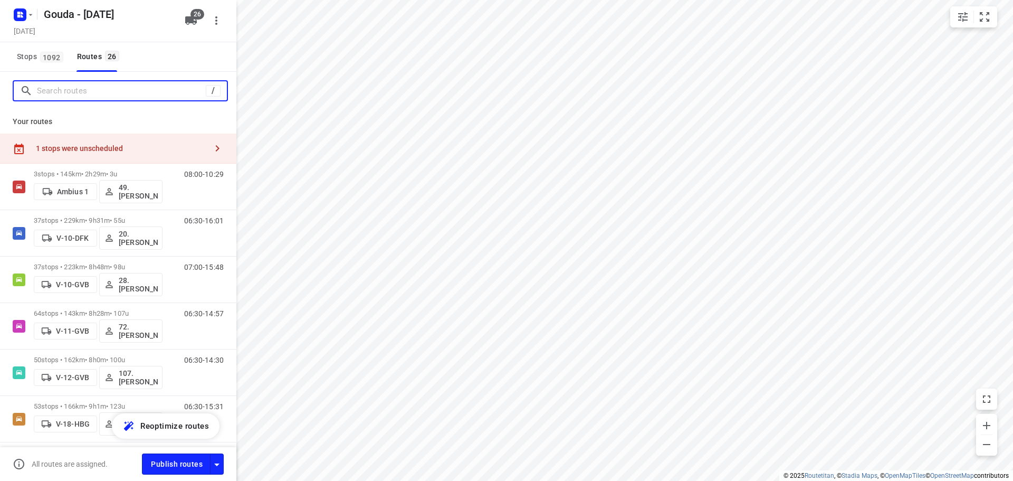
click at [45, 90] on input "Search routes" at bounding box center [121, 91] width 169 height 16
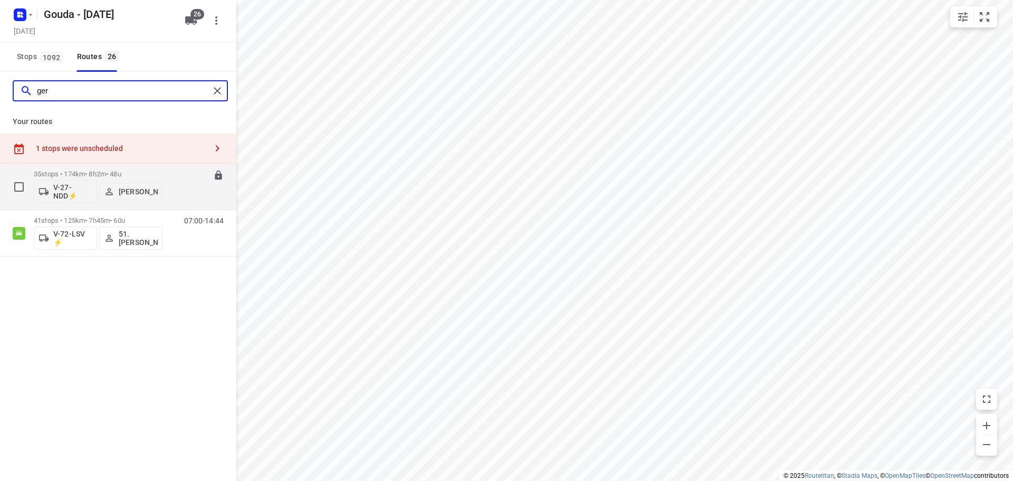
type input "ger"
click at [136, 191] on p "Gerjan Sterken" at bounding box center [138, 191] width 39 height 8
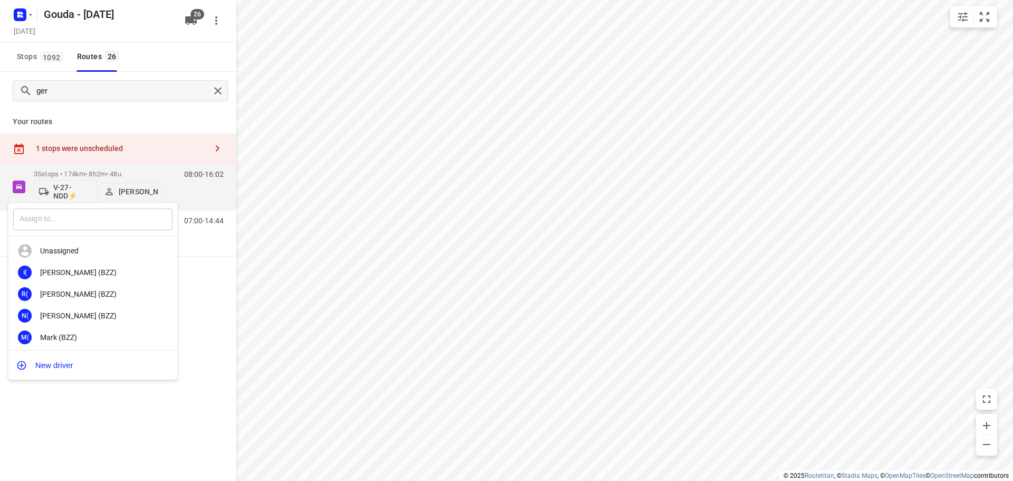
click at [106, 229] on input "text" at bounding box center [92, 220] width 159 height 22
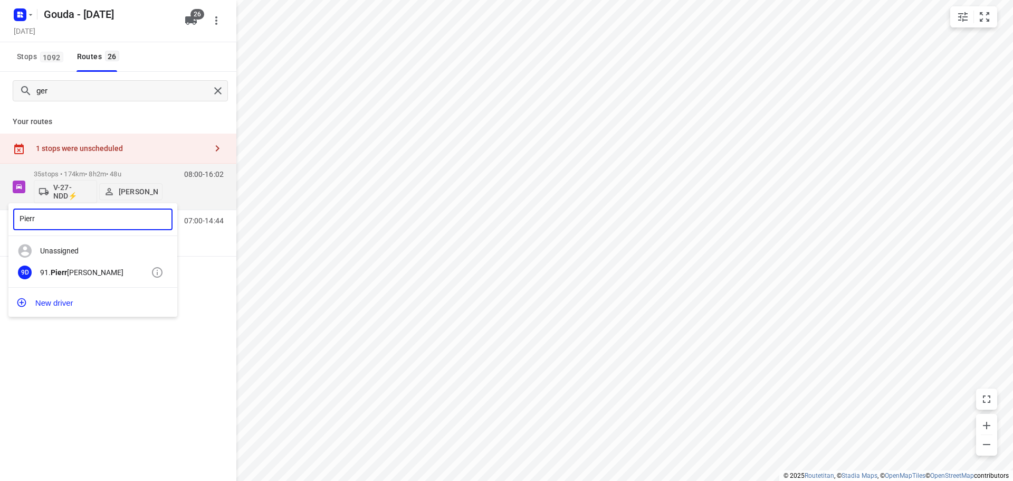
type input "Pierr"
click at [79, 279] on div "9D 91. Pierr e Dikstra" at bounding box center [92, 273] width 169 height 22
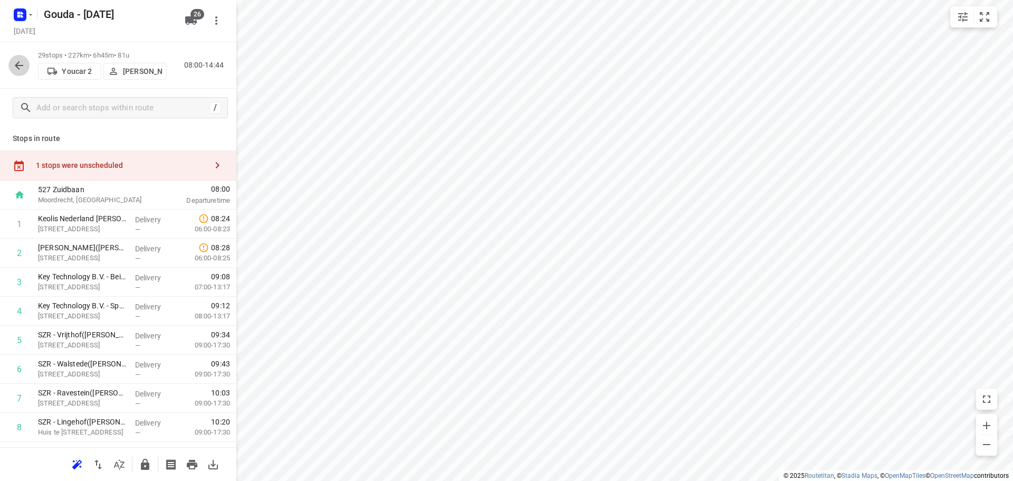
click at [16, 64] on icon "button" at bounding box center [19, 65] width 8 height 8
click at [24, 65] on icon "button" at bounding box center [19, 65] width 13 height 13
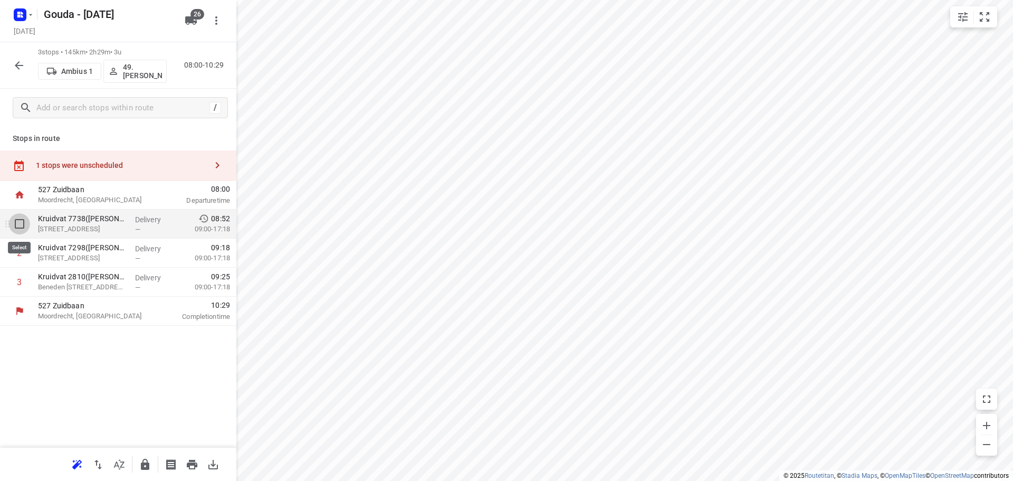
click at [19, 229] on input "checkbox" at bounding box center [19, 223] width 21 height 21
checkbox input "true"
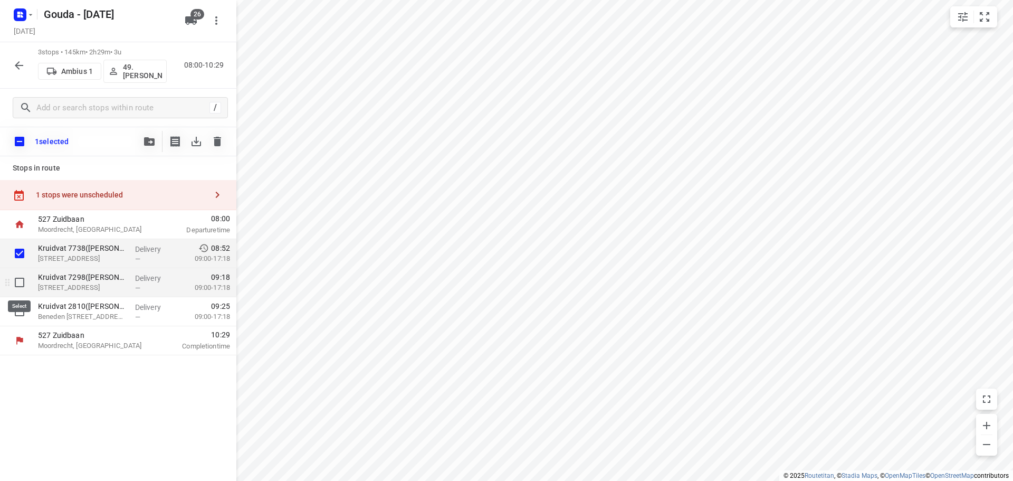
click at [20, 280] on input "checkbox" at bounding box center [19, 282] width 21 height 21
checkbox input "true"
click at [20, 304] on input "checkbox" at bounding box center [19, 311] width 21 height 21
checkbox input "true"
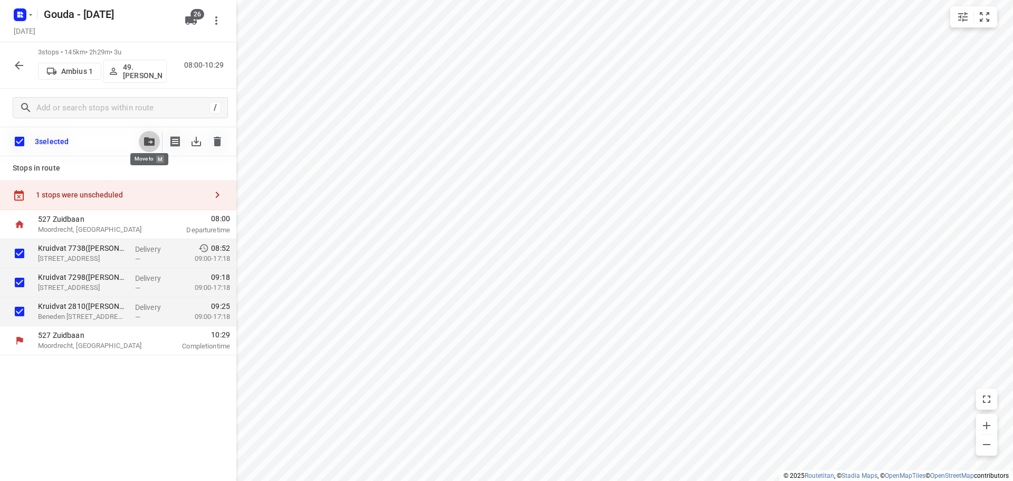
click at [146, 134] on button "button" at bounding box center [149, 141] width 21 height 21
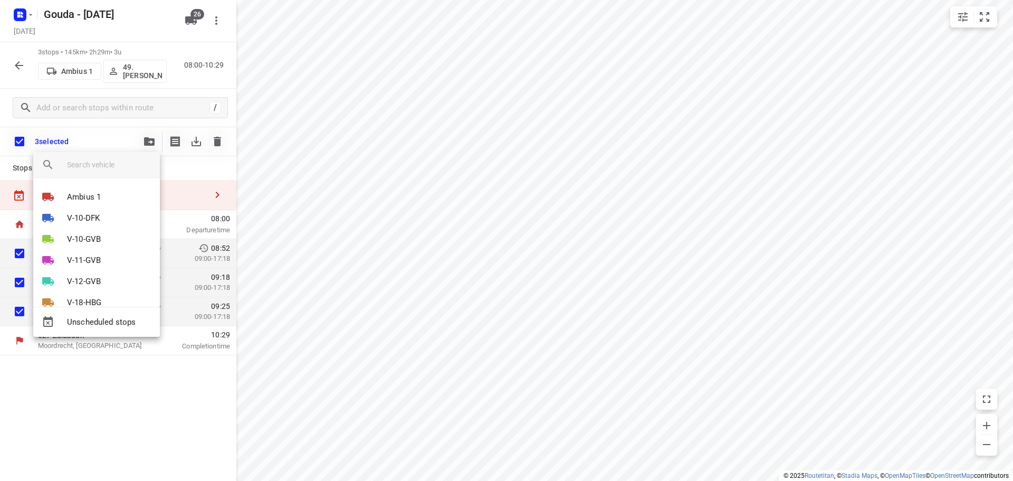
click at [129, 159] on input "search vehicle" at bounding box center [109, 165] width 84 height 16
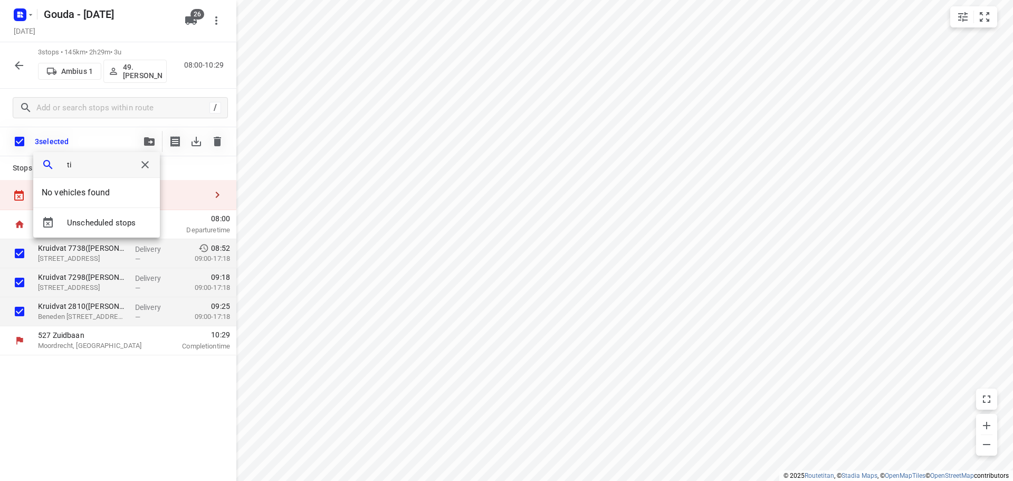
type input "t"
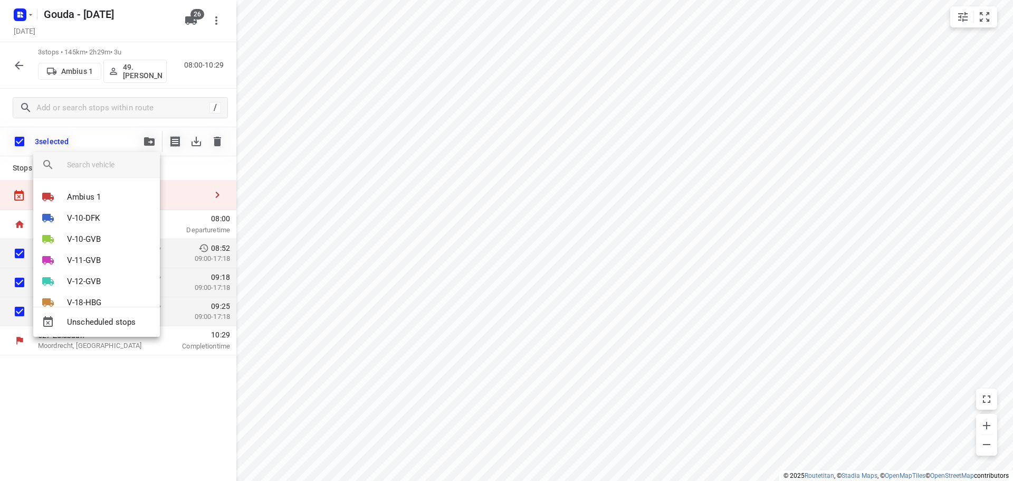
click at [567, 199] on div at bounding box center [506, 240] width 1013 height 481
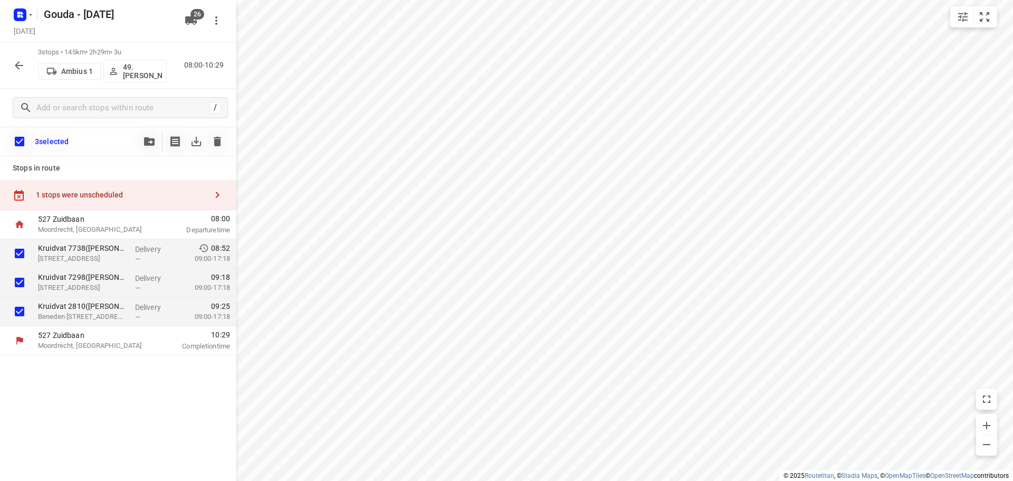
click at [150, 137] on icon "button" at bounding box center [149, 141] width 11 height 8
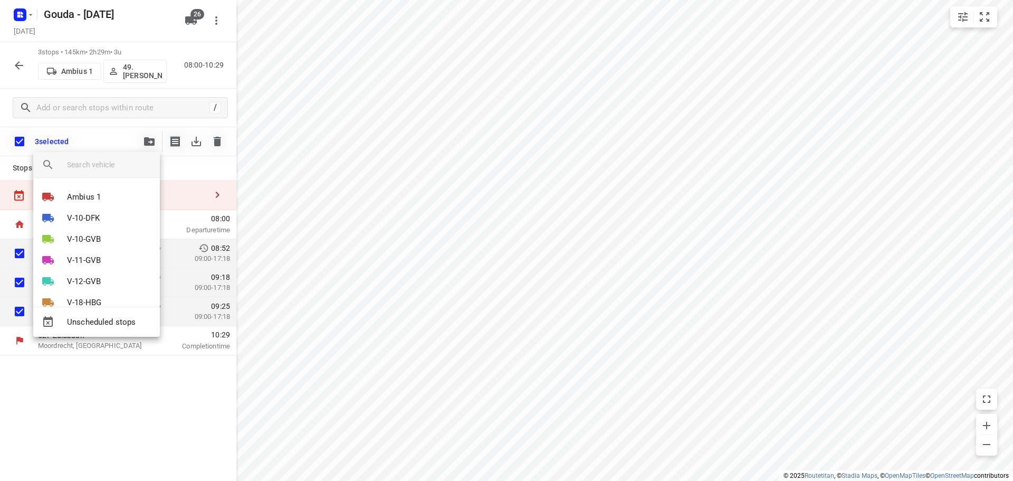
click at [119, 159] on input "search vehicle" at bounding box center [109, 165] width 84 height 16
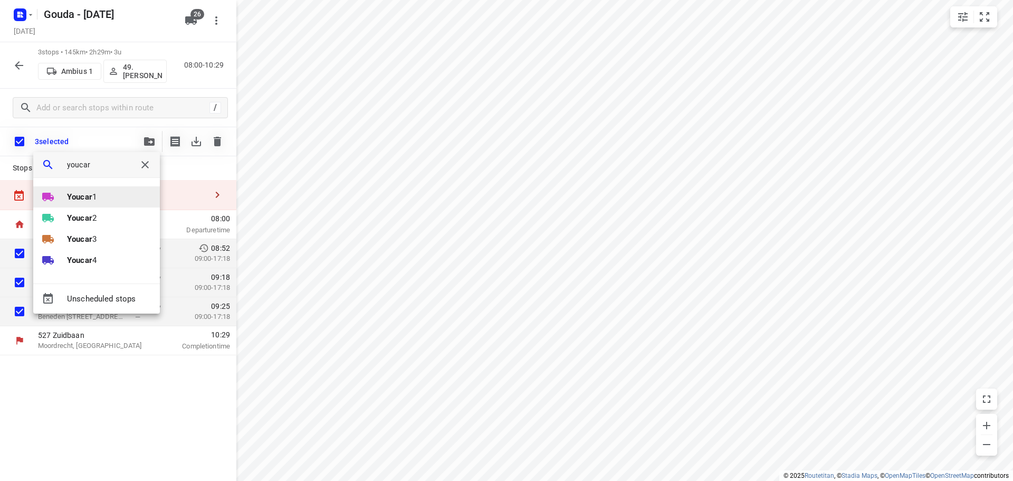
type input "youcar"
click at [108, 194] on li "Youcar 1" at bounding box center [96, 196] width 127 height 21
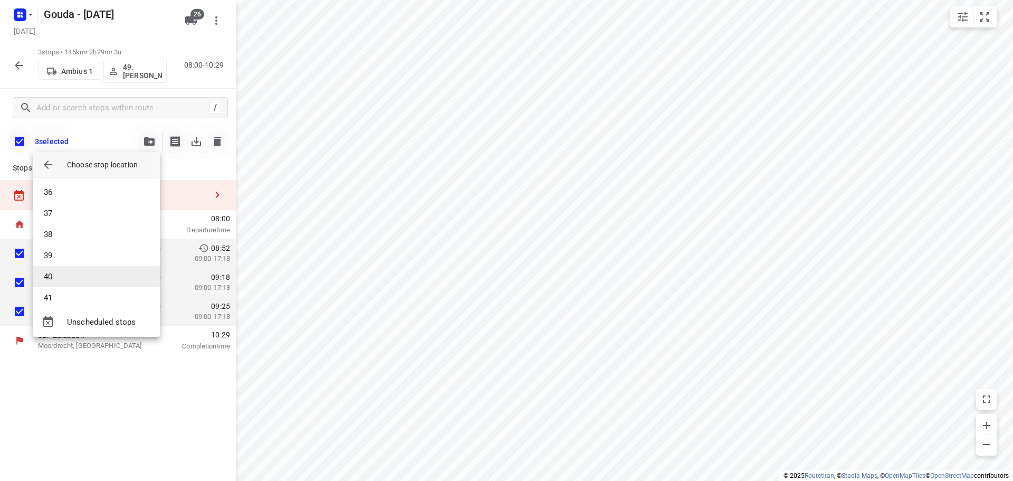
scroll to position [750, 0]
click at [63, 291] on li "41" at bounding box center [96, 287] width 127 height 21
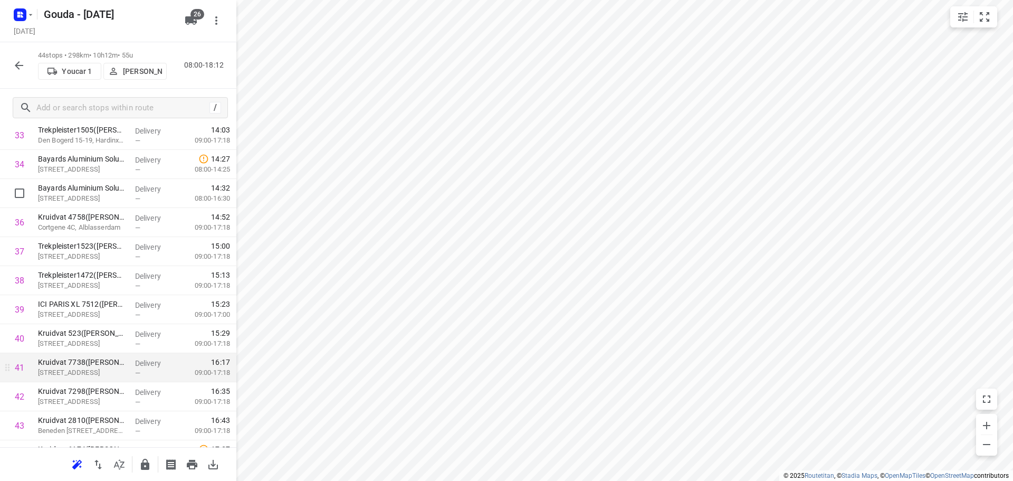
scroll to position [1069, 0]
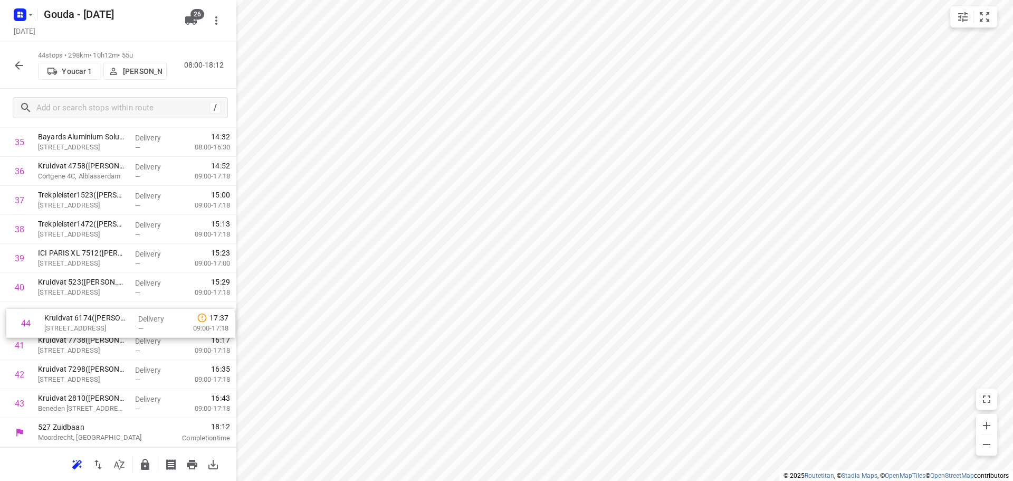
drag, startPoint x: 106, startPoint y: 404, endPoint x: 112, endPoint y: 319, distance: 85.7
click at [145, 76] on button "Tim Reuten" at bounding box center [134, 71] width 63 height 17
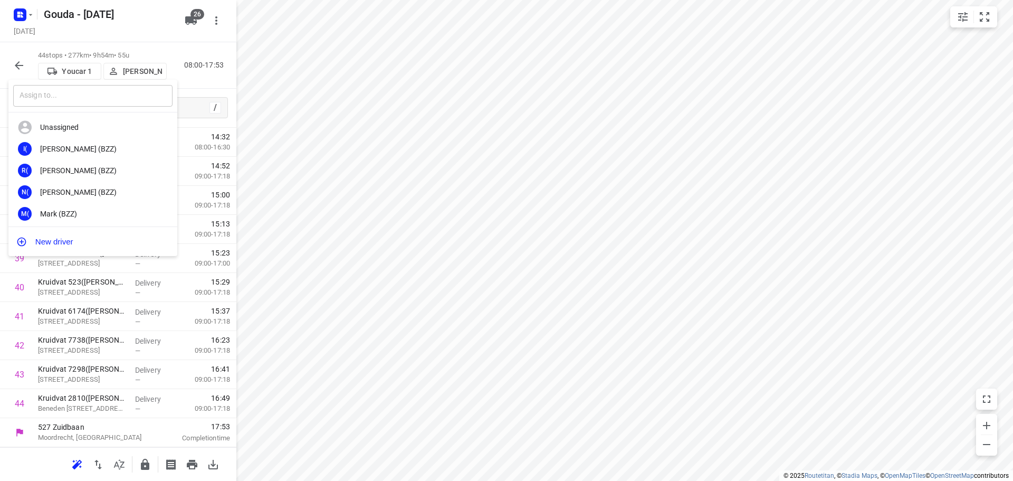
click at [123, 98] on input "text" at bounding box center [92, 96] width 159 height 22
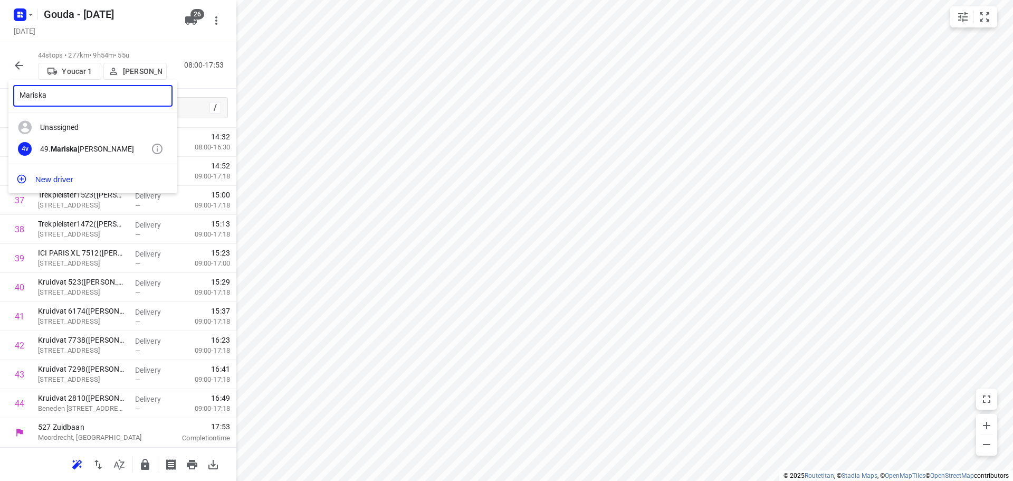
type input "Mariska"
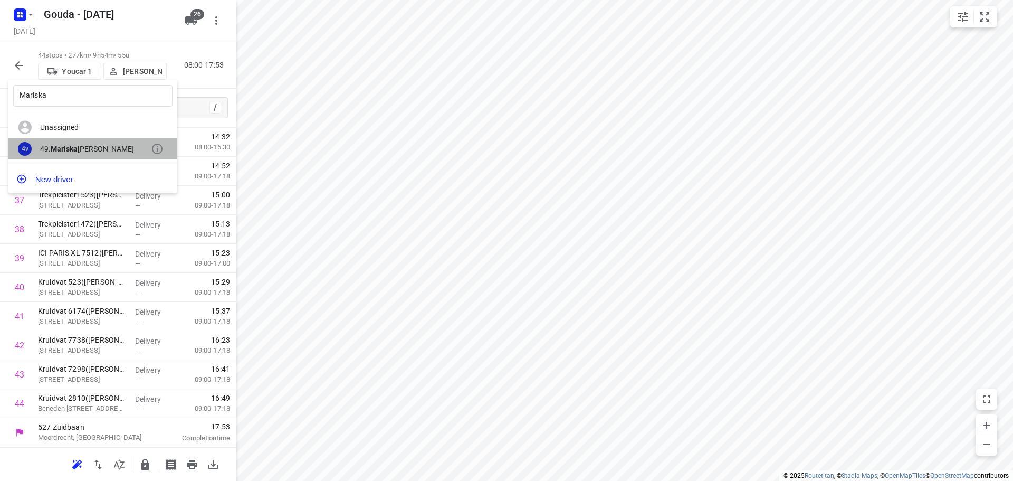
click at [100, 145] on div "49. Mariska van der Meer" at bounding box center [95, 149] width 111 height 8
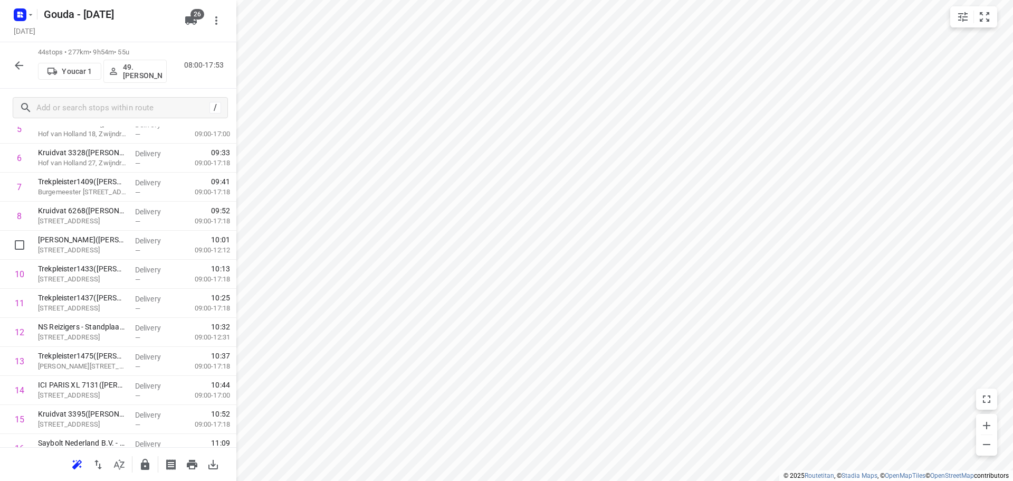
scroll to position [0, 0]
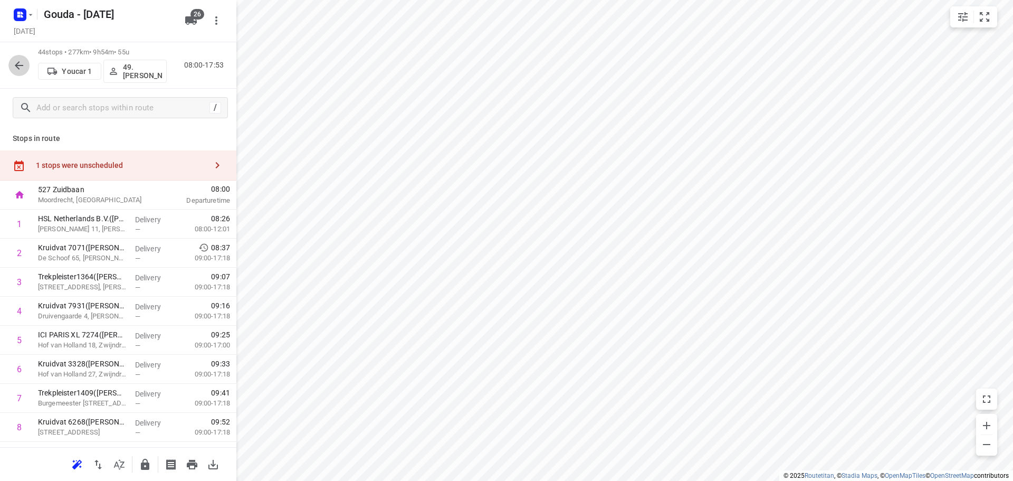
click at [20, 64] on icon "button" at bounding box center [19, 65] width 13 height 13
click at [145, 74] on p "Lennart van Wijk" at bounding box center [142, 71] width 39 height 8
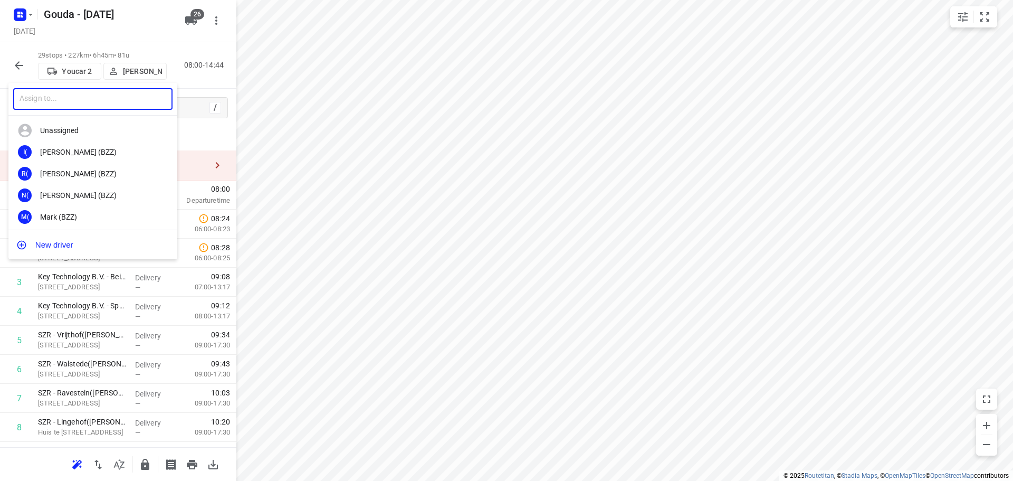
click at [110, 99] on input "text" at bounding box center [92, 99] width 159 height 22
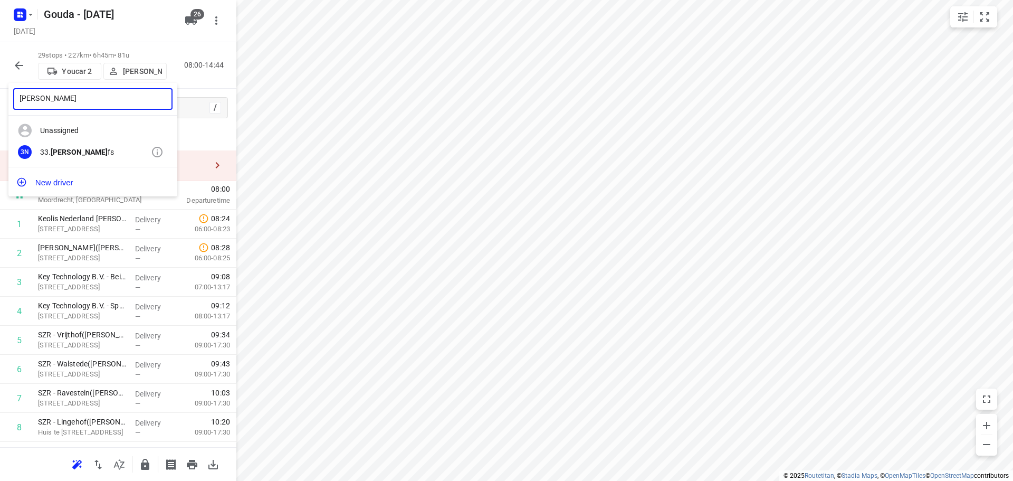
type input "Lars naa"
click at [99, 145] on div "3N 33. Lars Naa fs" at bounding box center [92, 152] width 169 height 22
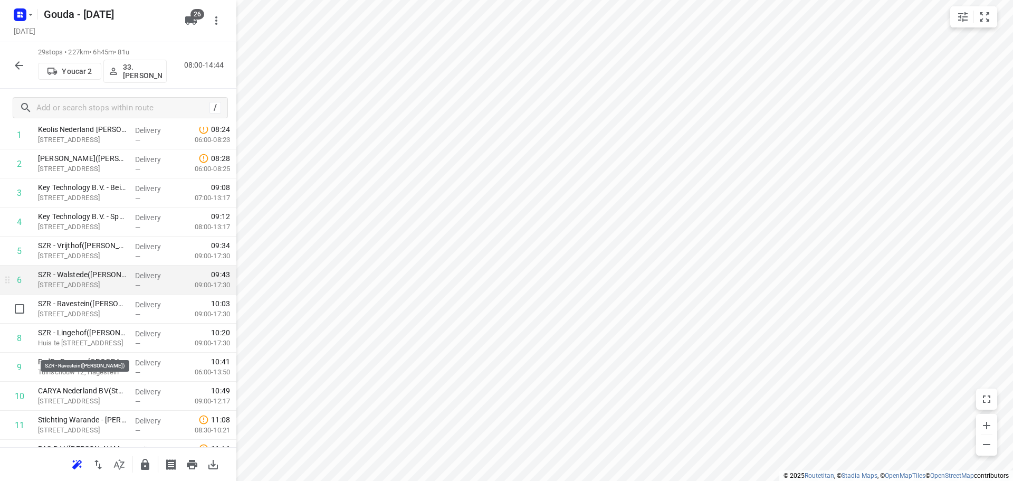
scroll to position [106, 0]
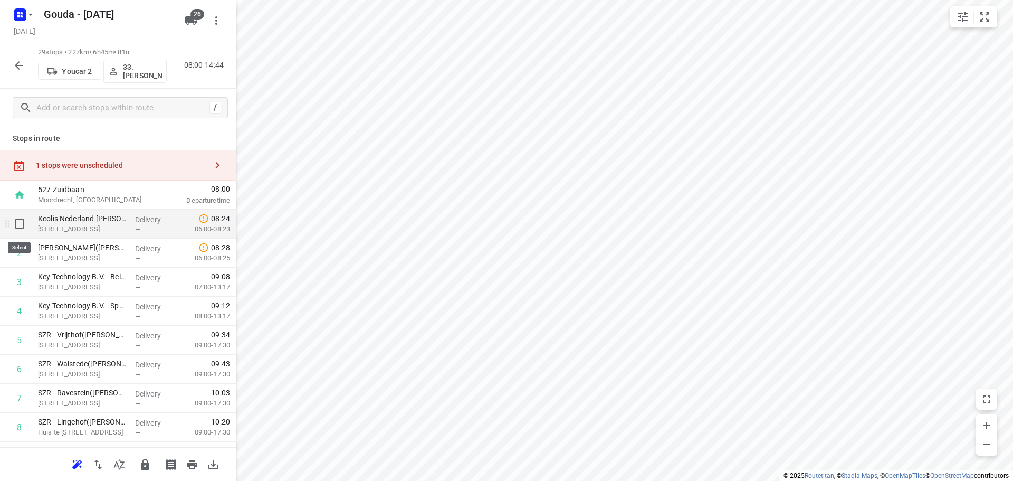
click at [21, 220] on input "checkbox" at bounding box center [19, 223] width 21 height 21
checkbox input "true"
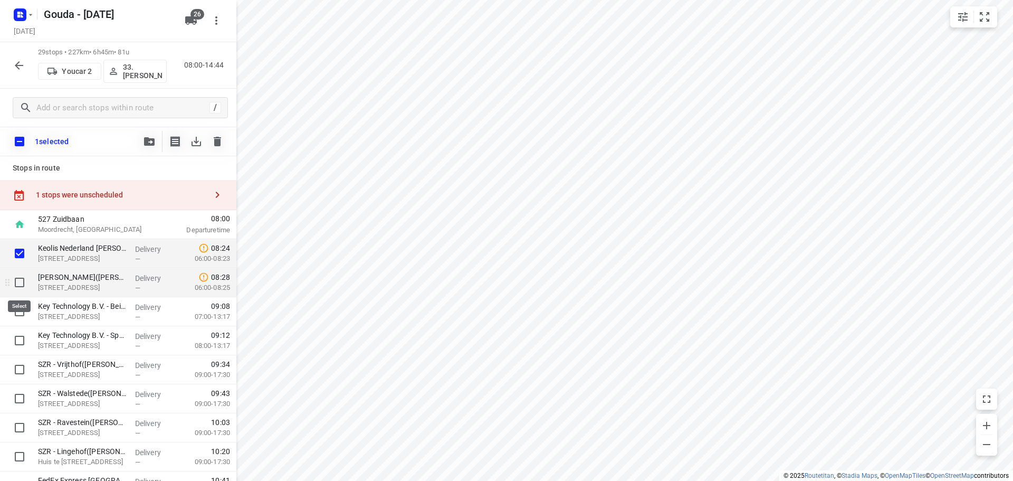
click at [22, 277] on input "checkbox" at bounding box center [19, 282] width 21 height 21
checkbox input "true"
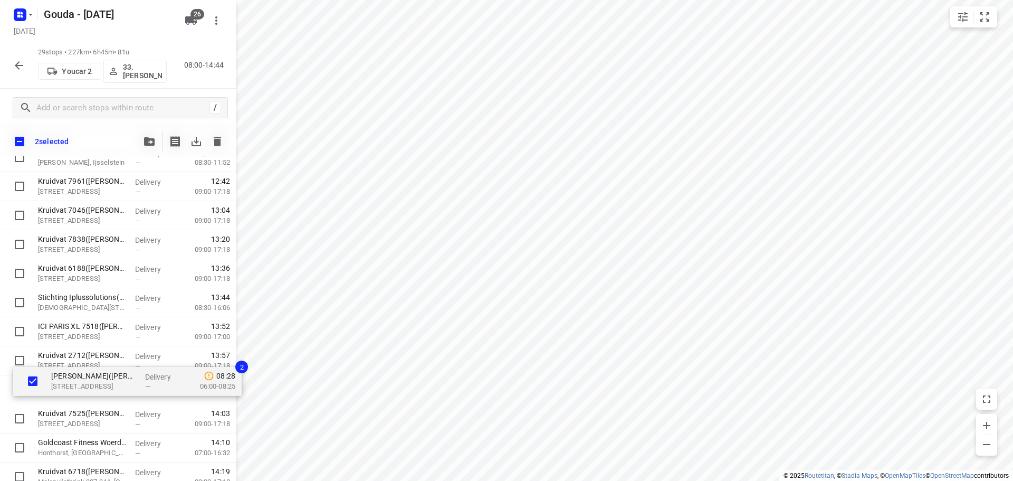
scroll to position [592, 0]
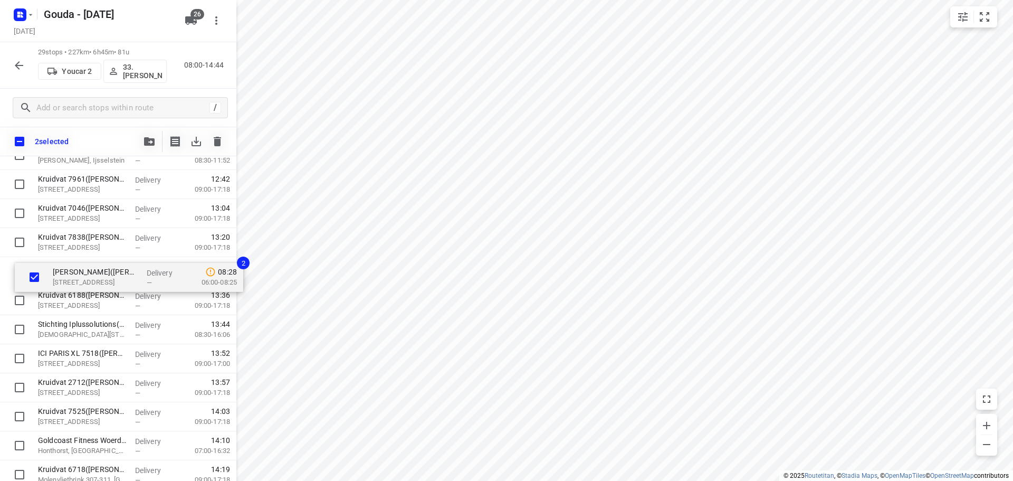
drag, startPoint x: 69, startPoint y: 274, endPoint x: 77, endPoint y: 271, distance: 8.3
click at [77, 272] on div "Keolis Nederland B.V. - Tasveld(Paul Gloudemans) Tasveld 2, Montfoort Delivery …" at bounding box center [118, 68] width 236 height 842
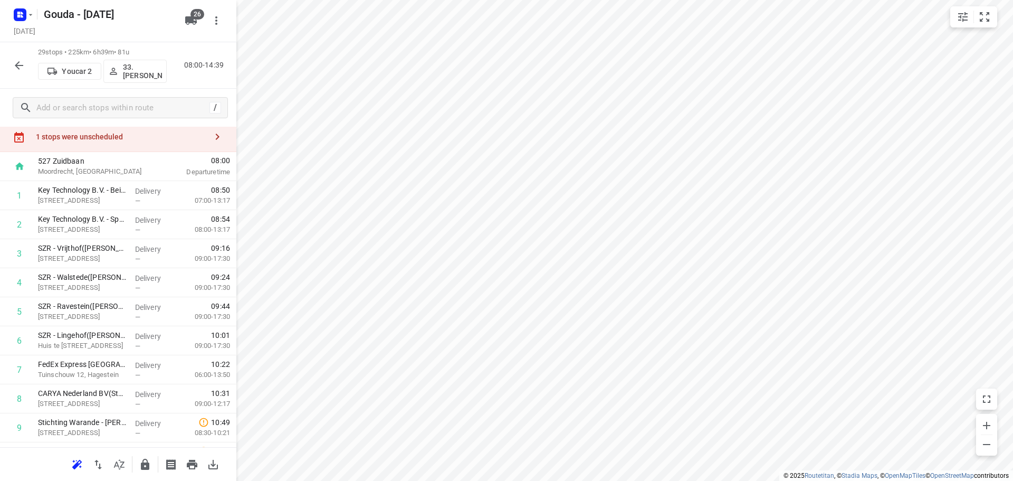
scroll to position [0, 0]
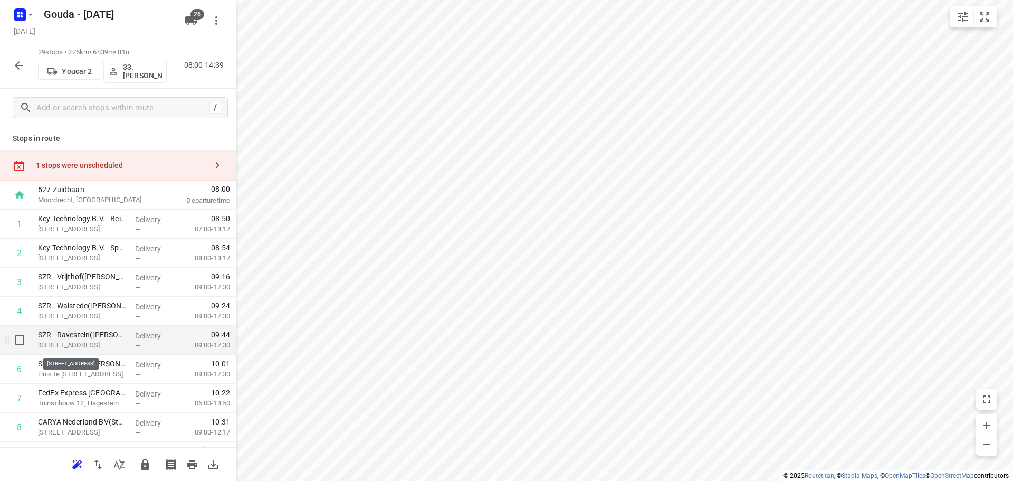
click at [44, 347] on p "De Wieken 11, Geldermalsen" at bounding box center [82, 345] width 89 height 11
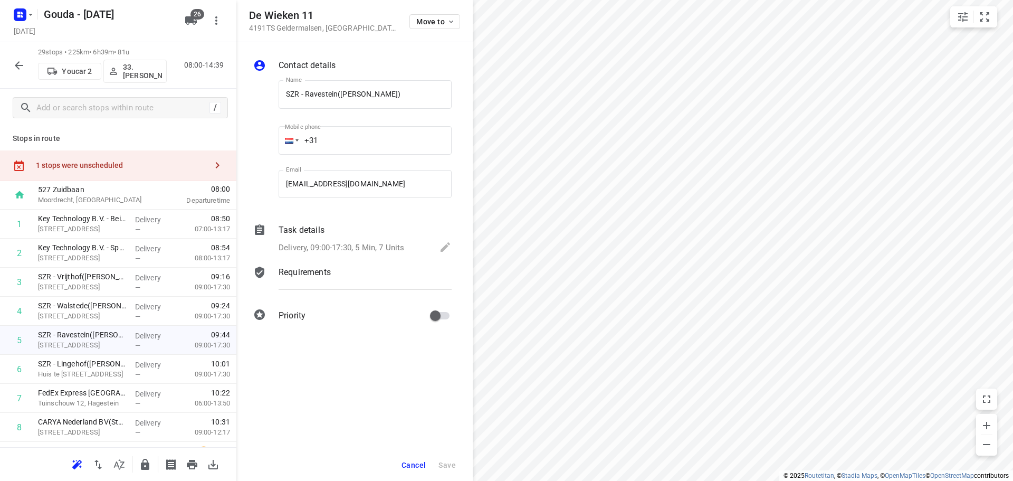
click at [320, 244] on p "Delivery, 09:00-17:30, 5 Min, 7 Units" at bounding box center [342, 248] width 126 height 12
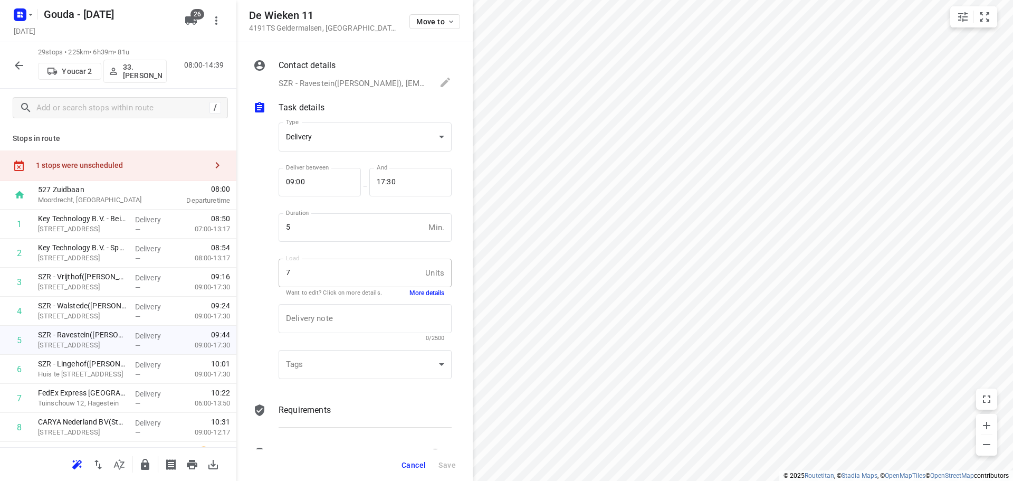
click at [414, 290] on button "More details" at bounding box center [427, 293] width 35 height 9
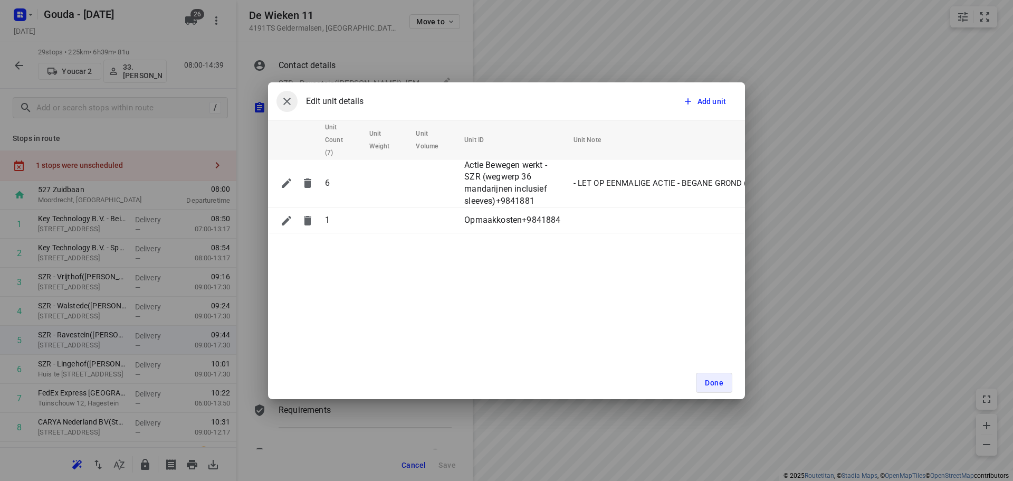
click at [279, 100] on button "button" at bounding box center [287, 101] width 21 height 21
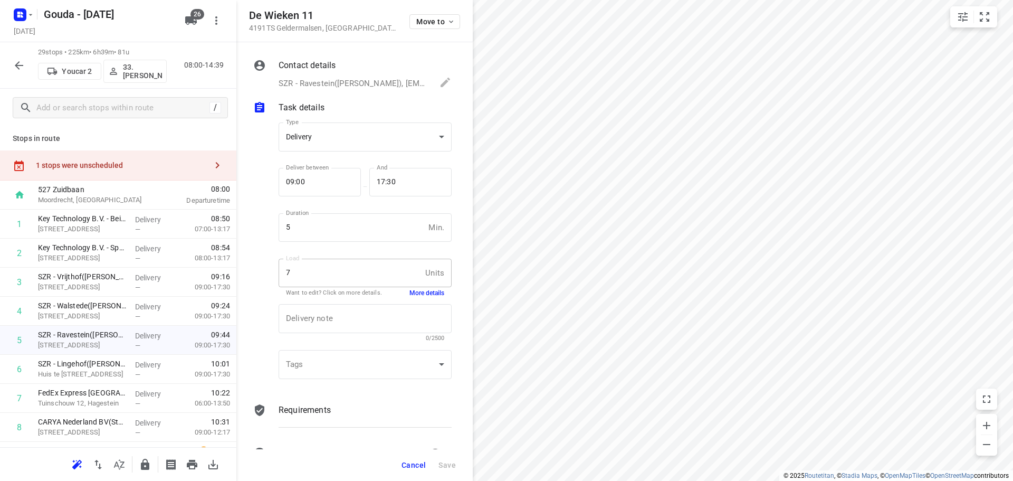
click at [413, 462] on span "Cancel" at bounding box center [414, 465] width 24 height 8
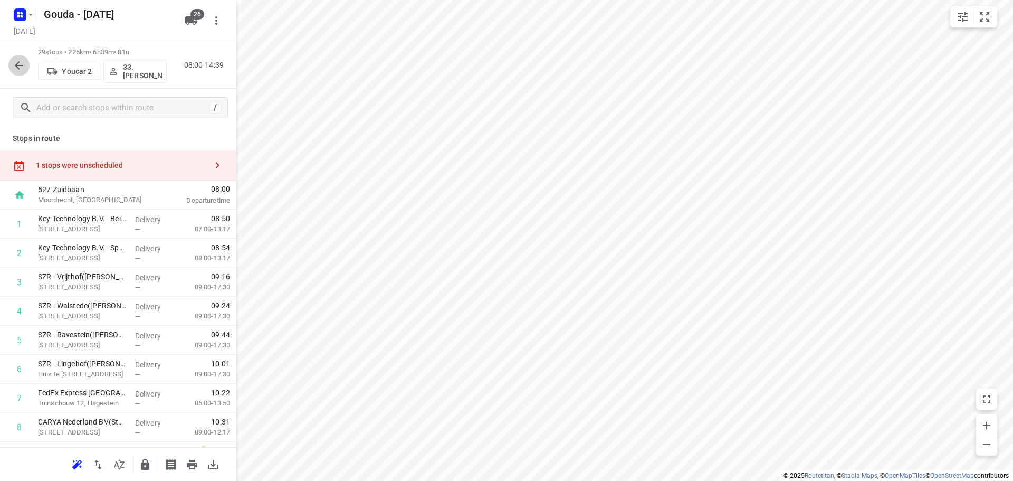
click at [12, 71] on button "button" at bounding box center [18, 65] width 21 height 21
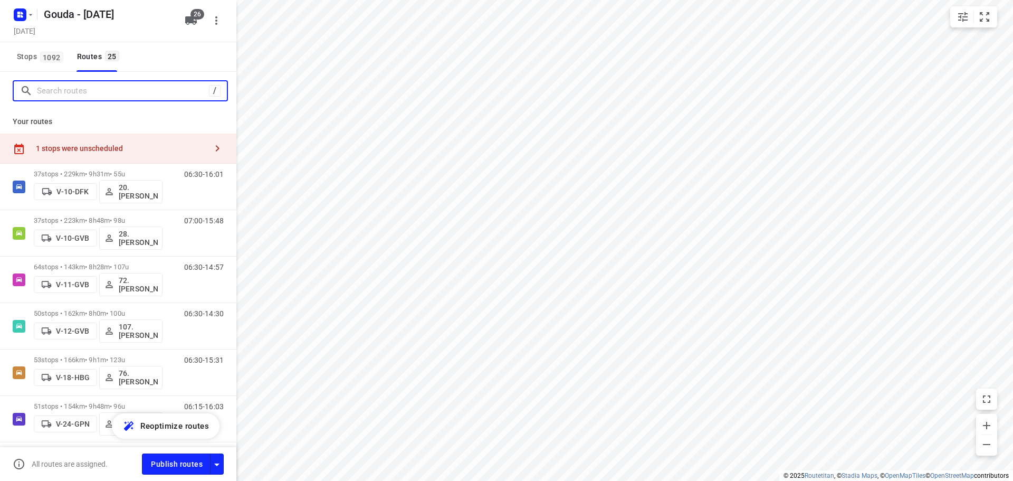
click at [58, 90] on input "Search routes" at bounding box center [123, 91] width 172 height 16
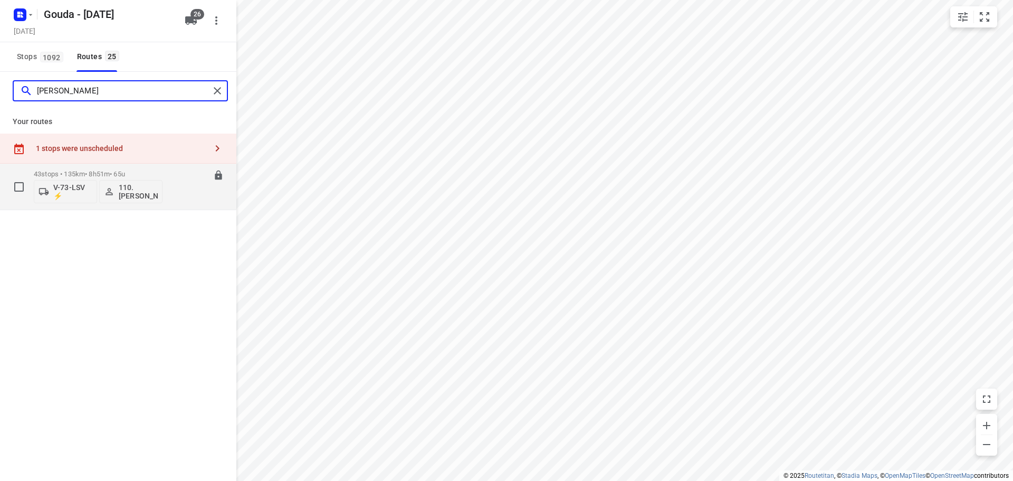
type input "lucas"
click at [121, 192] on p "110.Lucas Drenth" at bounding box center [138, 191] width 39 height 17
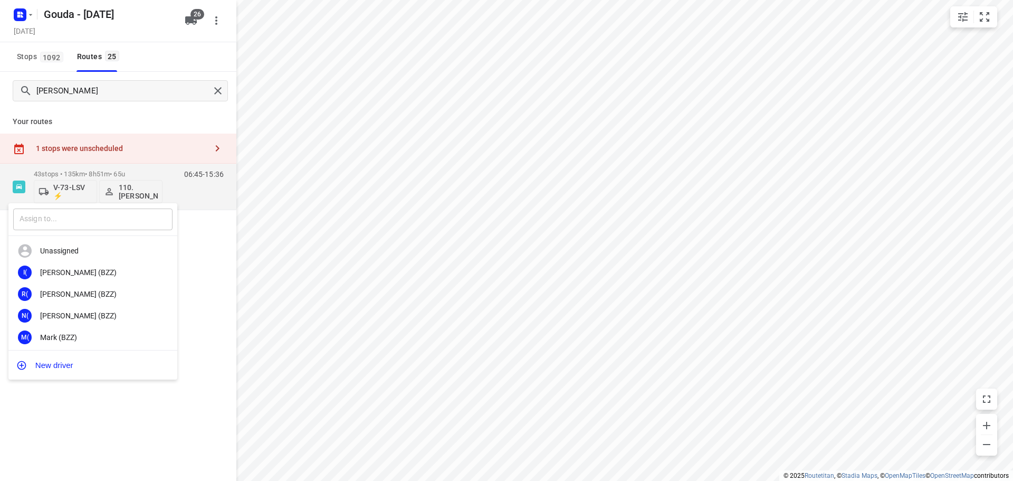
click at [137, 218] on input "text" at bounding box center [92, 220] width 159 height 22
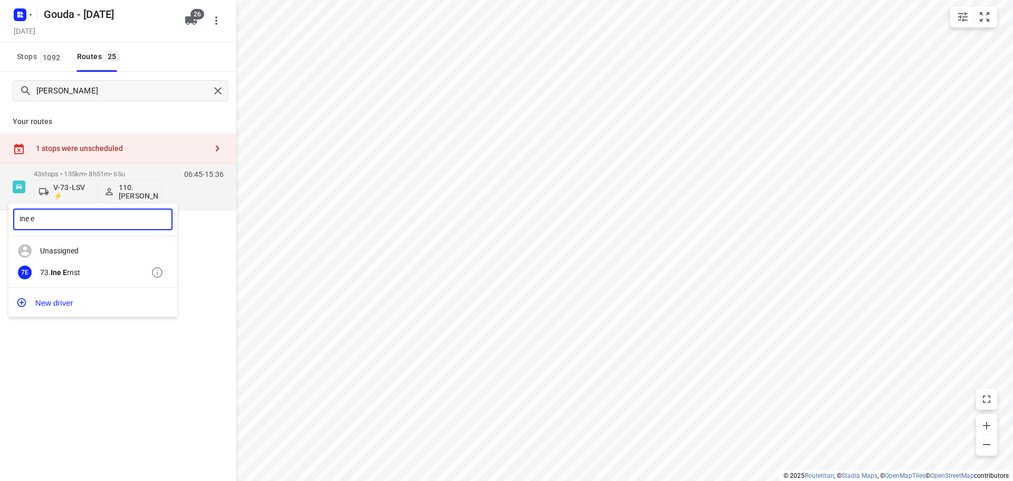
type input "ine e"
click at [91, 274] on div "73. Ine E rnst" at bounding box center [95, 272] width 111 height 8
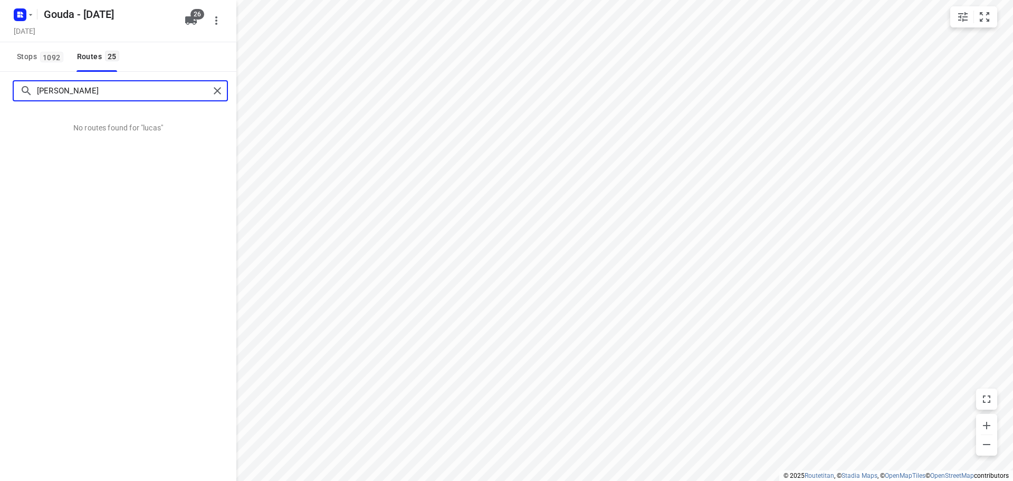
drag, startPoint x: 79, startPoint y: 93, endPoint x: 22, endPoint y: 103, distance: 57.4
click at [20, 102] on div "lucas" at bounding box center [118, 91] width 236 height 38
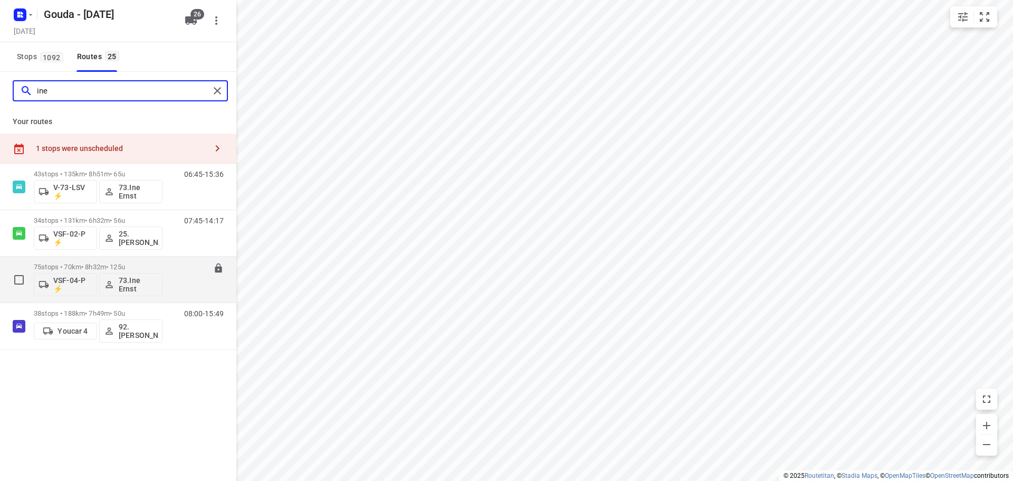
type input "ine"
click at [98, 266] on p "75 stops • 70km • 8h32m • 125u" at bounding box center [98, 267] width 129 height 8
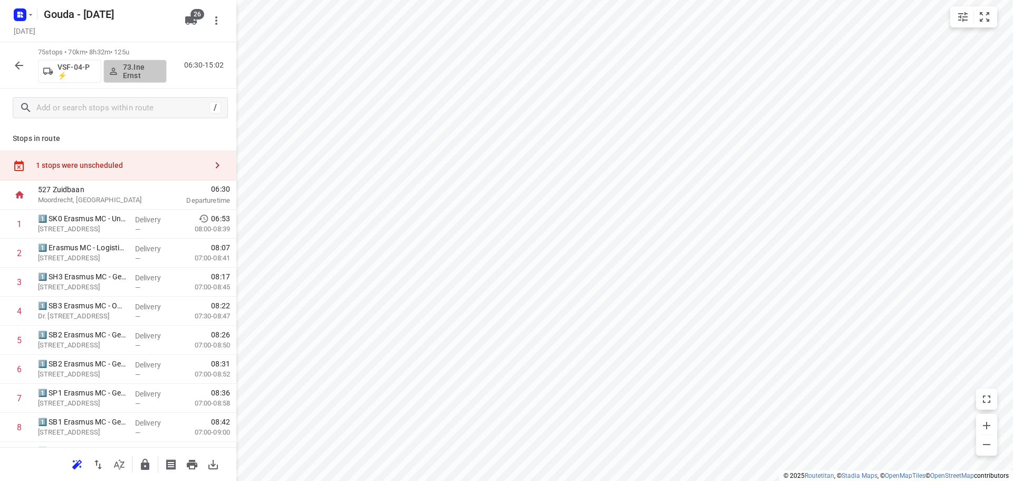
click at [138, 63] on p "73.Ine Ernst" at bounding box center [142, 71] width 39 height 17
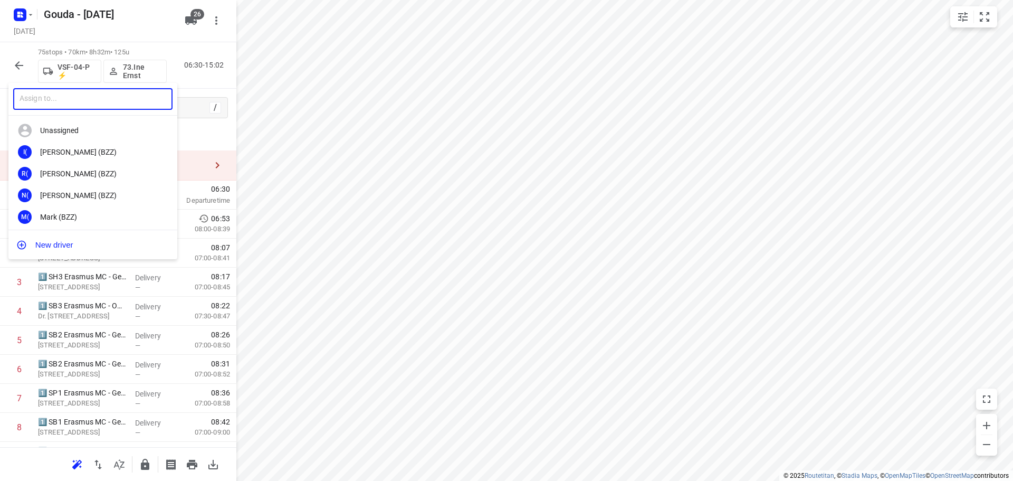
click at [129, 107] on input "text" at bounding box center [92, 99] width 159 height 22
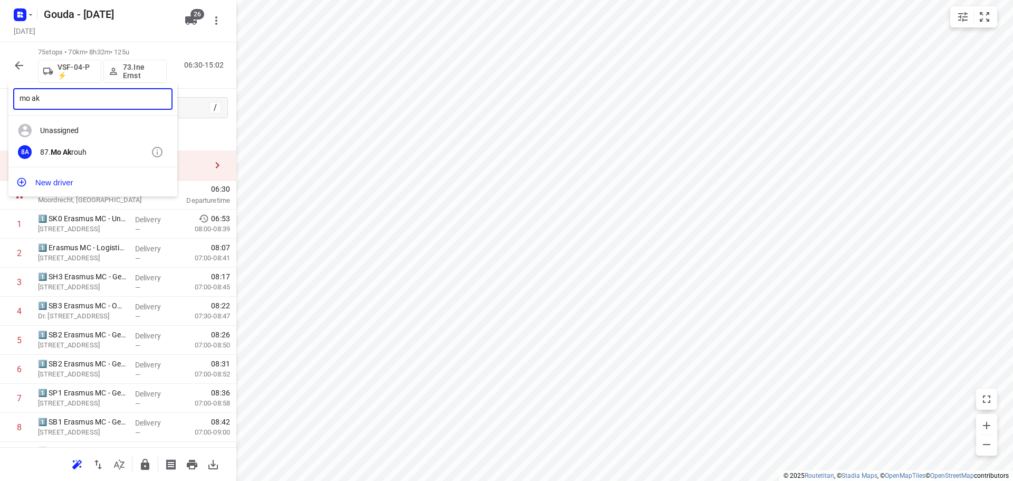
type input "mo ak"
click at [102, 153] on div "87. Mo Ak rouh" at bounding box center [95, 152] width 111 height 8
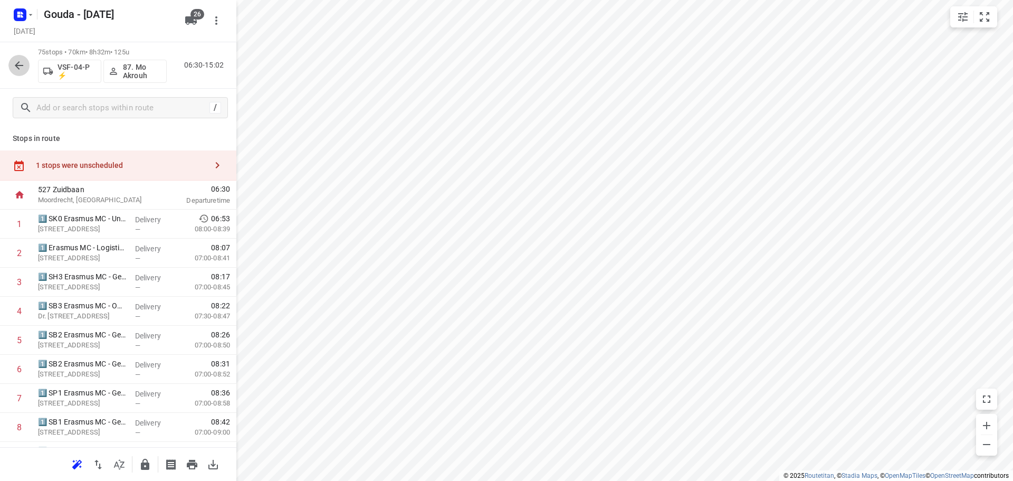
click at [14, 65] on icon "button" at bounding box center [19, 65] width 13 height 13
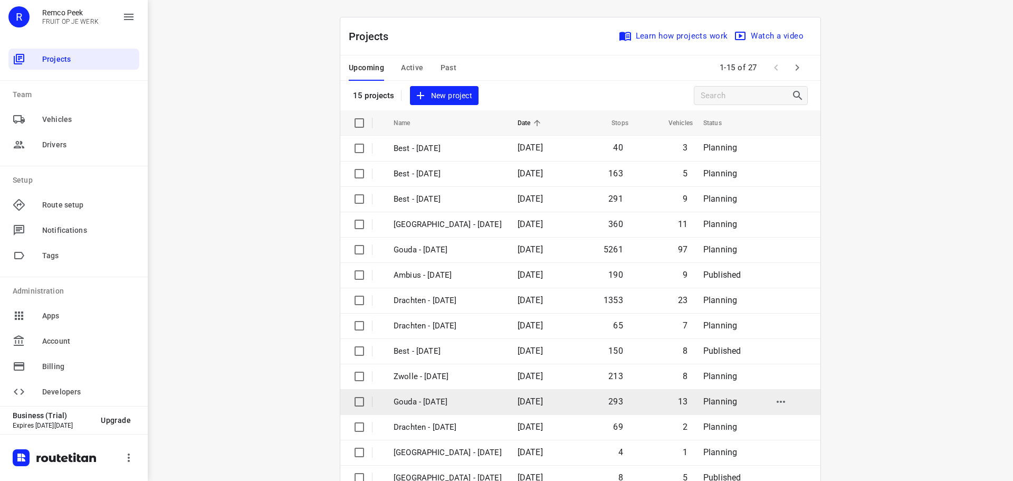
click at [432, 406] on p "Gouda - [DATE]" at bounding box center [448, 402] width 108 height 12
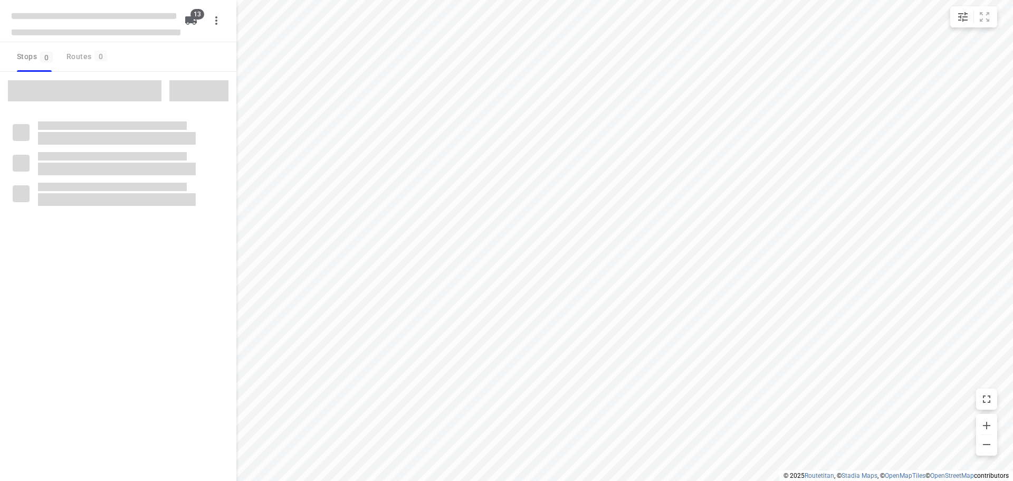
checkbox input "true"
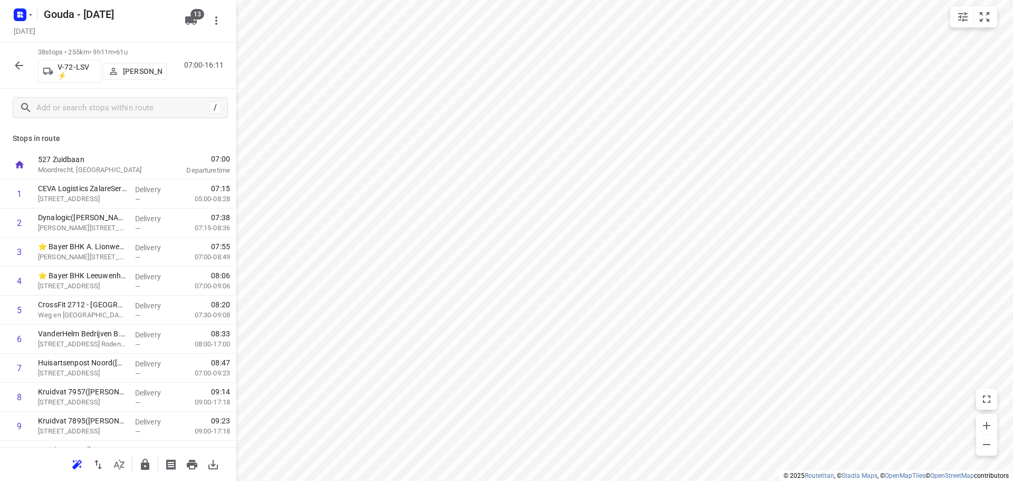
click at [20, 69] on icon "button" at bounding box center [19, 65] width 8 height 8
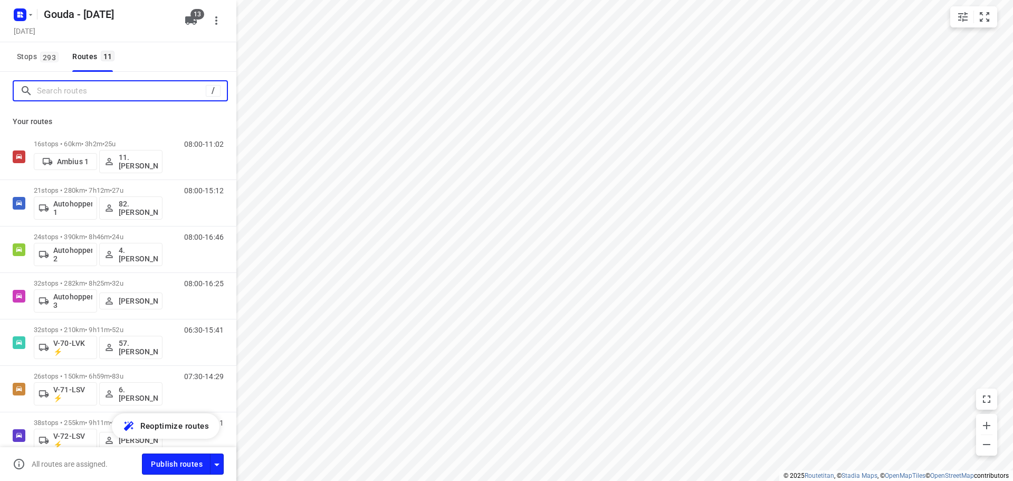
click at [144, 92] on input "Search routes" at bounding box center [121, 91] width 169 height 16
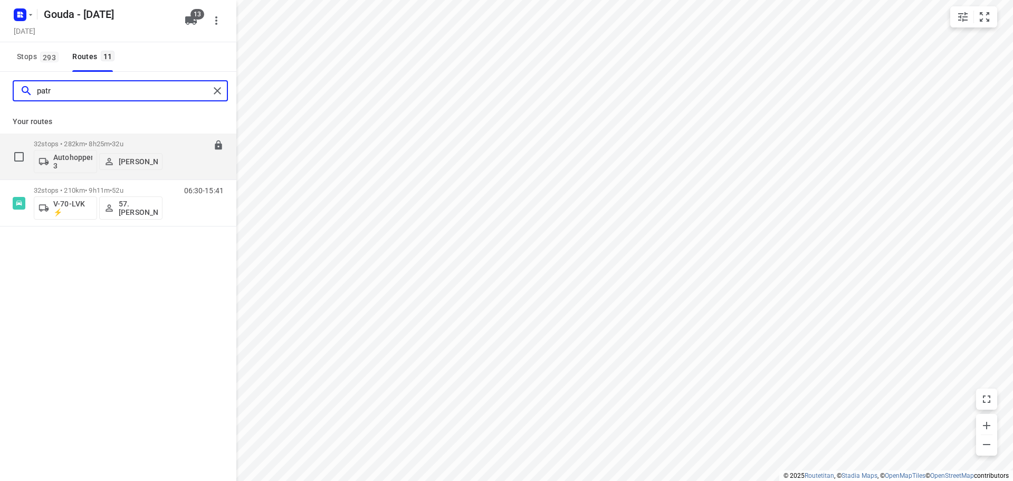
type input "patr"
click at [87, 141] on p "32 stops • 282km • 8h25m • 32u" at bounding box center [98, 144] width 129 height 8
